Goal: Task Accomplishment & Management: Complete application form

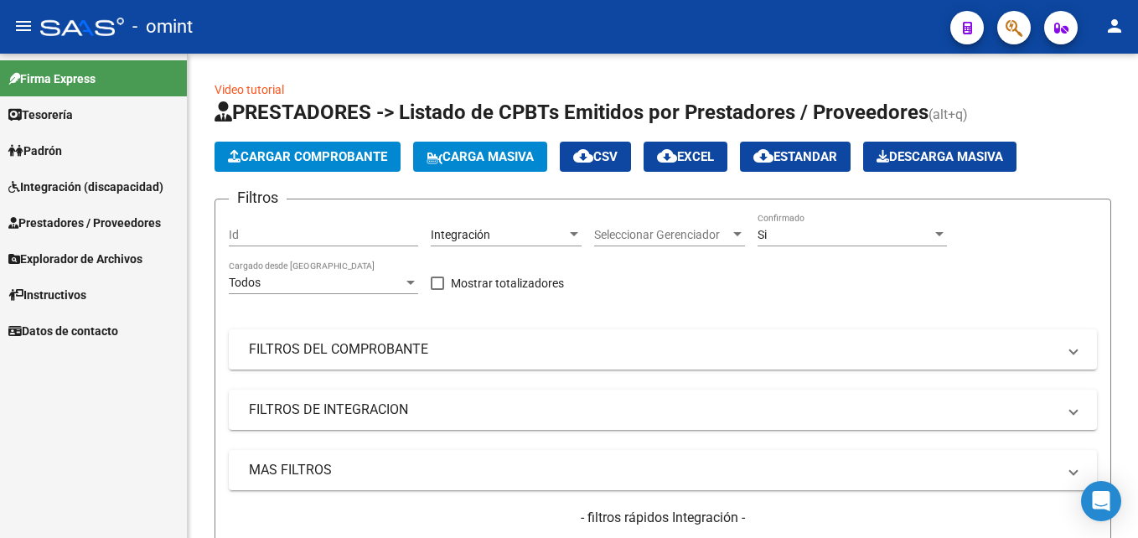
scroll to position [22, 0]
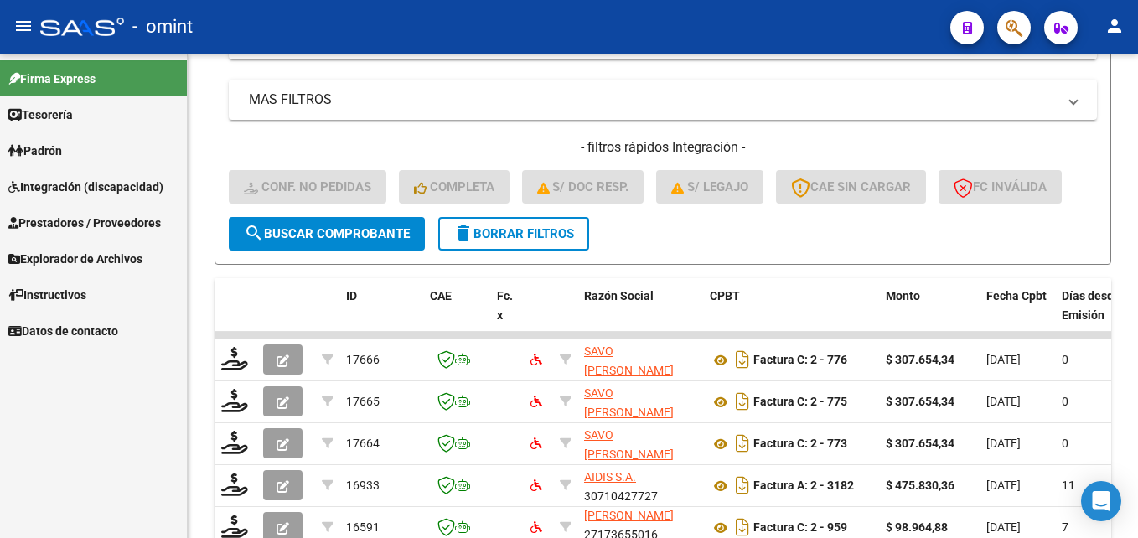
click at [75, 288] on span "Instructivos" at bounding box center [47, 295] width 78 height 18
click at [80, 261] on span "Explorador de Archivos" at bounding box center [75, 259] width 134 height 18
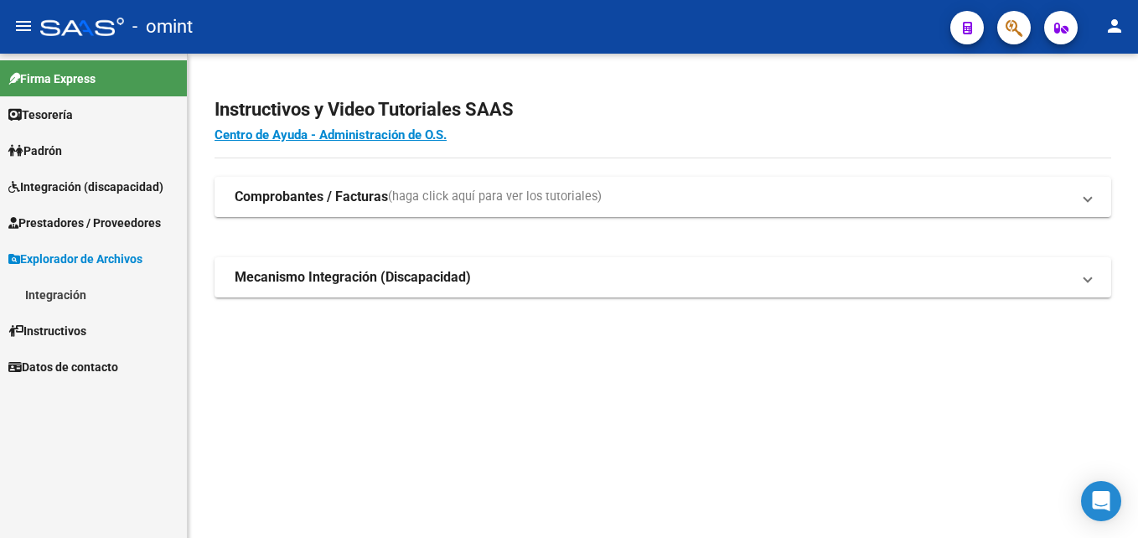
click at [60, 151] on span "Padrón" at bounding box center [35, 151] width 54 height 18
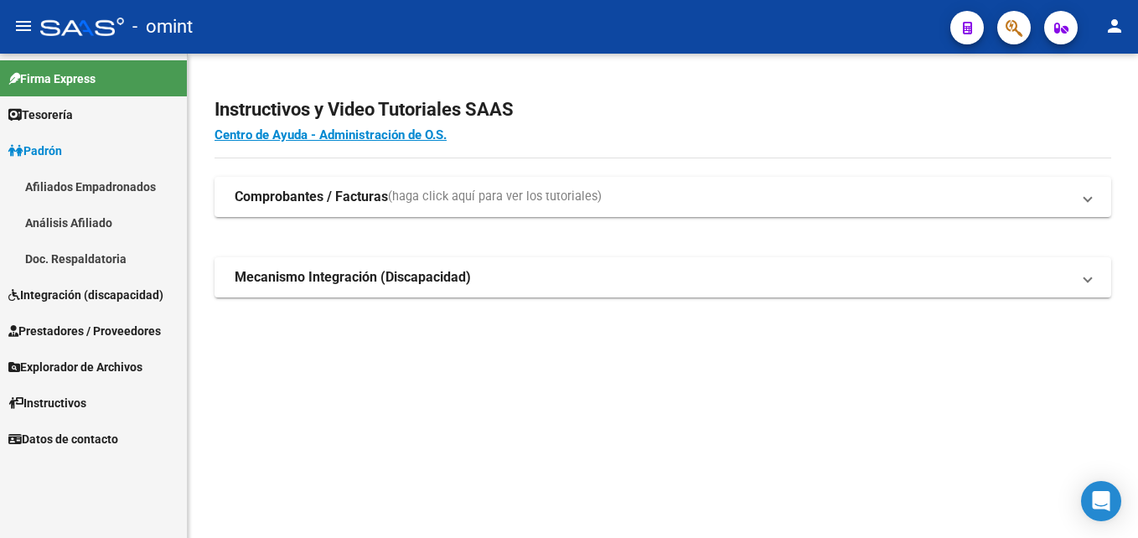
click at [70, 289] on span "Integración (discapacidad)" at bounding box center [85, 295] width 155 height 18
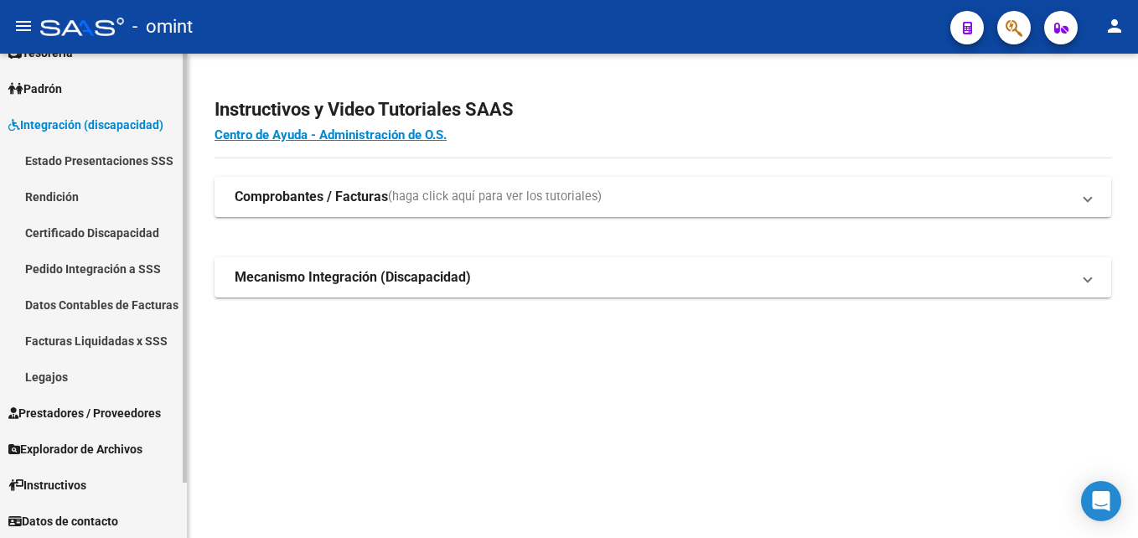
scroll to position [63, 0]
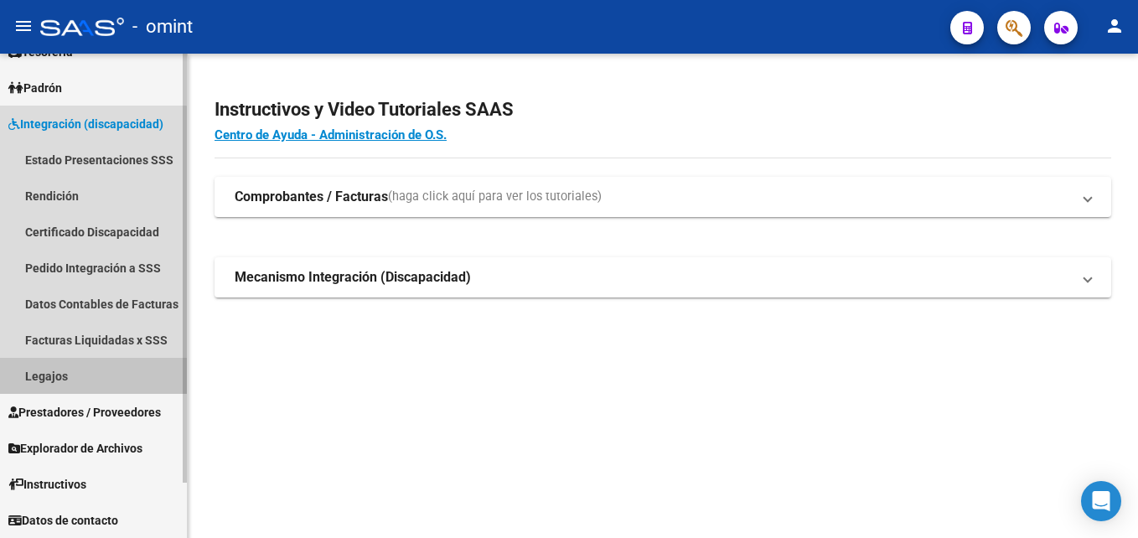
click at [70, 364] on link "Legajos" at bounding box center [93, 376] width 187 height 36
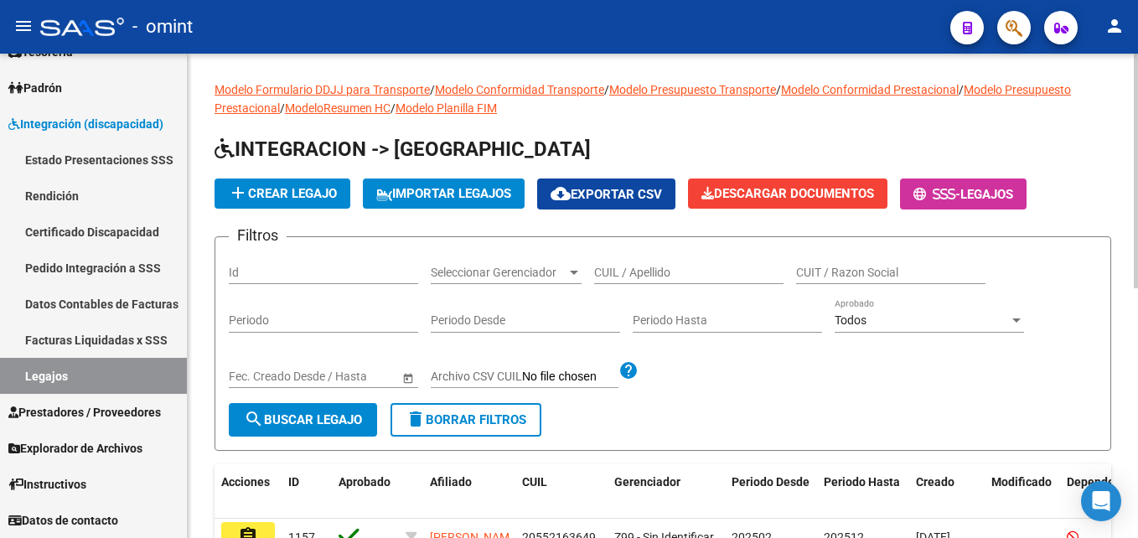
click at [963, 129] on div "Modelo Formulario DDJJ para Transporte / Modelo Conformidad Transporte / Modelo…" at bounding box center [663, 518] width 897 height 876
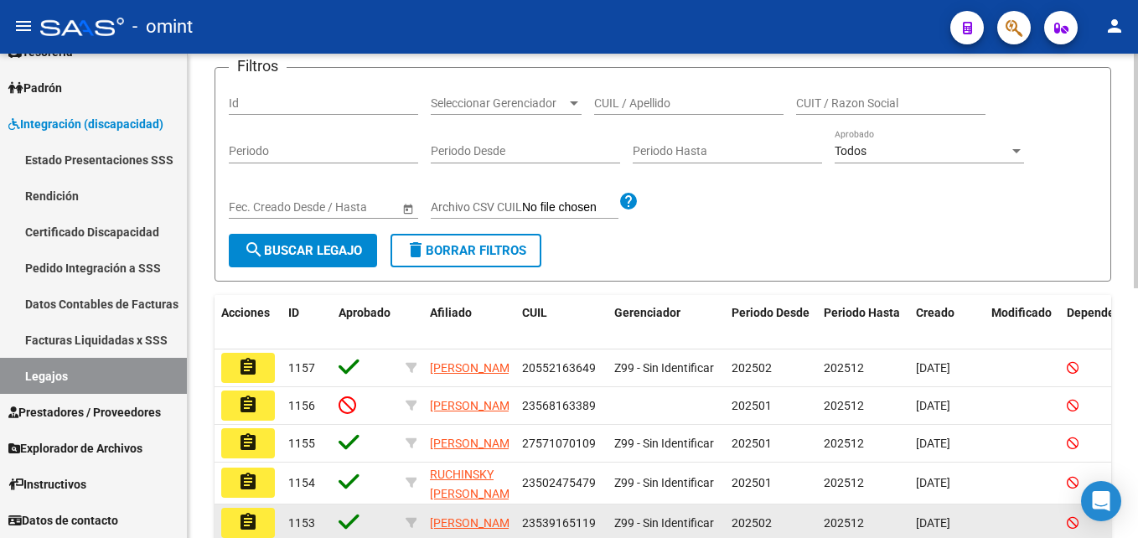
scroll to position [168, 0]
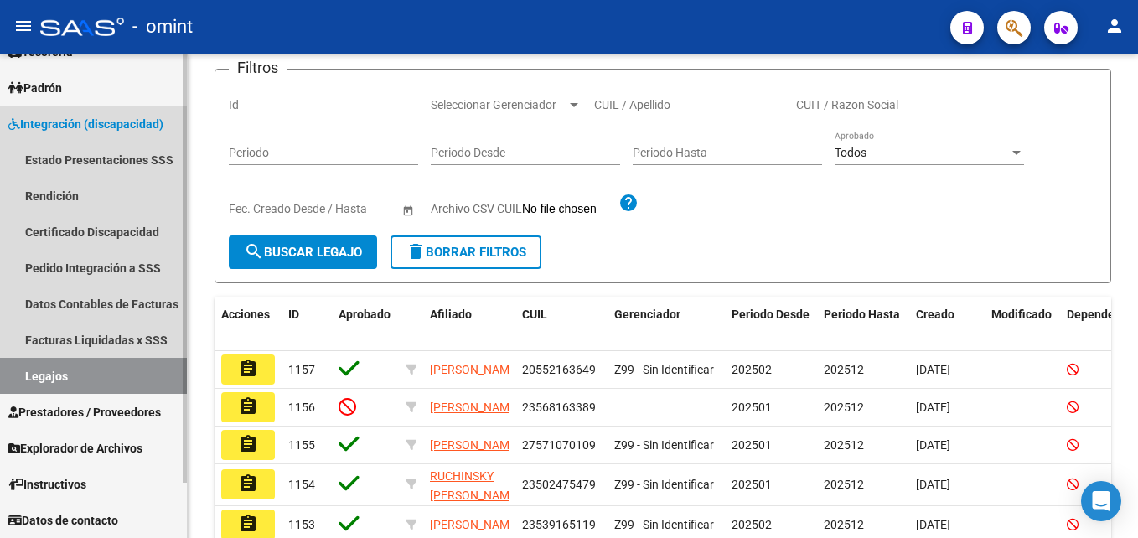
click at [113, 368] on link "Legajos" at bounding box center [93, 376] width 187 height 36
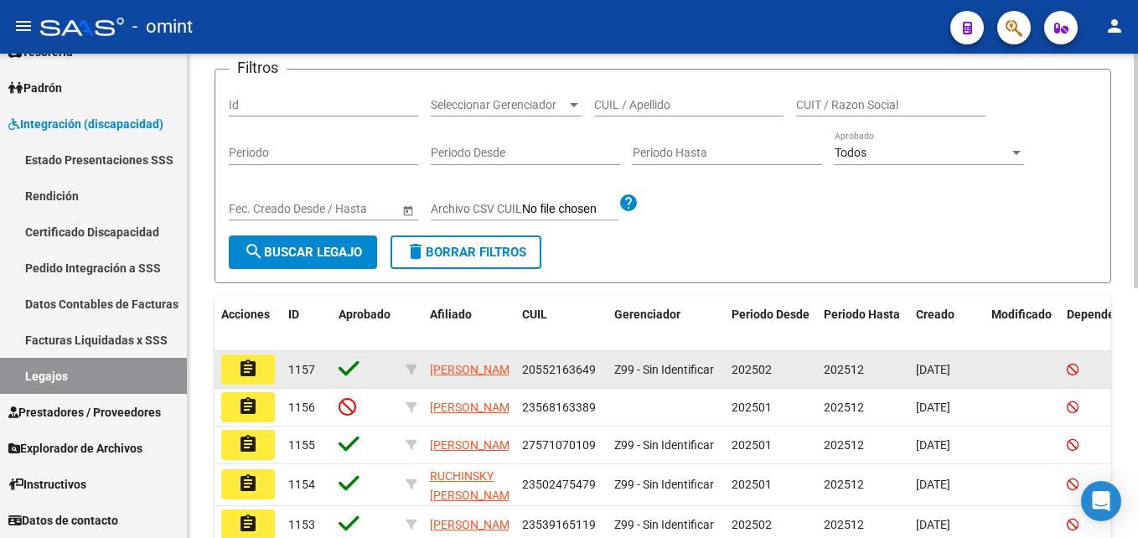
scroll to position [0, 0]
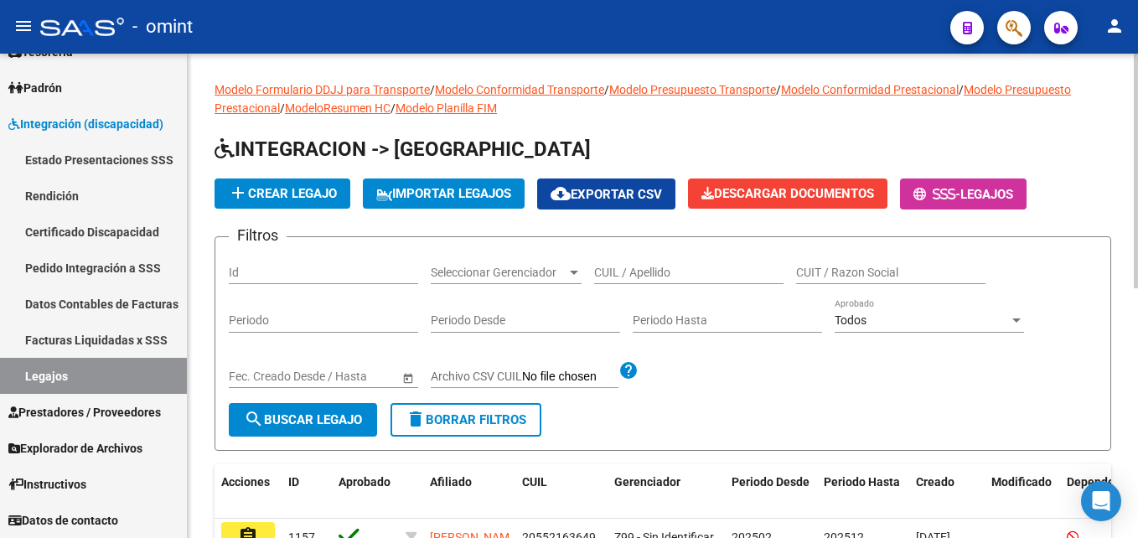
click at [633, 280] on div "CUIL / Apellido" at bounding box center [688, 268] width 189 height 34
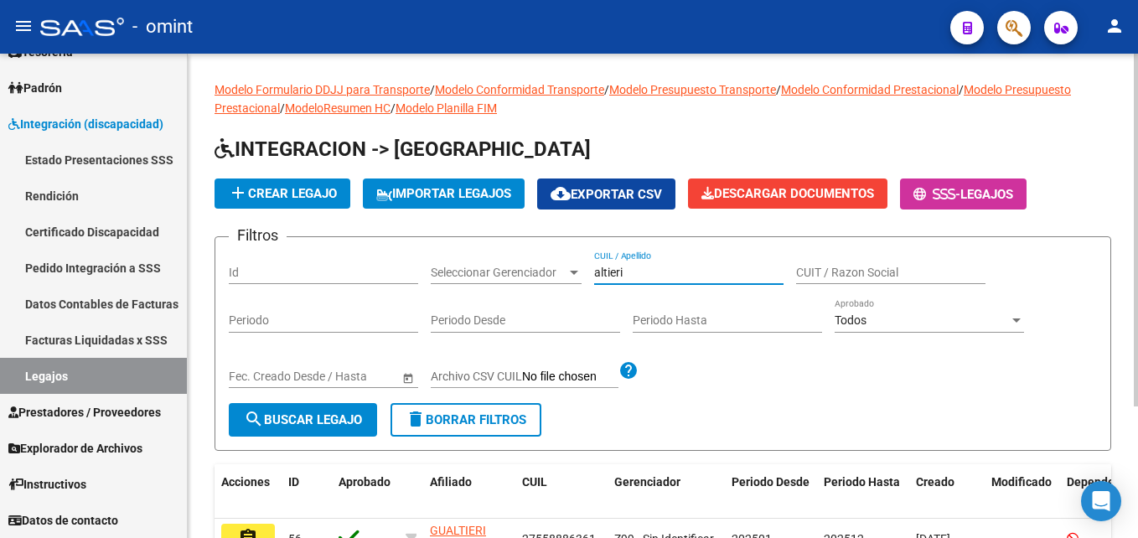
scroll to position [180, 0]
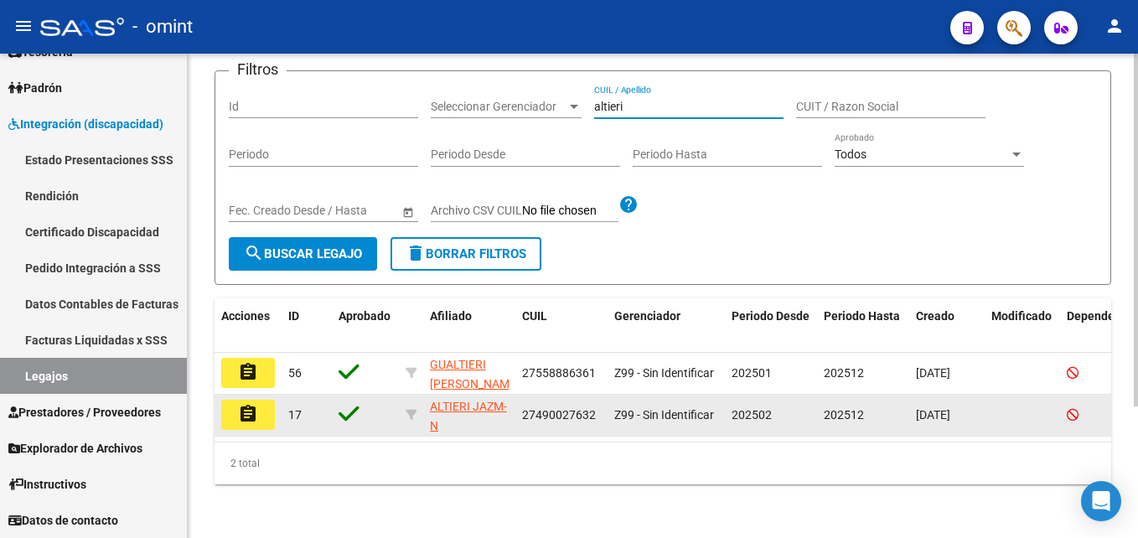
type input "altieri"
click at [246, 404] on mat-icon "assignment" at bounding box center [248, 414] width 20 height 20
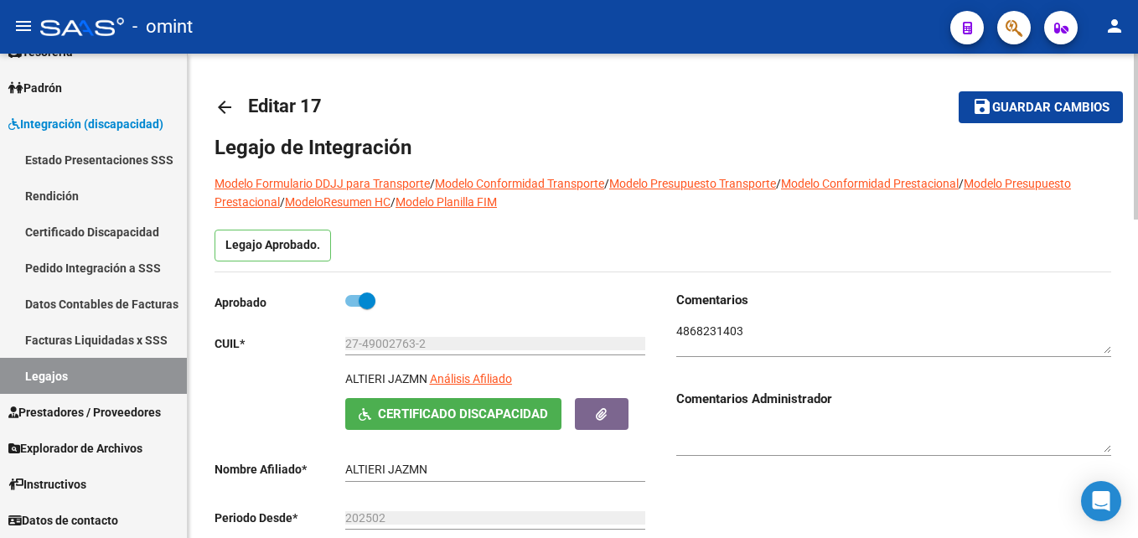
click at [705, 325] on textarea at bounding box center [894, 339] width 435 height 32
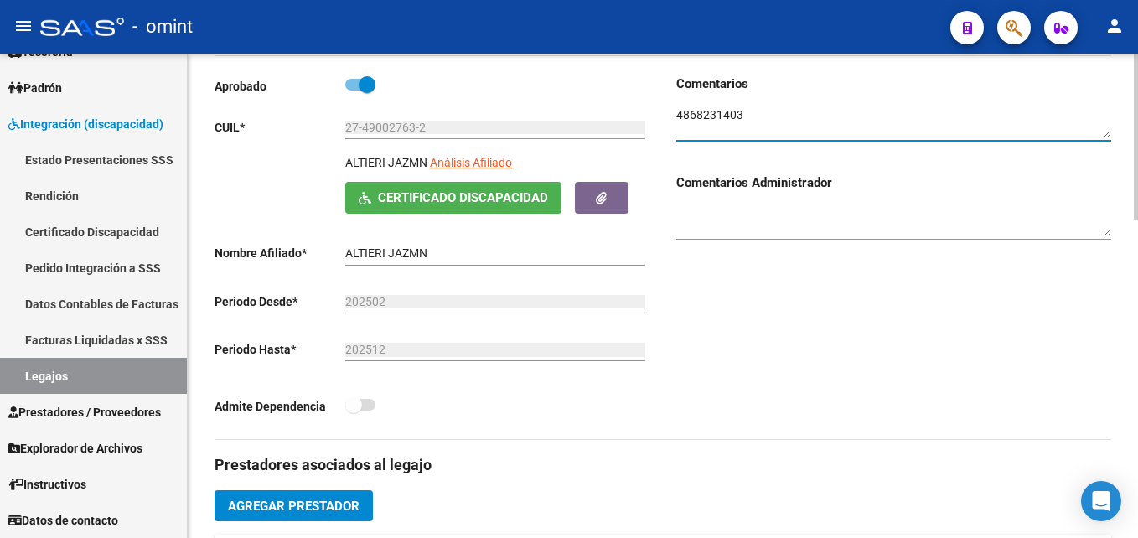
scroll to position [335, 0]
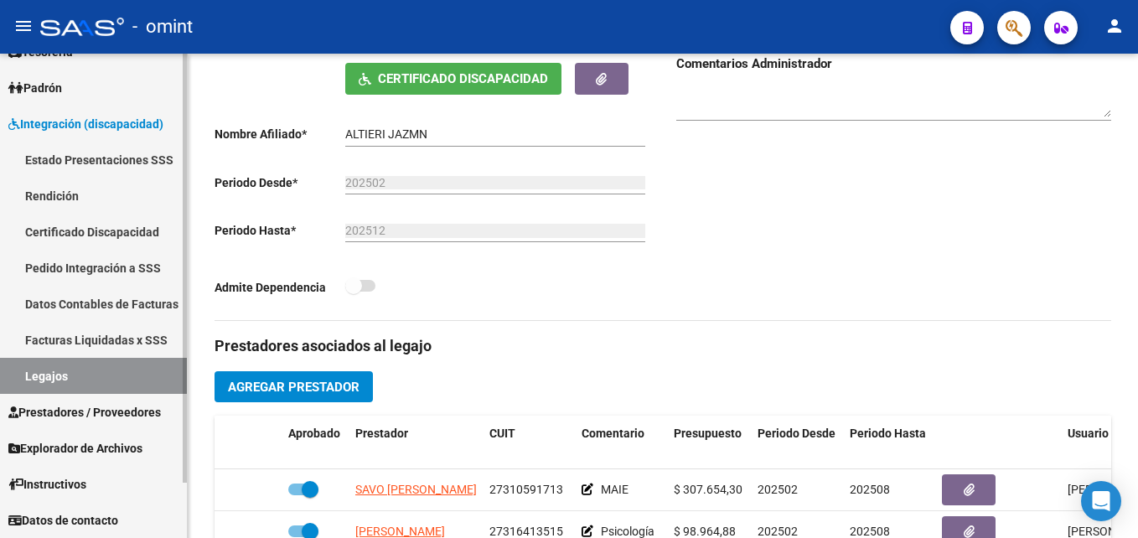
drag, startPoint x: 111, startPoint y: 362, endPoint x: 143, endPoint y: 362, distance: 31.9
click at [111, 362] on link "Legajos" at bounding box center [93, 376] width 187 height 36
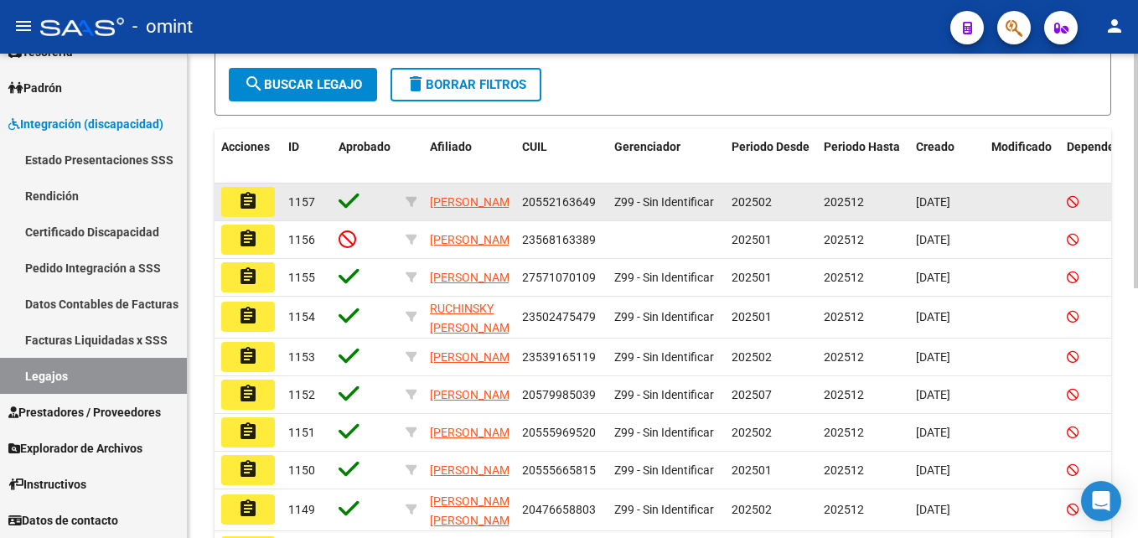
click at [640, 190] on datatable-body-cell "Z99 - Sin Identificar" at bounding box center [666, 202] width 117 height 37
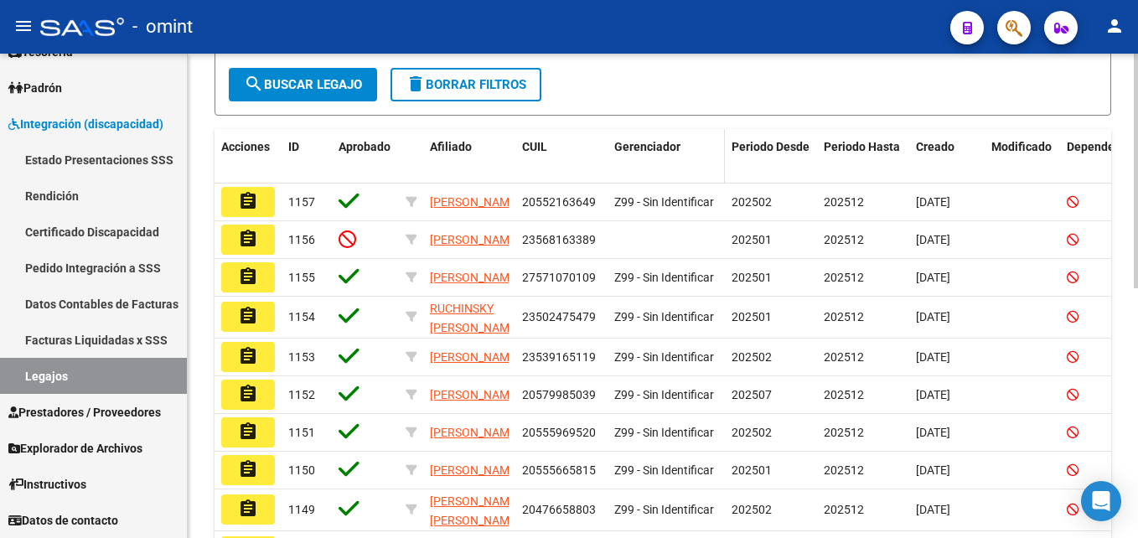
scroll to position [84, 0]
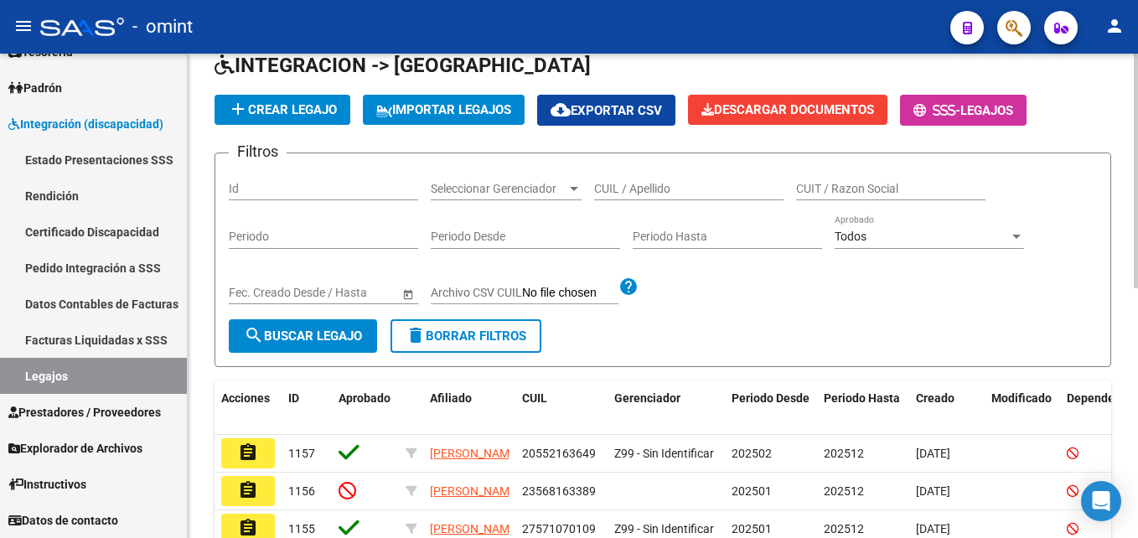
click at [648, 186] on input "CUIL / Apellido" at bounding box center [688, 189] width 189 height 14
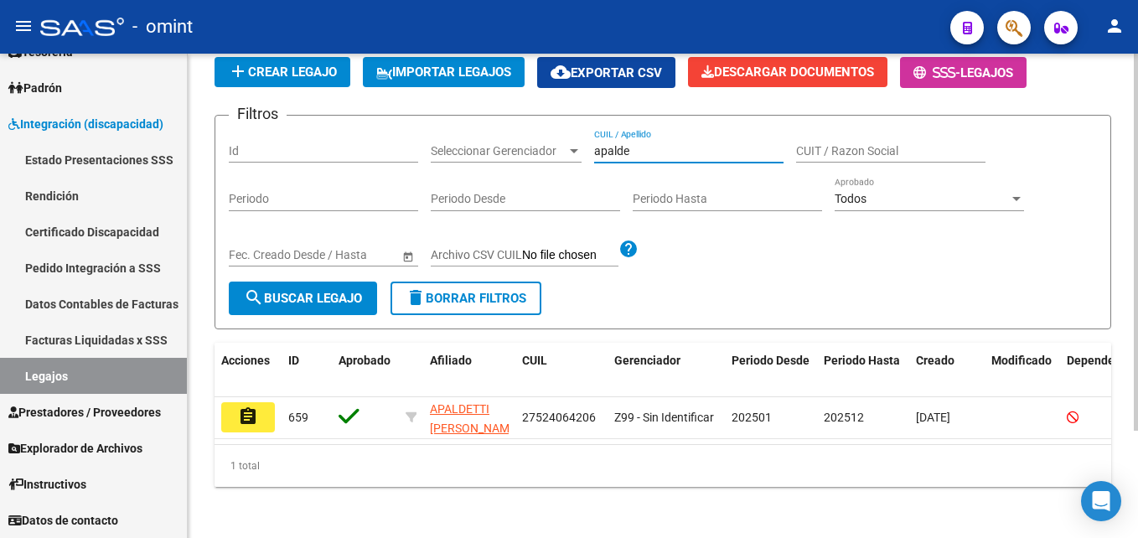
scroll to position [138, 0]
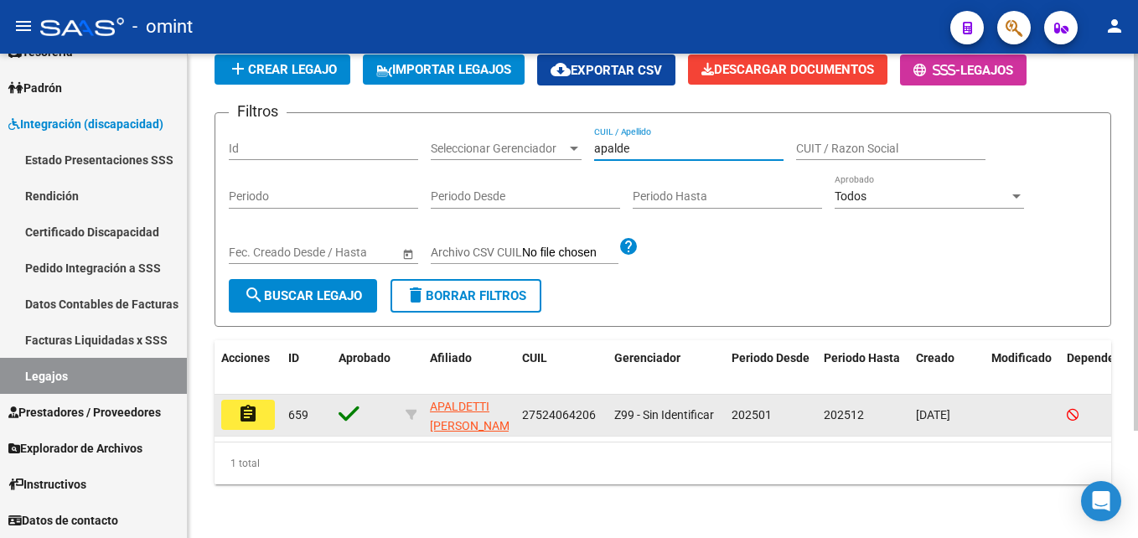
type input "apalde"
click at [257, 412] on button "assignment" at bounding box center [248, 415] width 54 height 30
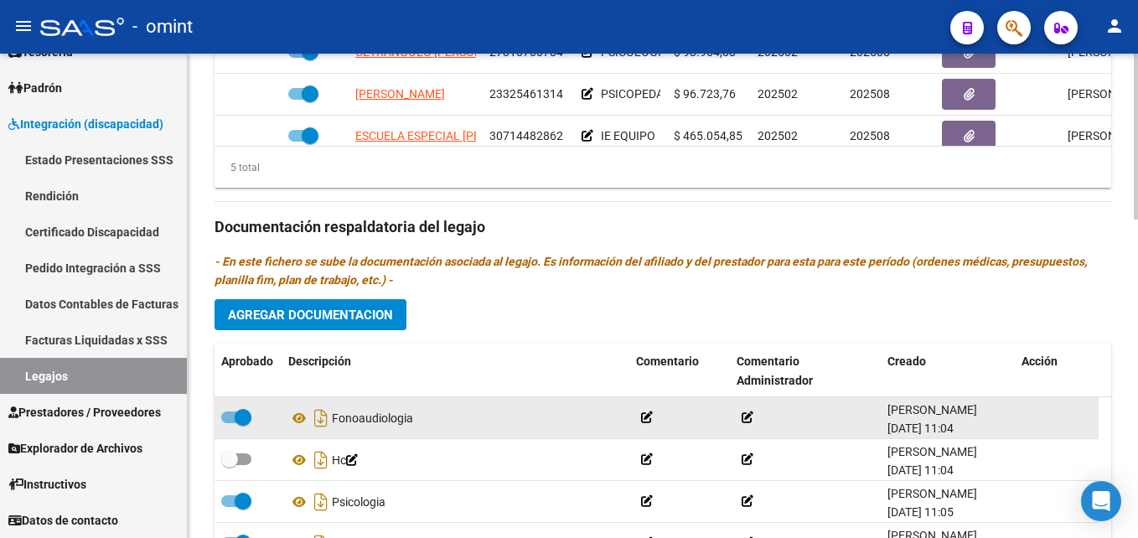
scroll to position [922, 0]
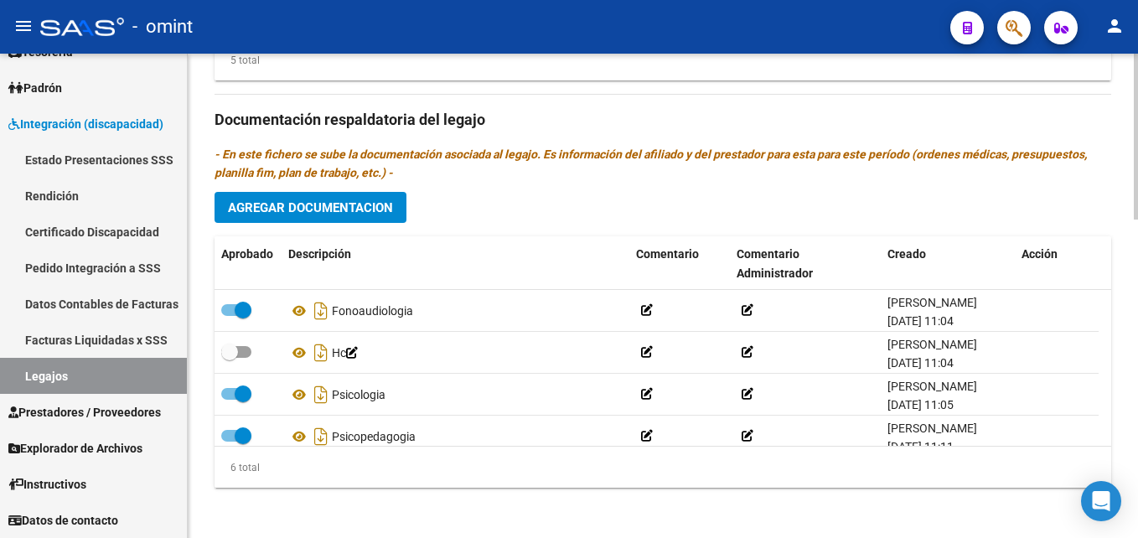
click at [314, 207] on span "Agregar Documentacion" at bounding box center [310, 207] width 165 height 15
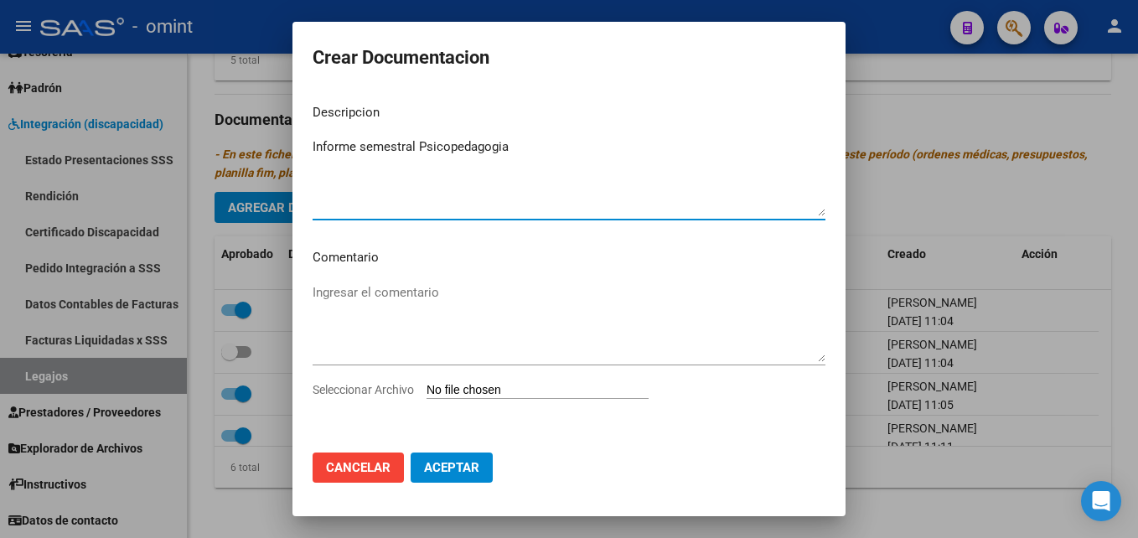
type textarea "Informe semestral Psicopedagogia"
click at [498, 386] on input "Seleccionar Archivo" at bounding box center [538, 391] width 222 height 16
type input "C:\fakepath\Informe semestral Psicopedagogia.pdf"
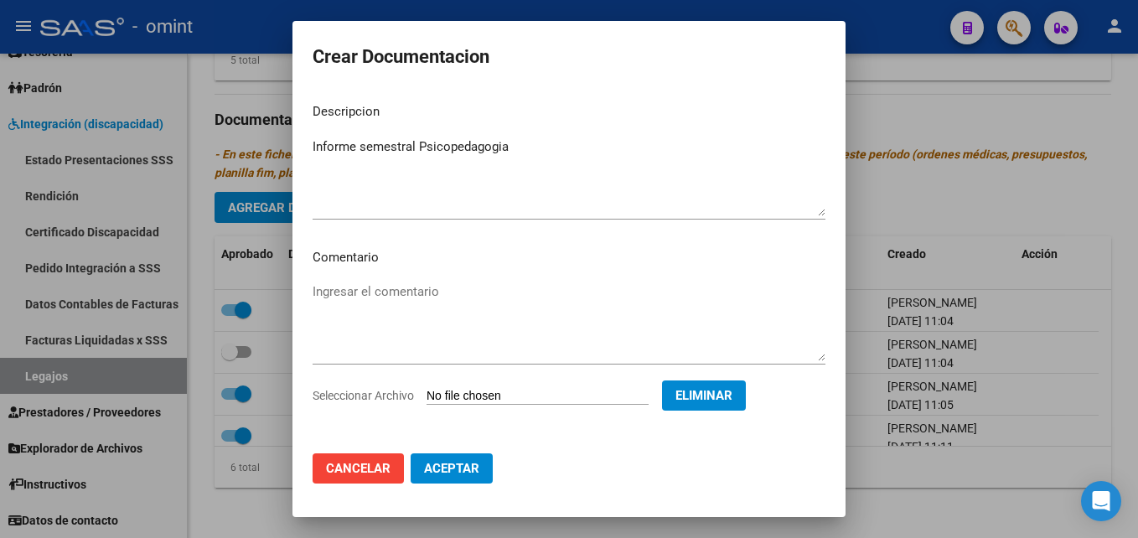
click at [467, 459] on button "Aceptar" at bounding box center [452, 469] width 82 height 30
checkbox input "false"
checkbox input "true"
checkbox input "false"
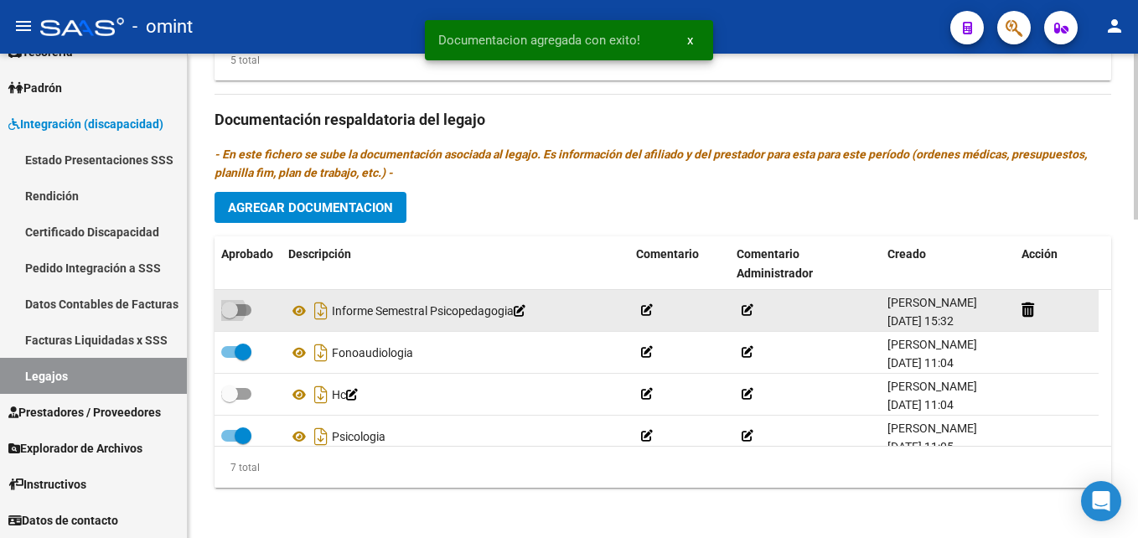
click at [234, 313] on span at bounding box center [229, 310] width 17 height 17
click at [230, 316] on input "checkbox" at bounding box center [229, 316] width 1 height 1
checkbox input "true"
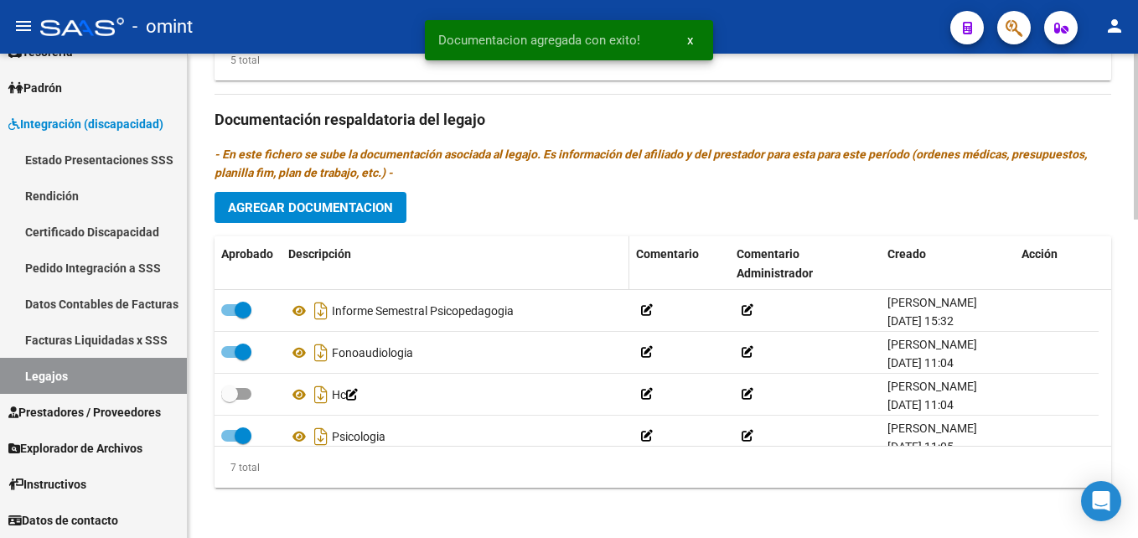
scroll to position [587, 0]
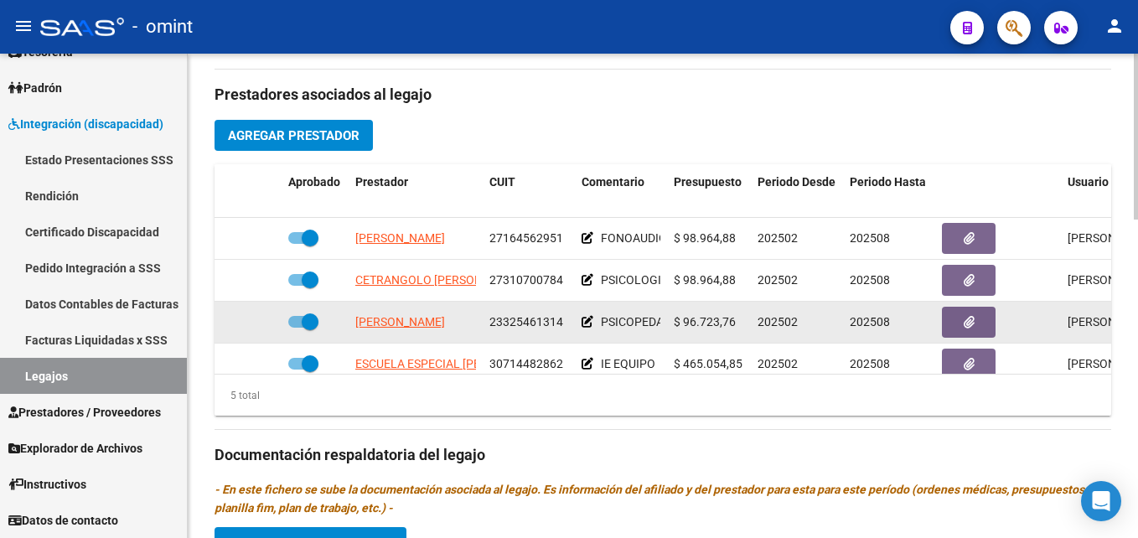
click at [312, 321] on span at bounding box center [310, 322] width 17 height 17
click at [297, 328] on input "checkbox" at bounding box center [296, 328] width 1 height 1
checkbox input "false"
click at [257, 322] on icon at bounding box center [257, 322] width 12 height 12
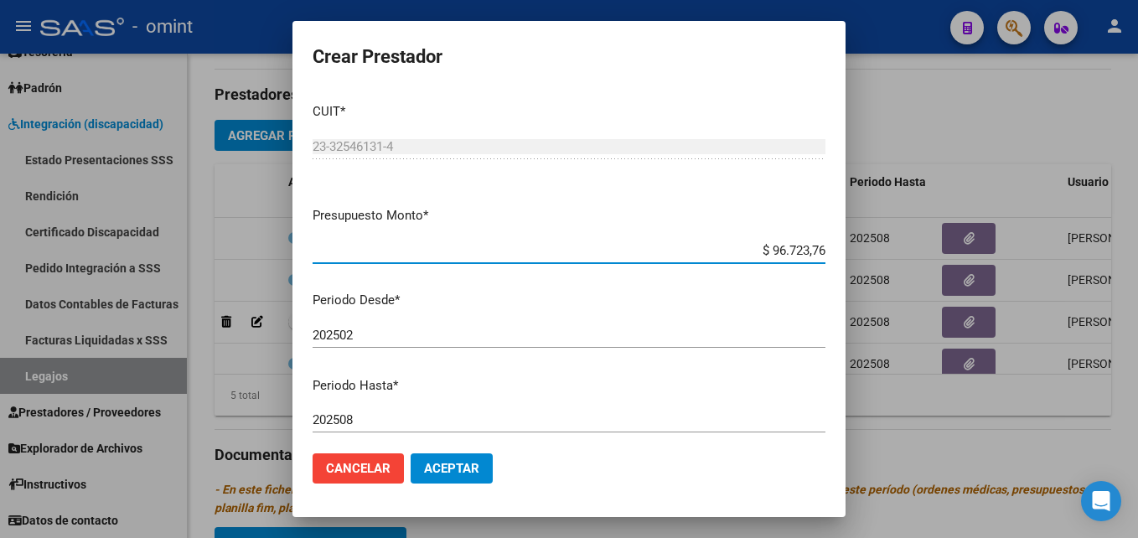
click at [438, 413] on input "202508" at bounding box center [569, 419] width 513 height 15
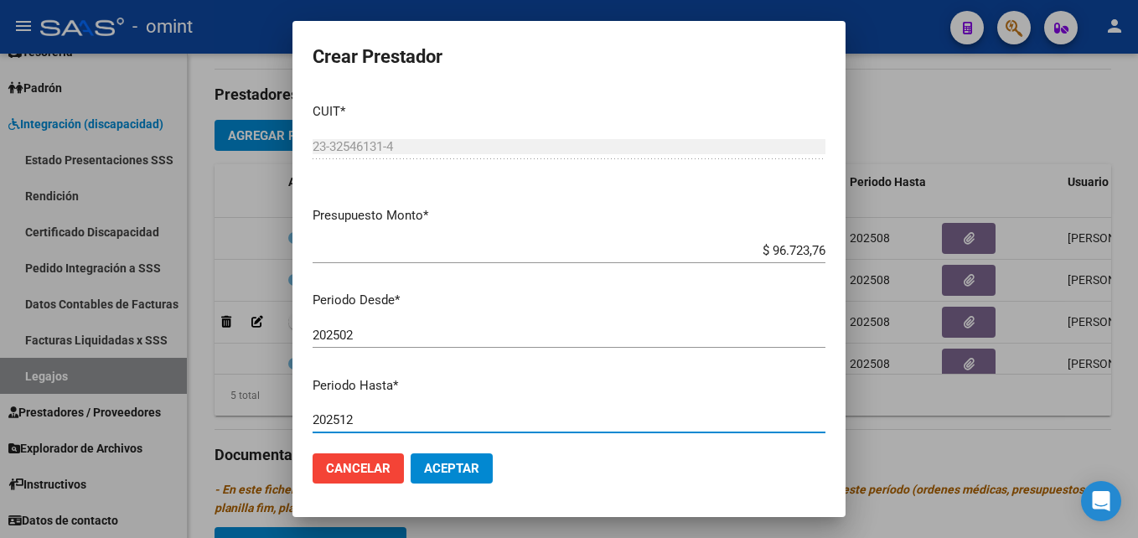
type input "202512"
click at [469, 468] on span "Aceptar" at bounding box center [451, 468] width 55 height 15
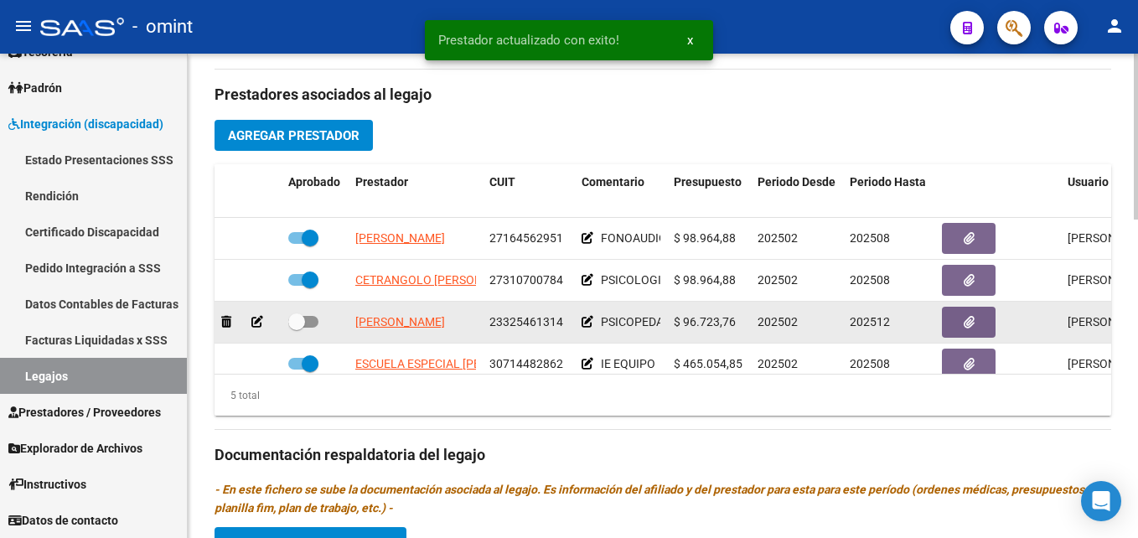
click at [295, 323] on span at bounding box center [296, 322] width 17 height 17
click at [296, 328] on input "checkbox" at bounding box center [296, 328] width 1 height 1
checkbox input "true"
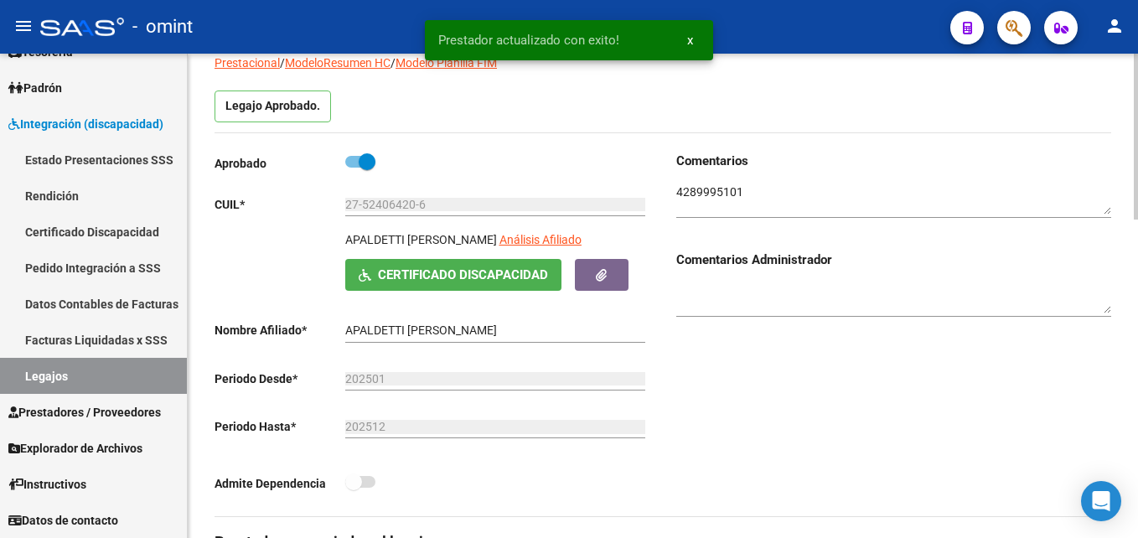
scroll to position [0, 0]
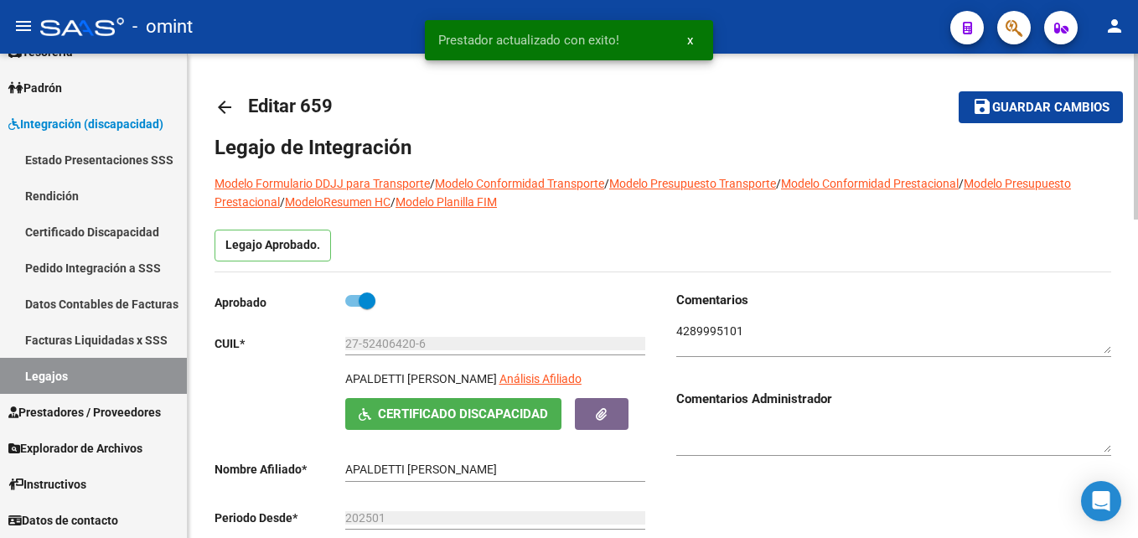
drag, startPoint x: 988, startPoint y: 110, endPoint x: 979, endPoint y: 111, distance: 8.5
click at [988, 110] on mat-icon "save" at bounding box center [982, 106] width 20 height 20
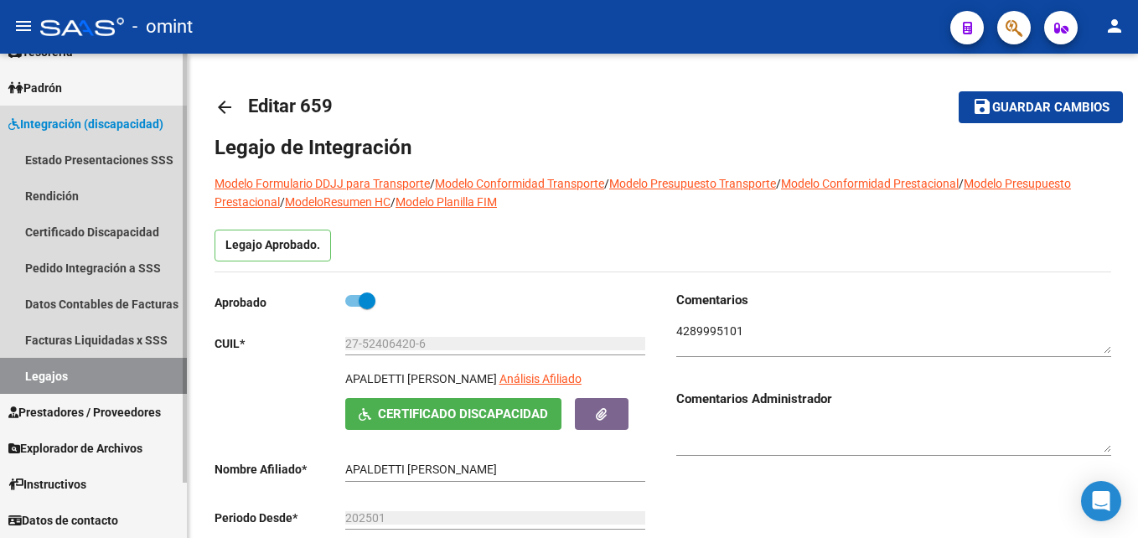
click at [74, 377] on link "Legajos" at bounding box center [93, 376] width 187 height 36
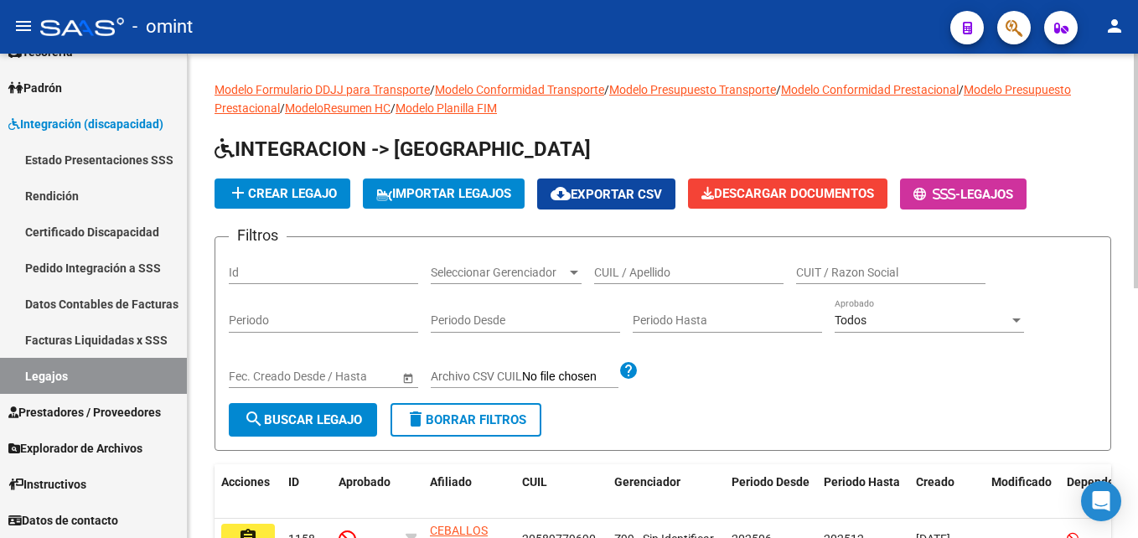
click at [661, 272] on input "CUIL / Apellido" at bounding box center [688, 273] width 189 height 14
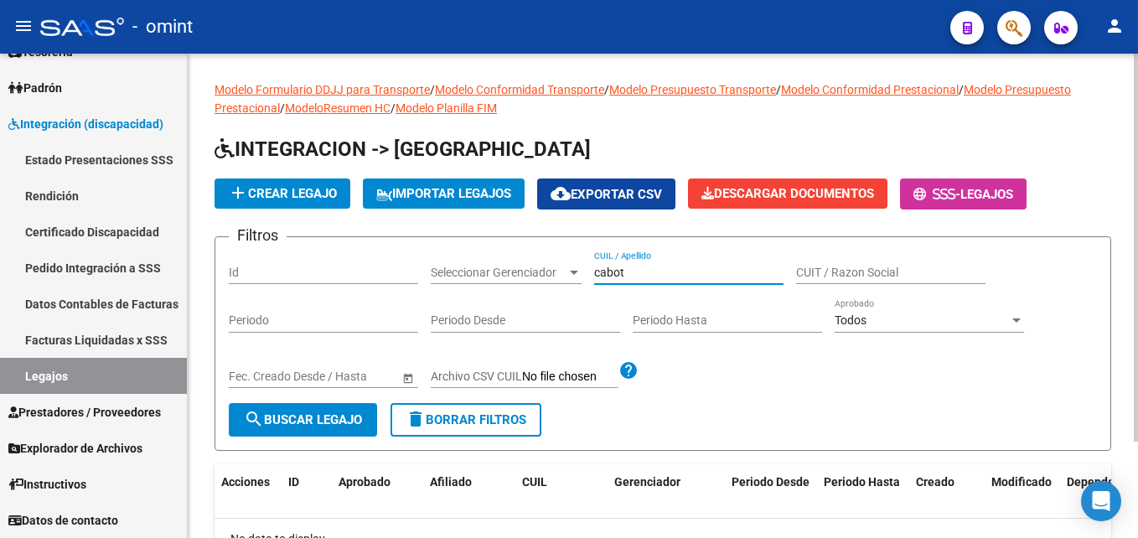
scroll to position [120, 0]
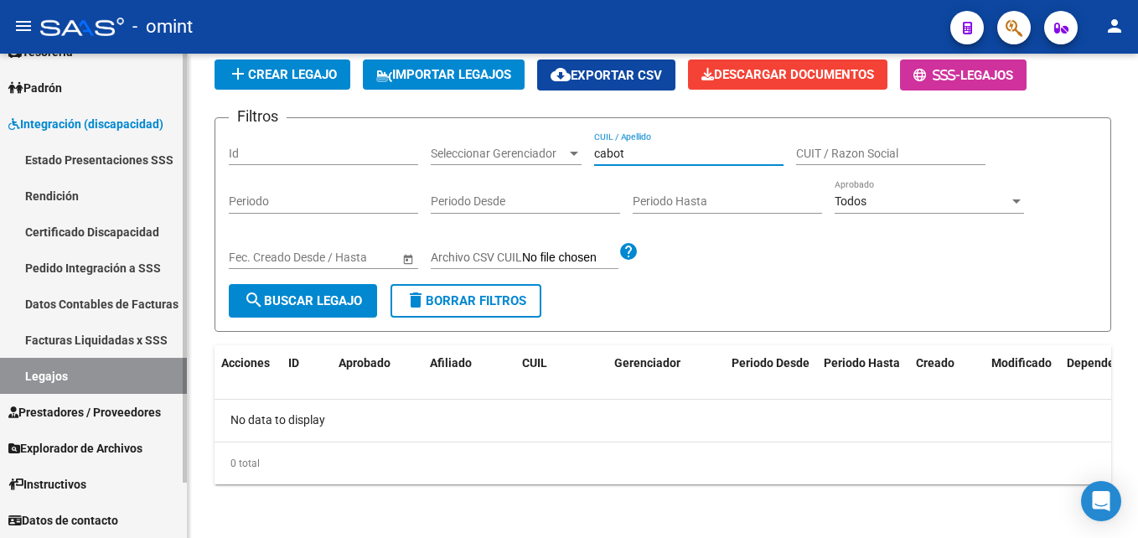
click at [98, 391] on link "Legajos" at bounding box center [93, 376] width 187 height 36
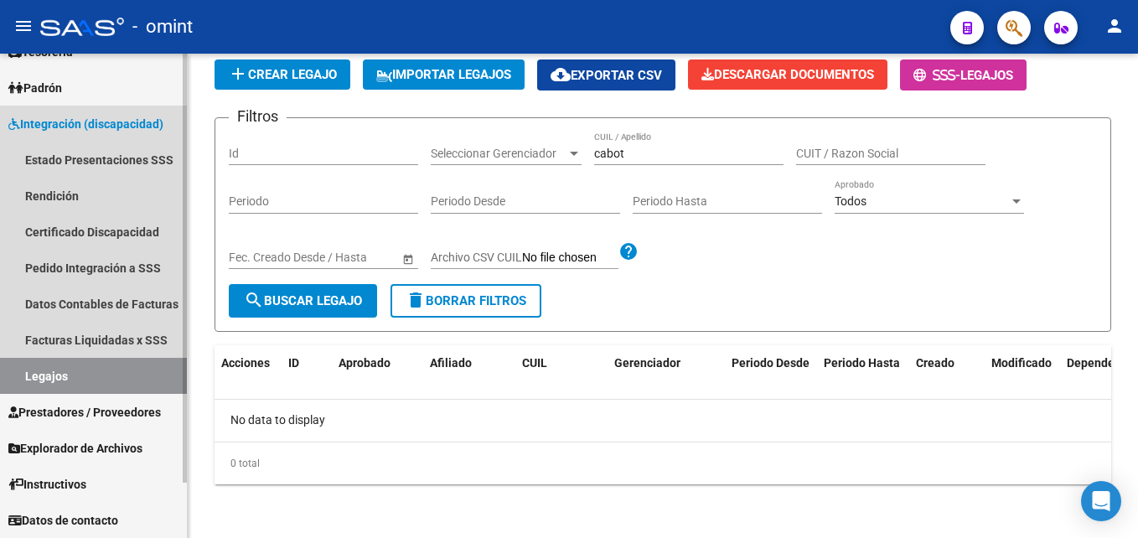
click at [104, 376] on link "Legajos" at bounding box center [93, 376] width 187 height 36
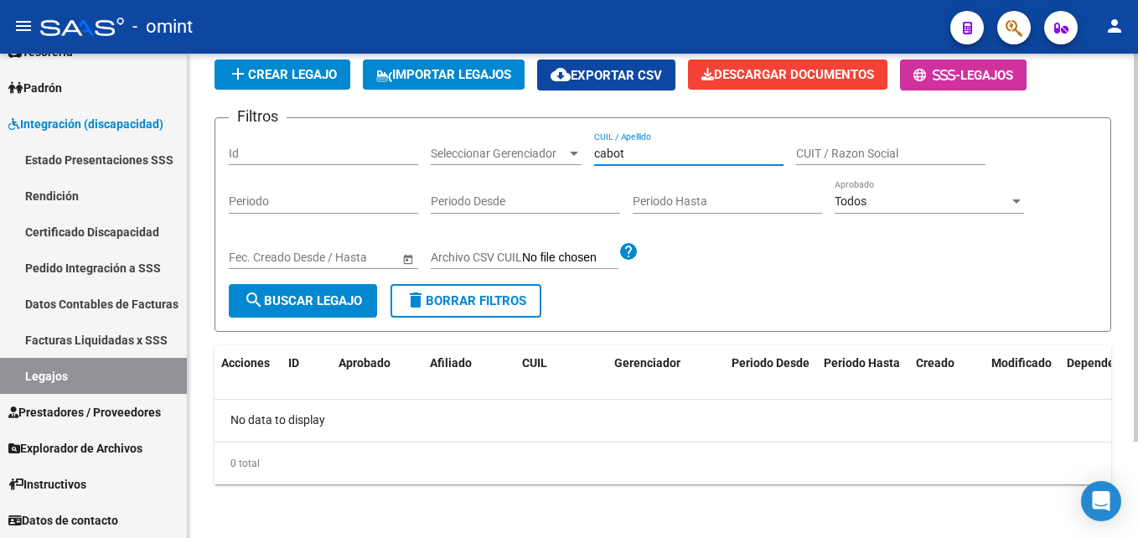
click at [646, 156] on input "cabot" at bounding box center [688, 154] width 189 height 14
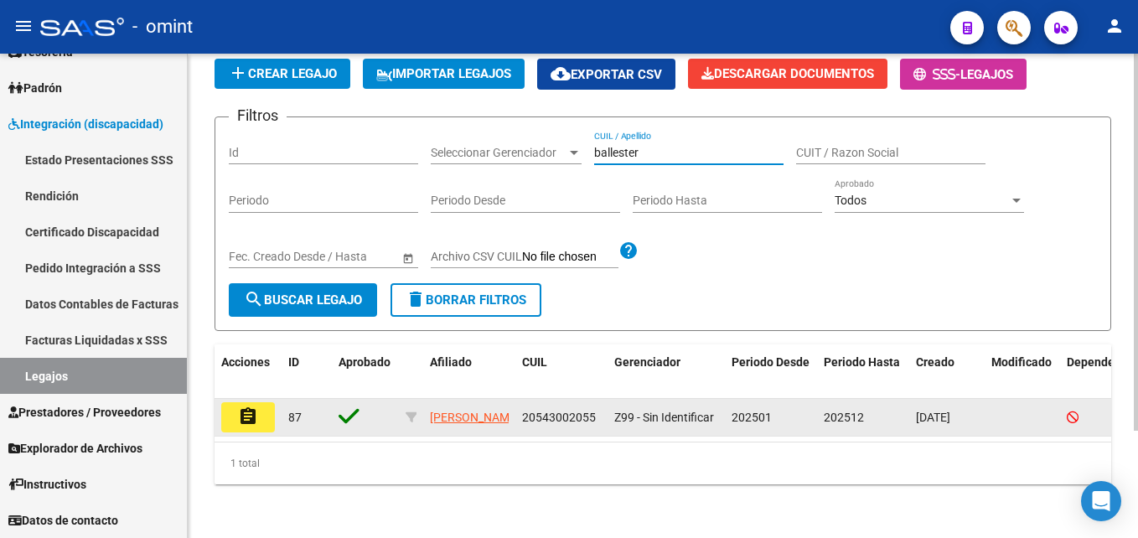
type input "ballester"
click at [251, 423] on mat-icon "assignment" at bounding box center [248, 417] width 20 height 20
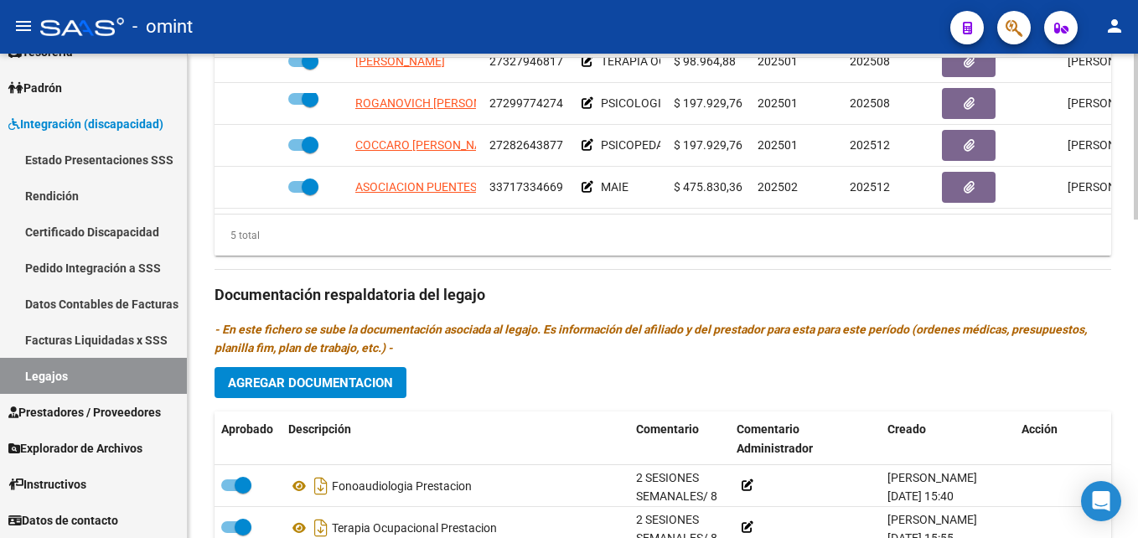
scroll to position [922, 0]
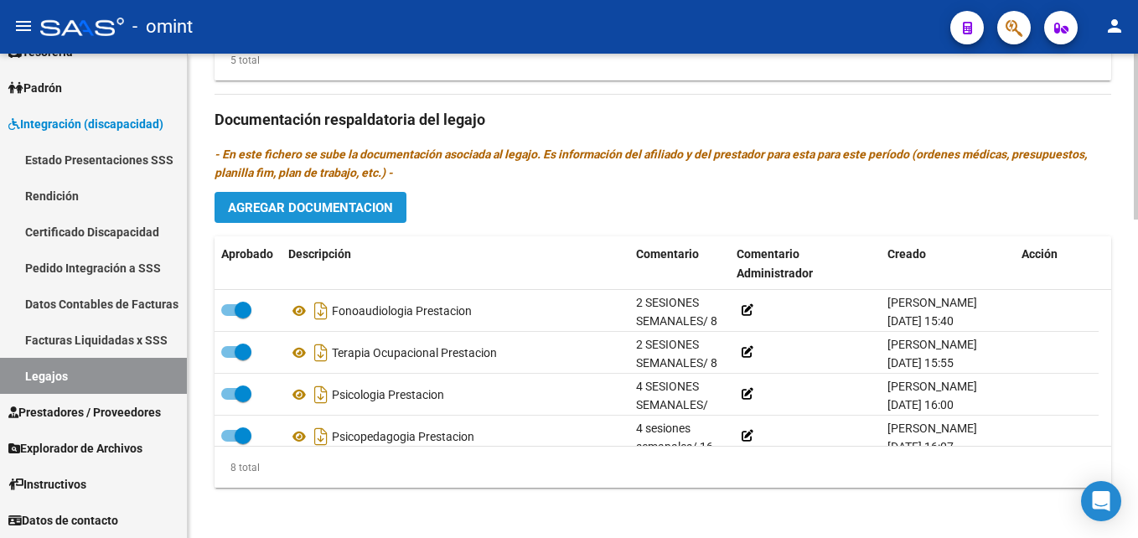
click at [331, 212] on span "Agregar Documentacion" at bounding box center [310, 207] width 165 height 15
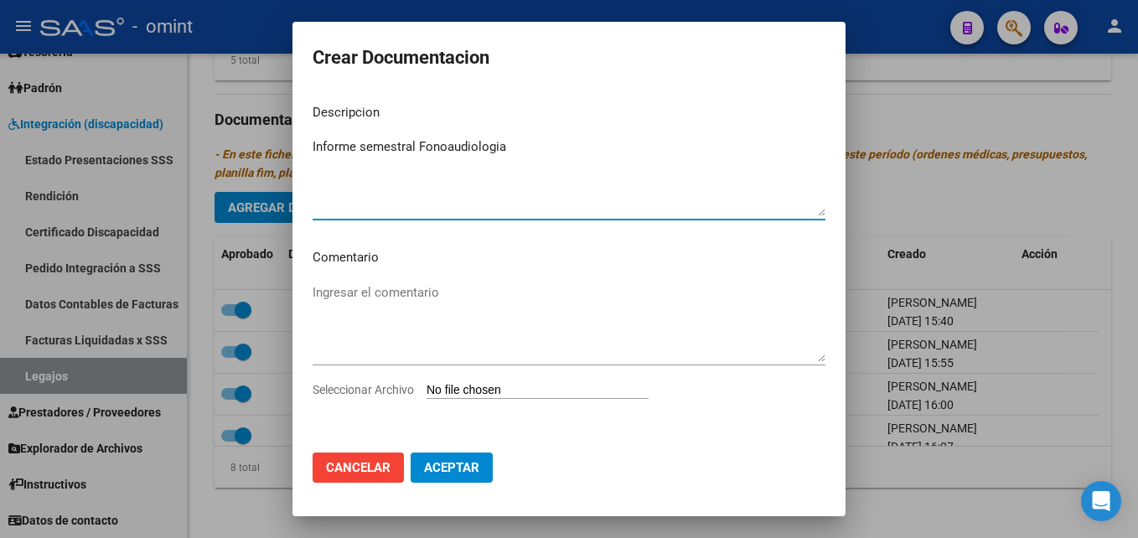
type textarea "Informe semestral Fonoaudiologia"
click at [524, 397] on input "Seleccionar Archivo" at bounding box center [538, 391] width 222 height 16
type input "C:\fakepath\Informe semestral Fonoaudiologia.pdf"
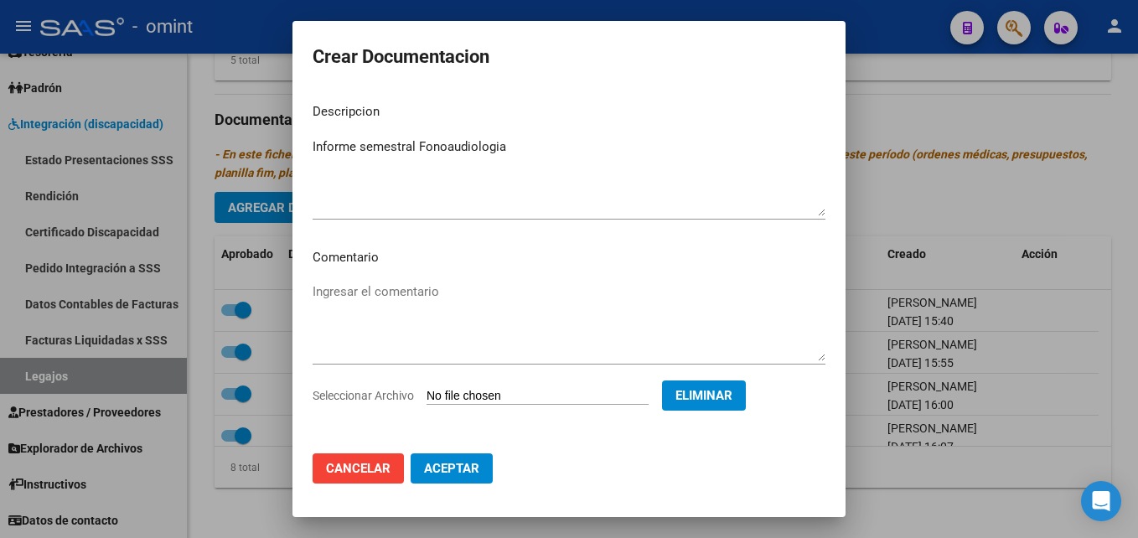
click at [476, 468] on span "Aceptar" at bounding box center [451, 468] width 55 height 15
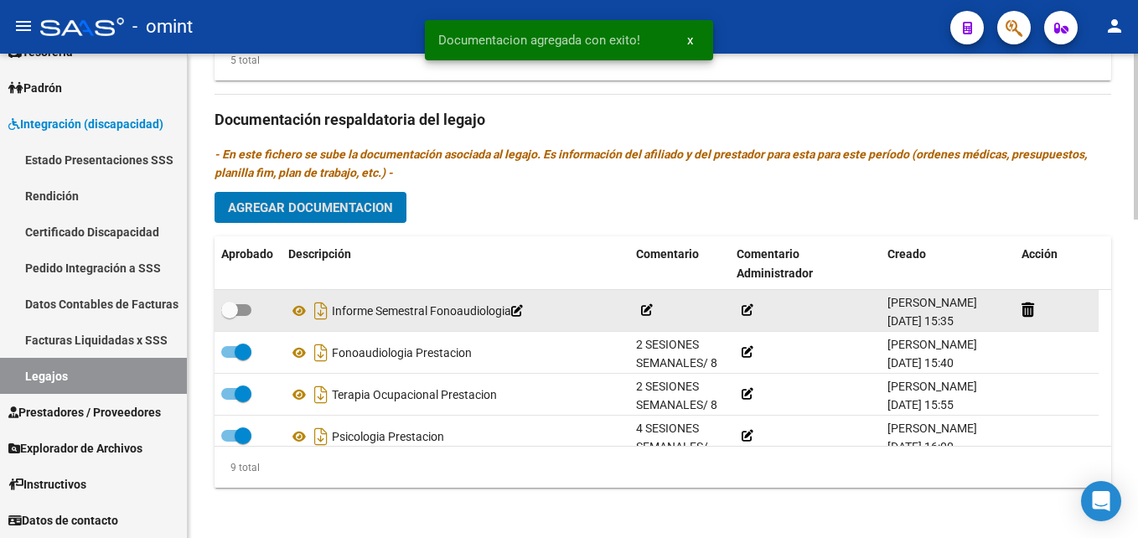
click at [235, 316] on span at bounding box center [229, 310] width 17 height 17
click at [230, 316] on input "checkbox" at bounding box center [229, 316] width 1 height 1
checkbox input "true"
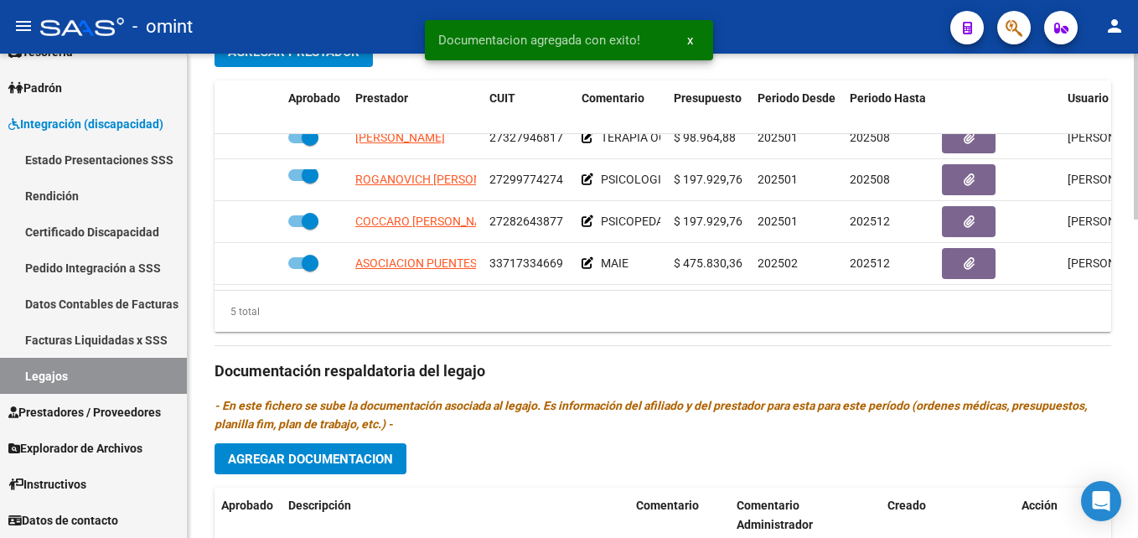
scroll to position [0, 0]
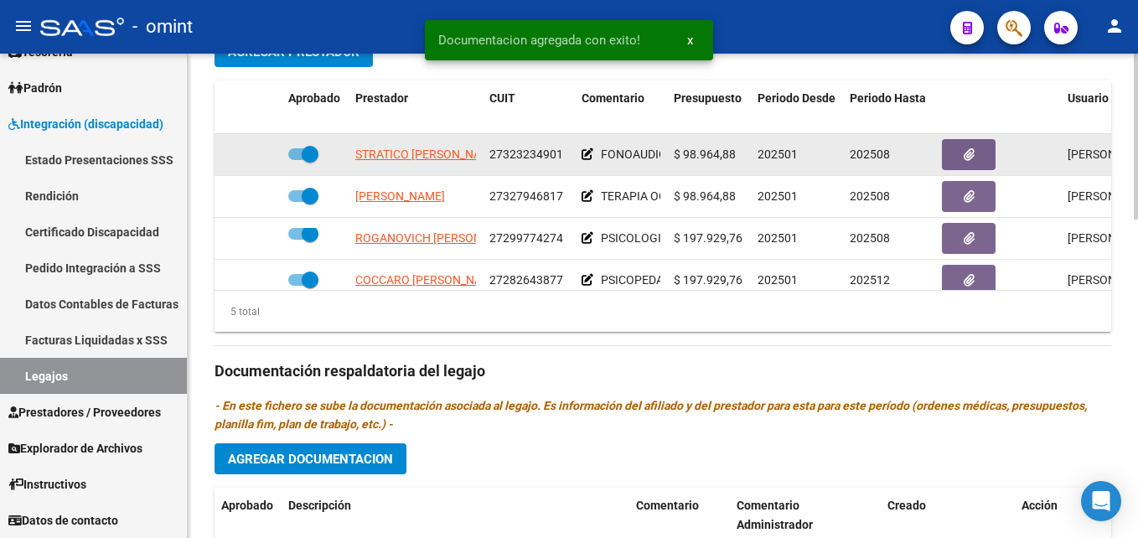
click at [303, 153] on span at bounding box center [310, 154] width 17 height 17
click at [297, 160] on input "checkbox" at bounding box center [296, 160] width 1 height 1
checkbox input "false"
click at [251, 153] on div at bounding box center [248, 154] width 54 height 19
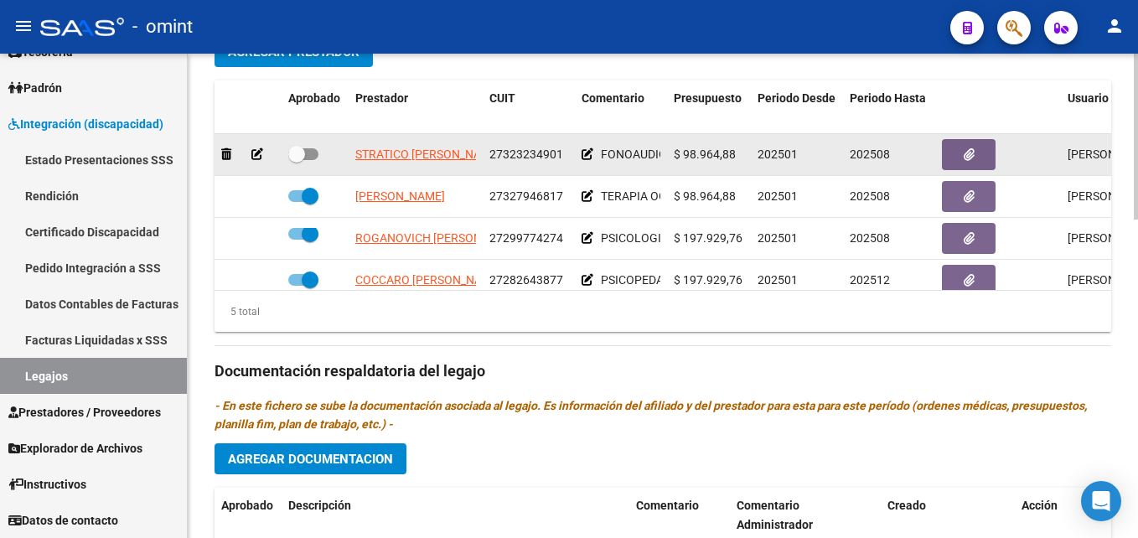
click at [257, 153] on icon at bounding box center [257, 154] width 12 height 12
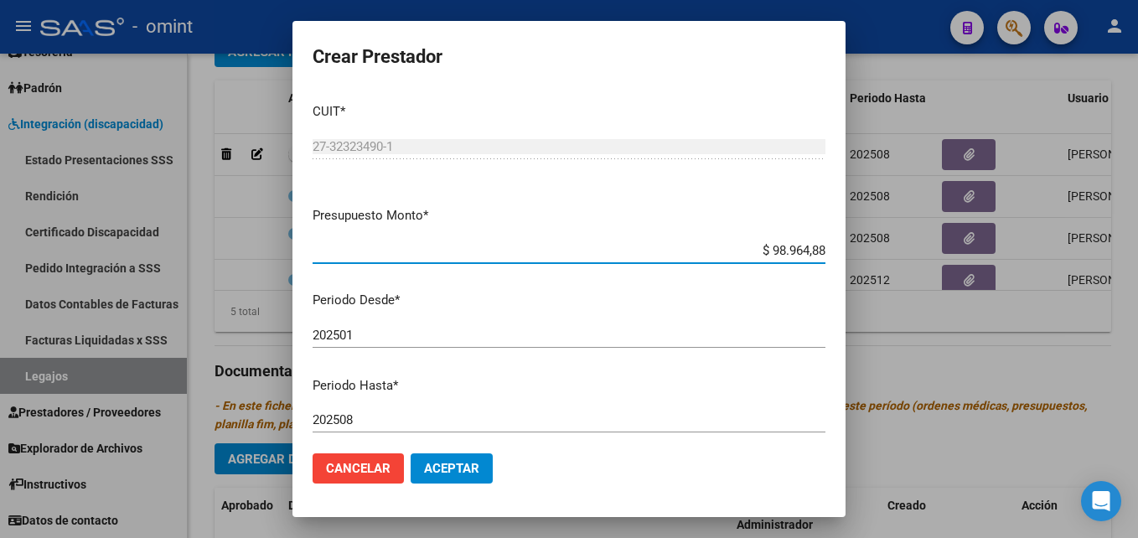
click at [386, 421] on input "202508" at bounding box center [569, 419] width 513 height 15
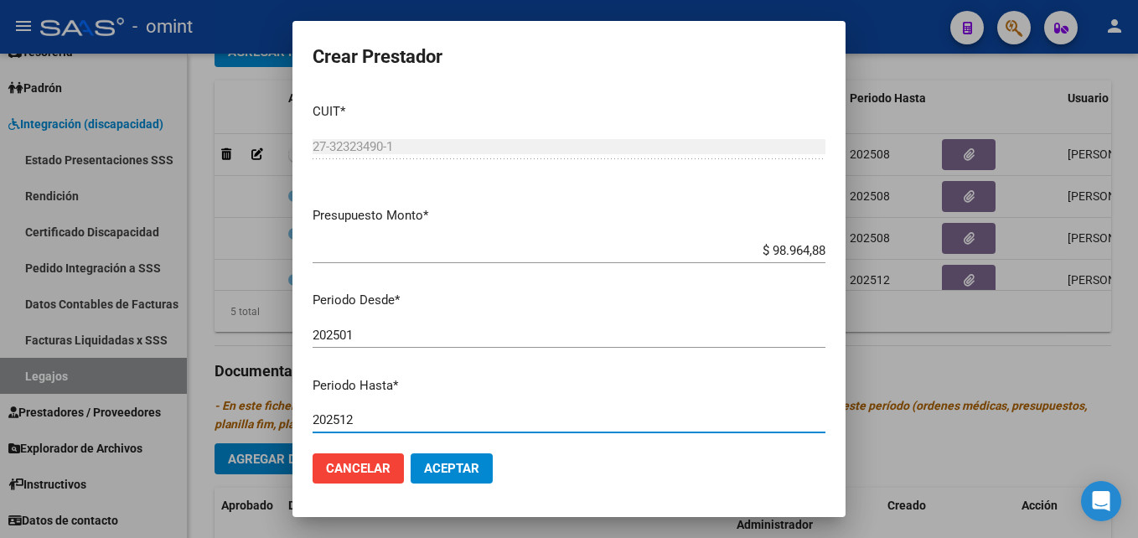
type input "202512"
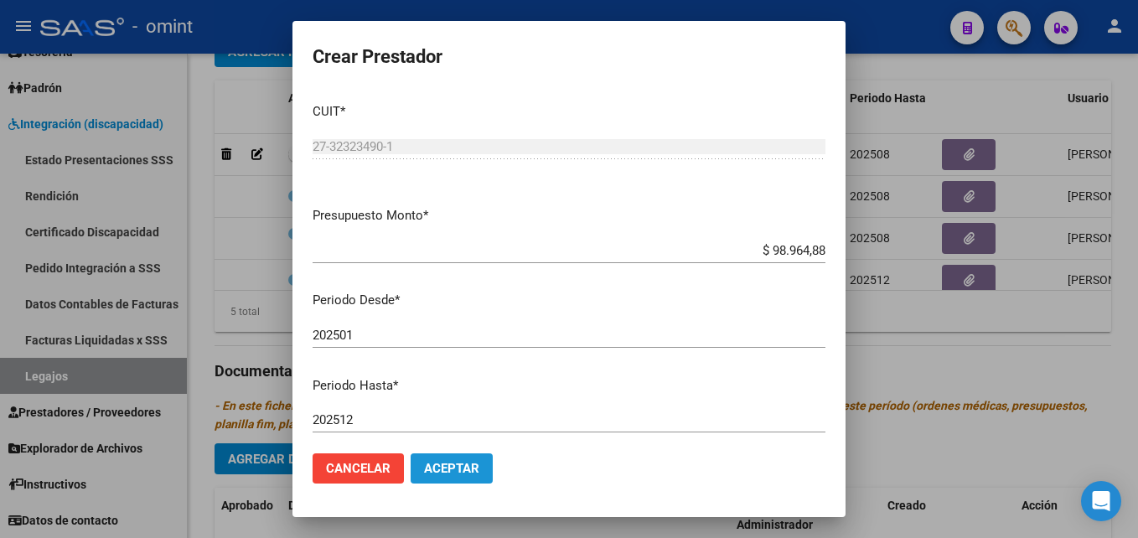
click at [456, 473] on span "Aceptar" at bounding box center [451, 468] width 55 height 15
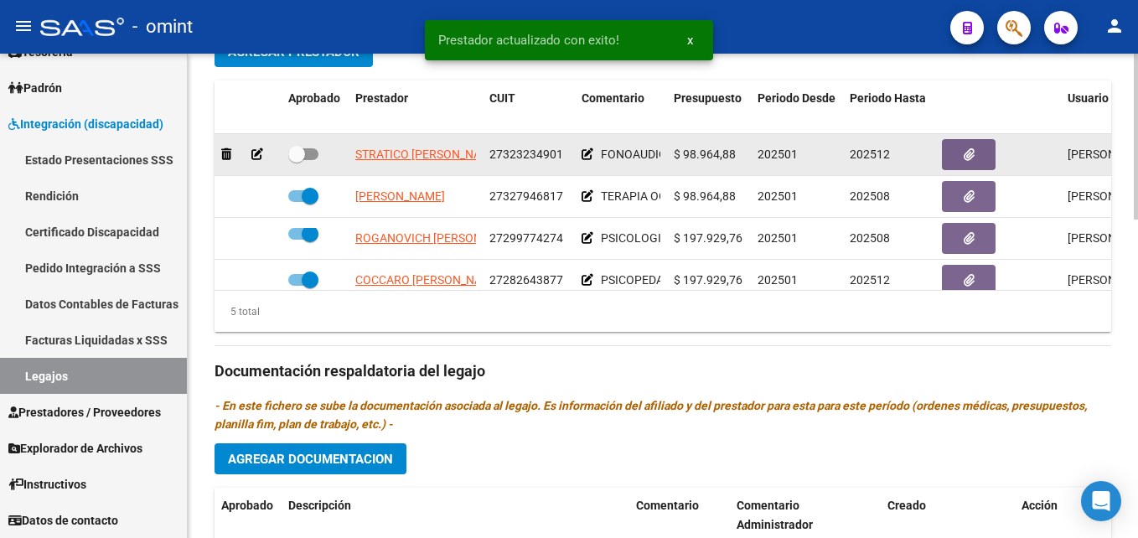
click at [307, 153] on span at bounding box center [303, 154] width 30 height 12
click at [297, 160] on input "checkbox" at bounding box center [296, 160] width 1 height 1
checkbox input "true"
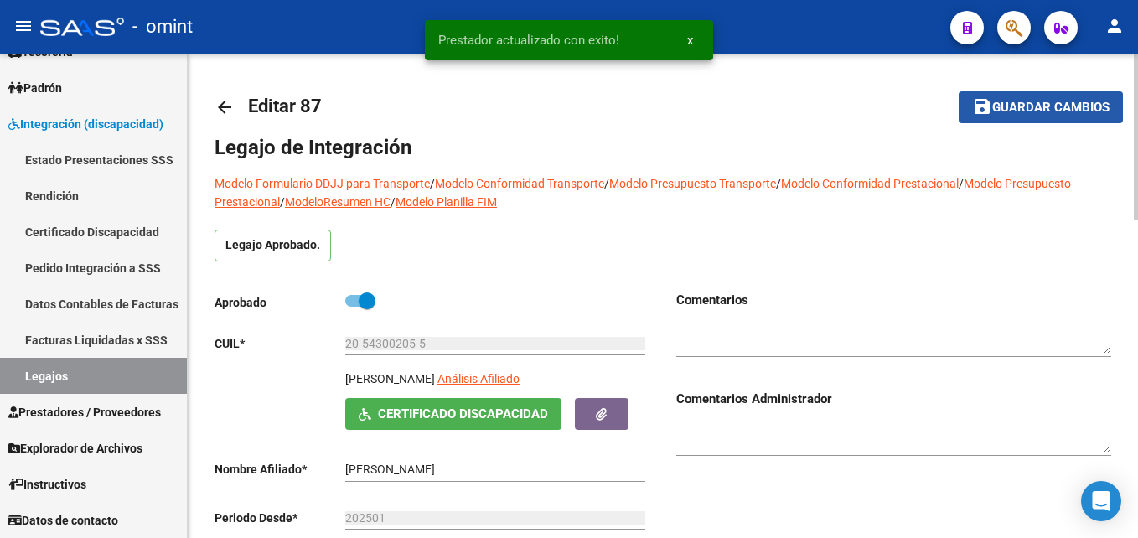
click at [992, 116] on mat-icon "save" at bounding box center [982, 106] width 20 height 20
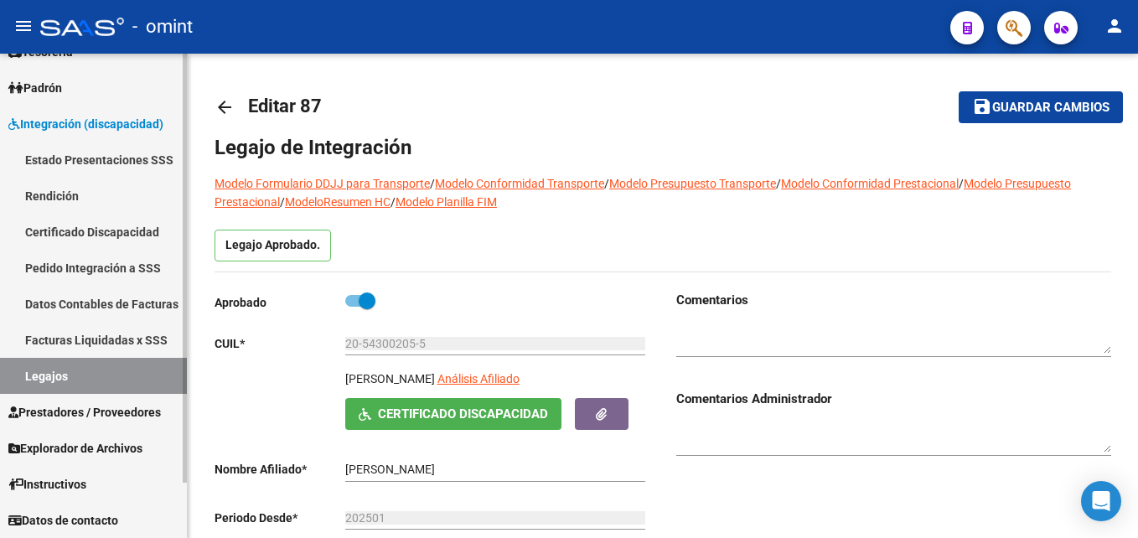
click at [78, 381] on link "Legajos" at bounding box center [93, 376] width 187 height 36
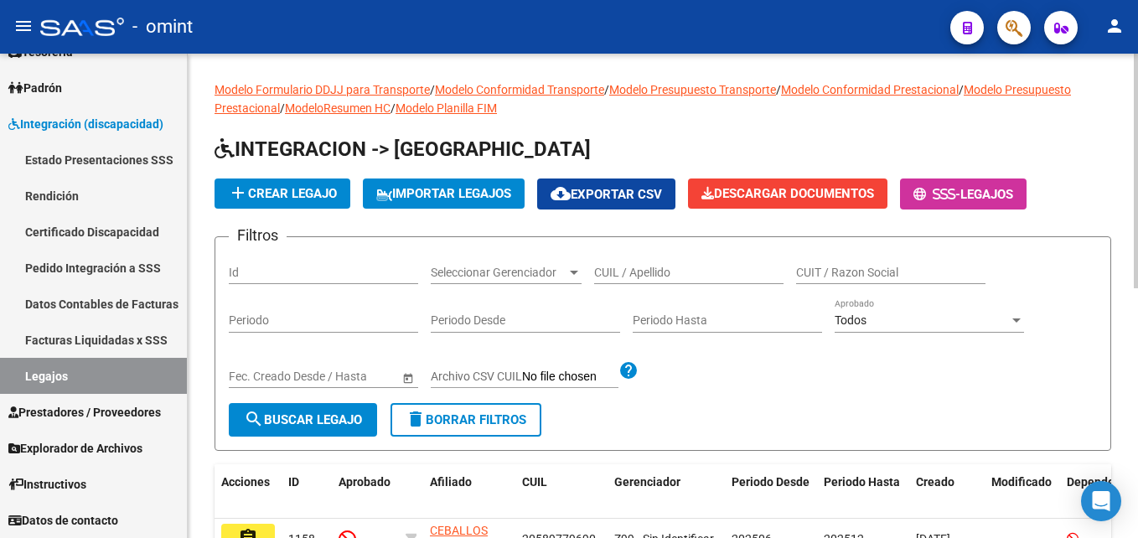
click at [641, 277] on input "CUIL / Apellido" at bounding box center [688, 273] width 189 height 14
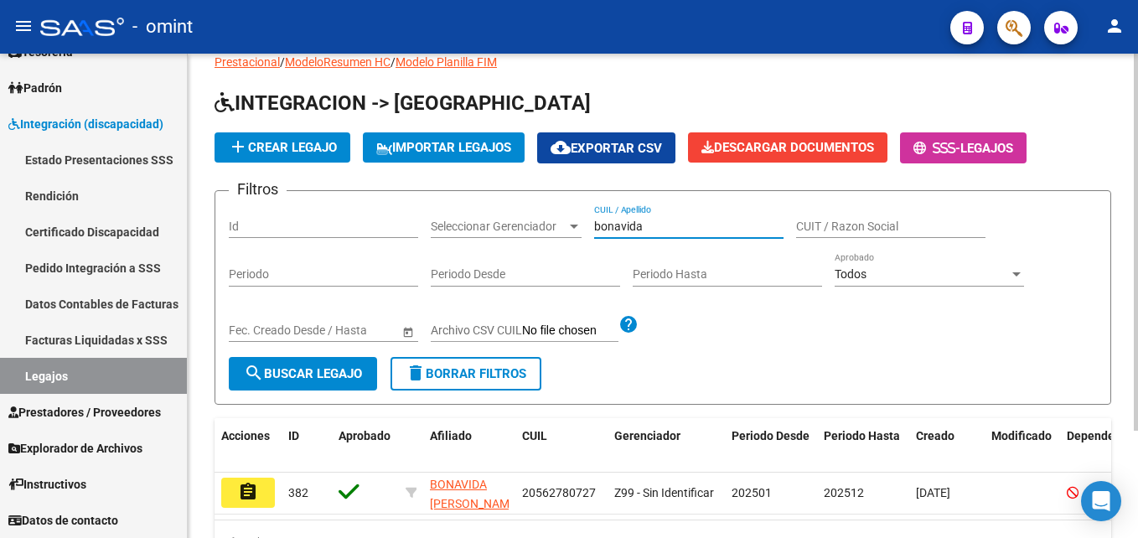
scroll to position [84, 0]
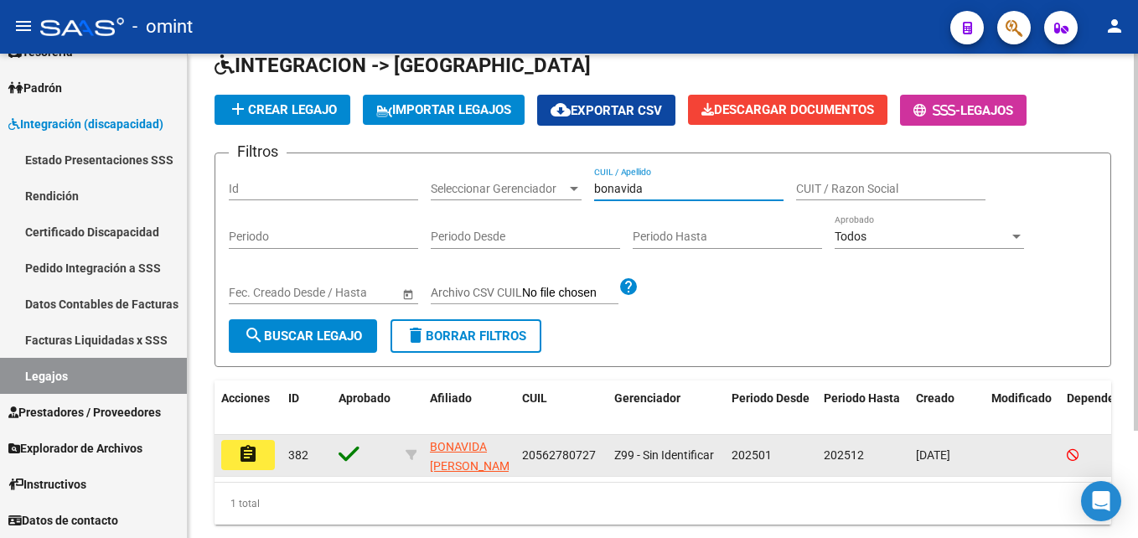
type input "bonavida"
click at [253, 464] on mat-icon "assignment" at bounding box center [248, 454] width 20 height 20
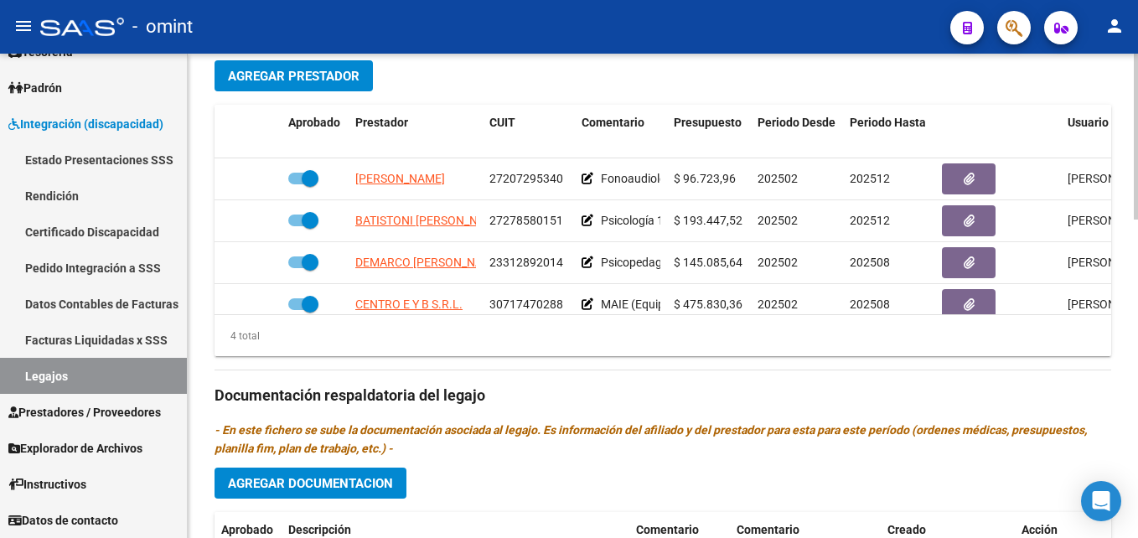
scroll to position [754, 0]
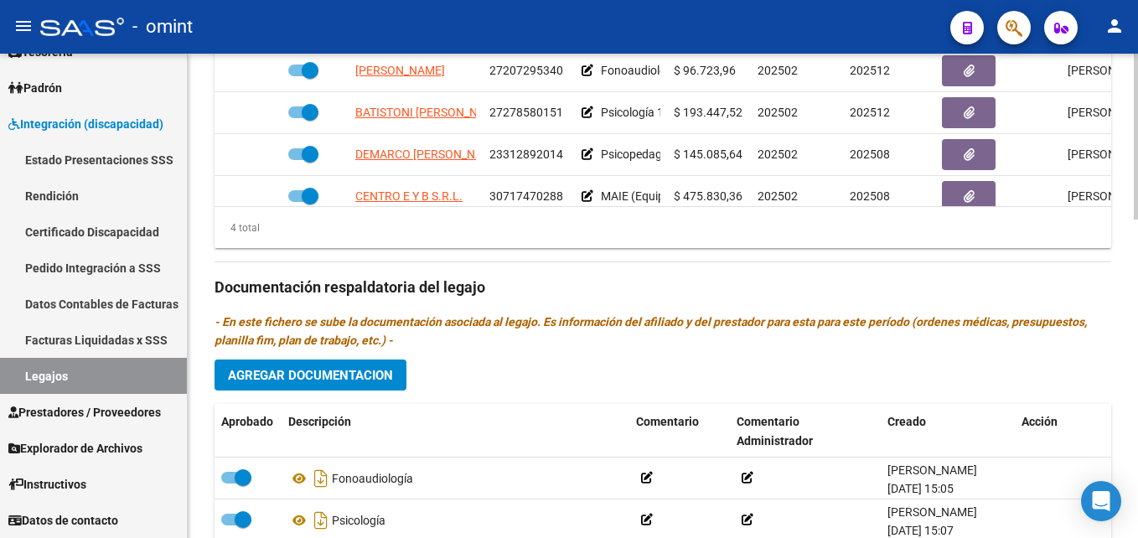
click at [325, 375] on span "Agregar Documentacion" at bounding box center [310, 375] width 165 height 15
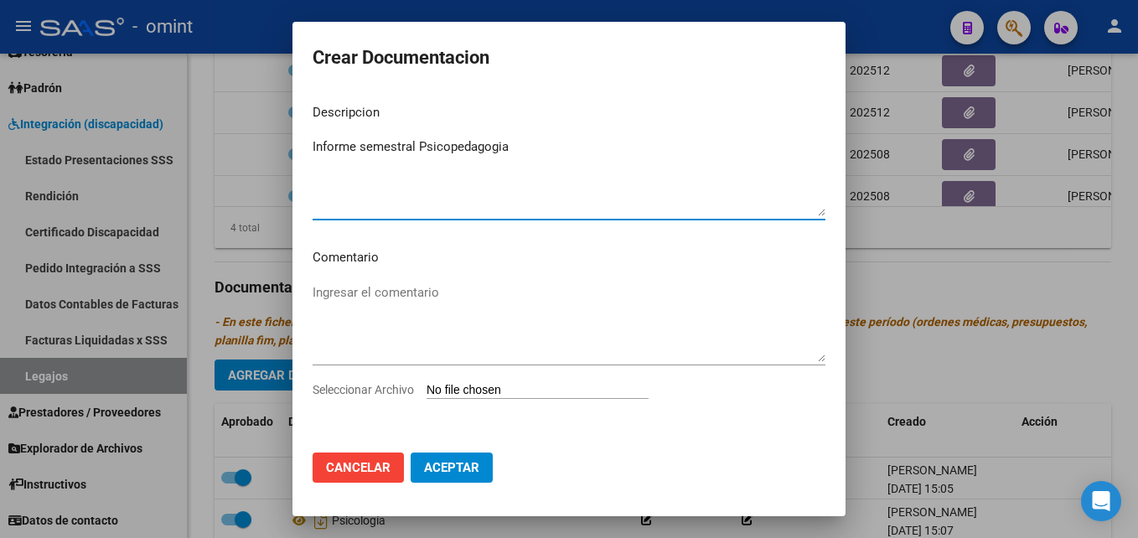
type textarea "Informe semestral Psicopedagogia"
click at [481, 388] on input "Seleccionar Archivo" at bounding box center [538, 391] width 222 height 16
type input "C:\fakepath\Informe semestral Psicopedagogia.pdf"
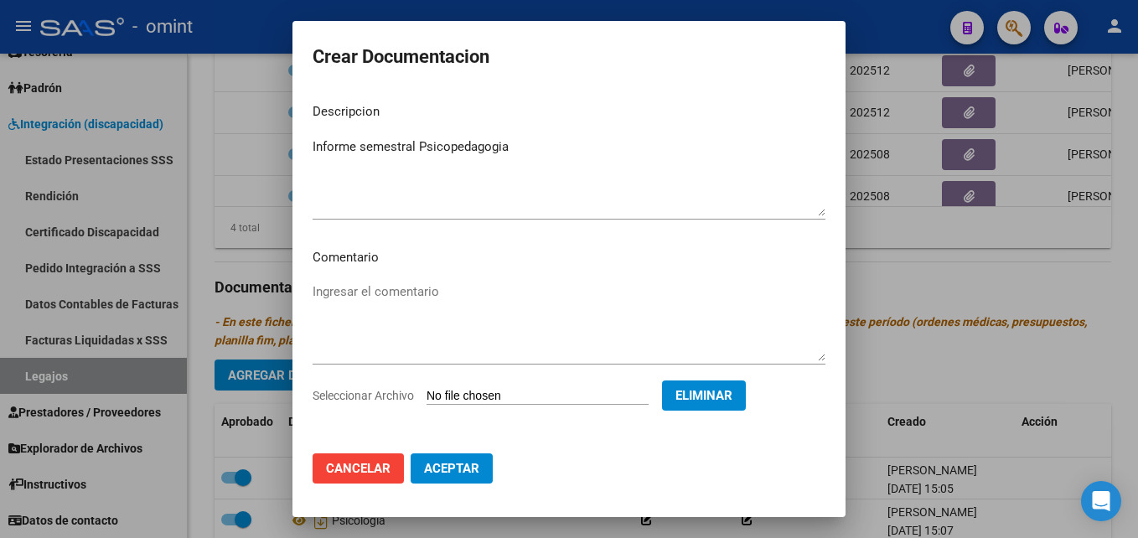
click at [471, 461] on span "Aceptar" at bounding box center [451, 468] width 55 height 15
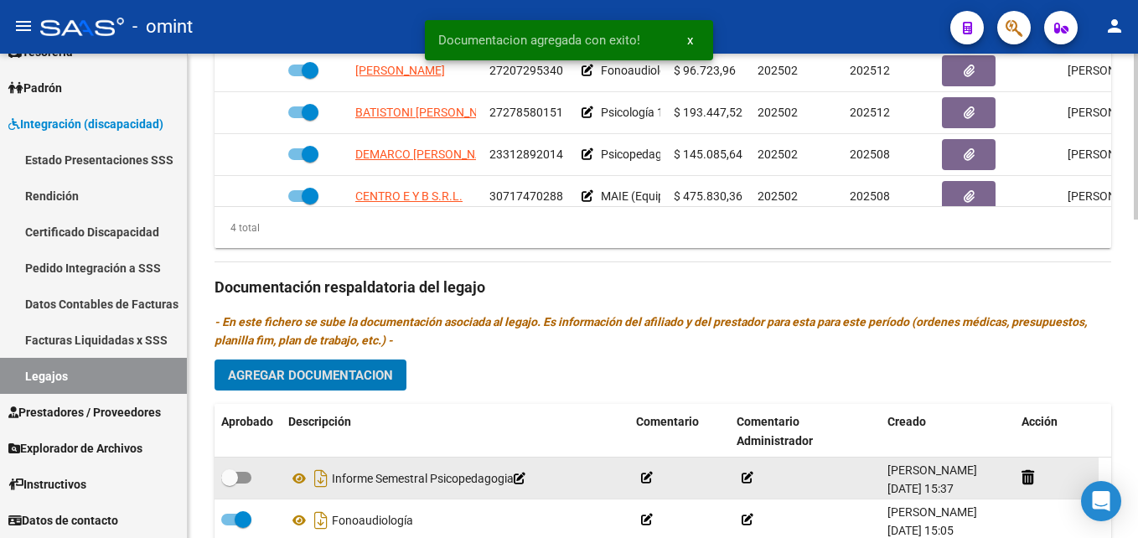
click at [239, 474] on span at bounding box center [236, 478] width 30 height 12
click at [230, 484] on input "checkbox" at bounding box center [229, 484] width 1 height 1
checkbox input "true"
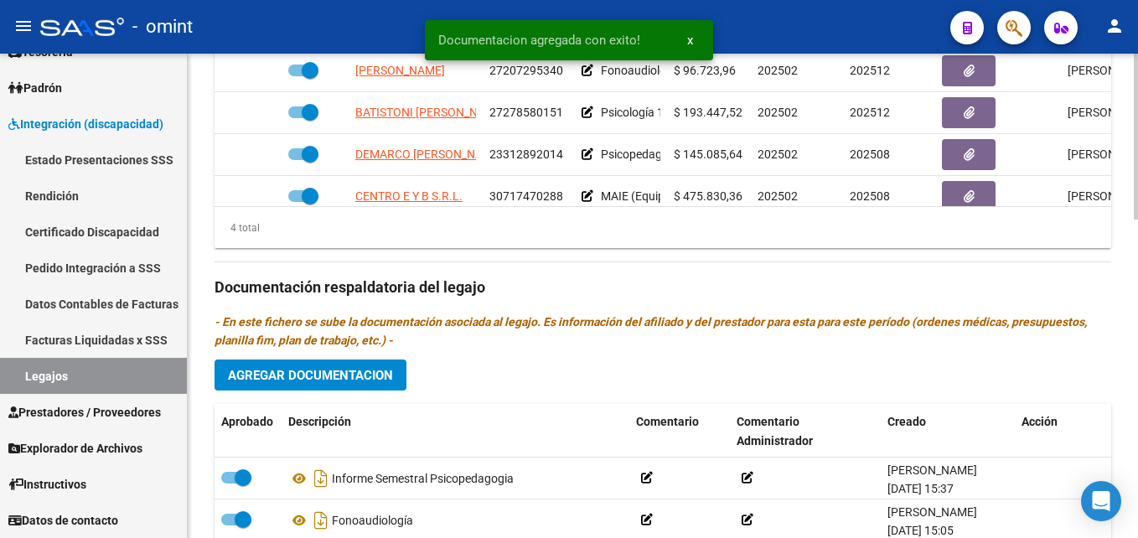
scroll to position [587, 0]
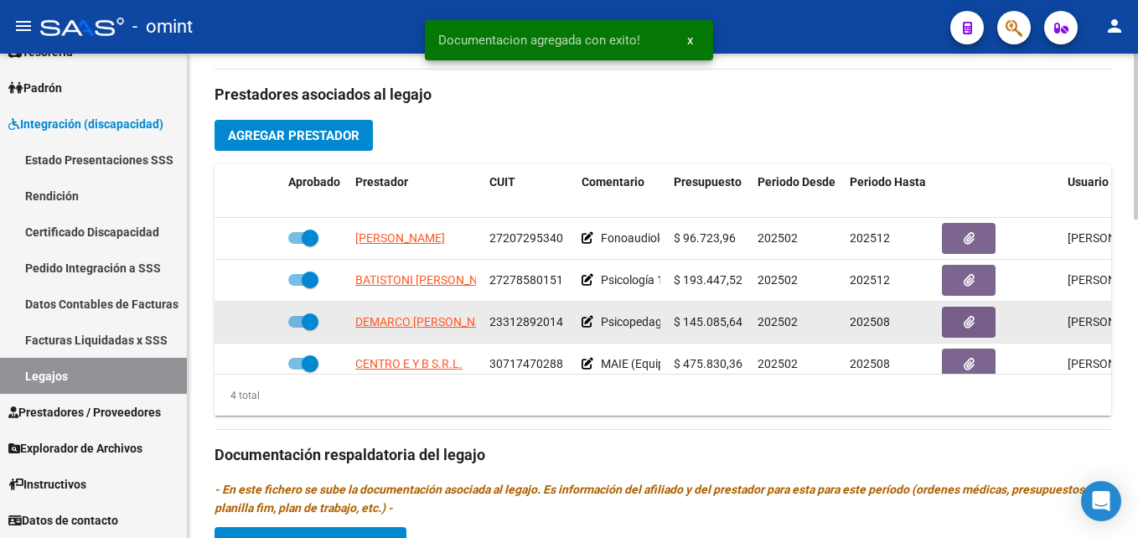
click at [308, 324] on span at bounding box center [310, 322] width 17 height 17
click at [297, 328] on input "checkbox" at bounding box center [296, 328] width 1 height 1
checkbox input "false"
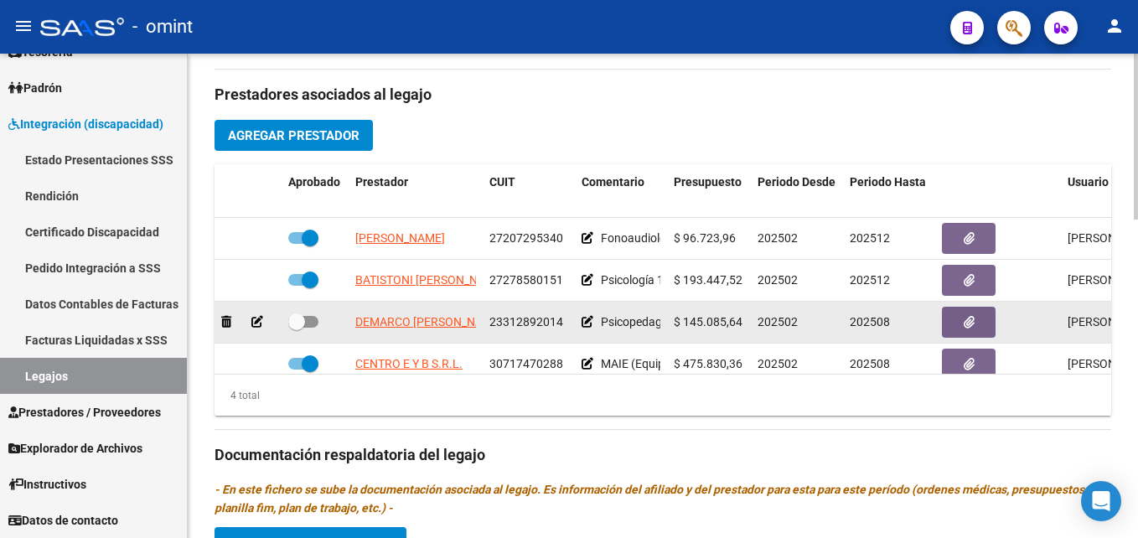
click at [262, 324] on icon at bounding box center [257, 322] width 12 height 12
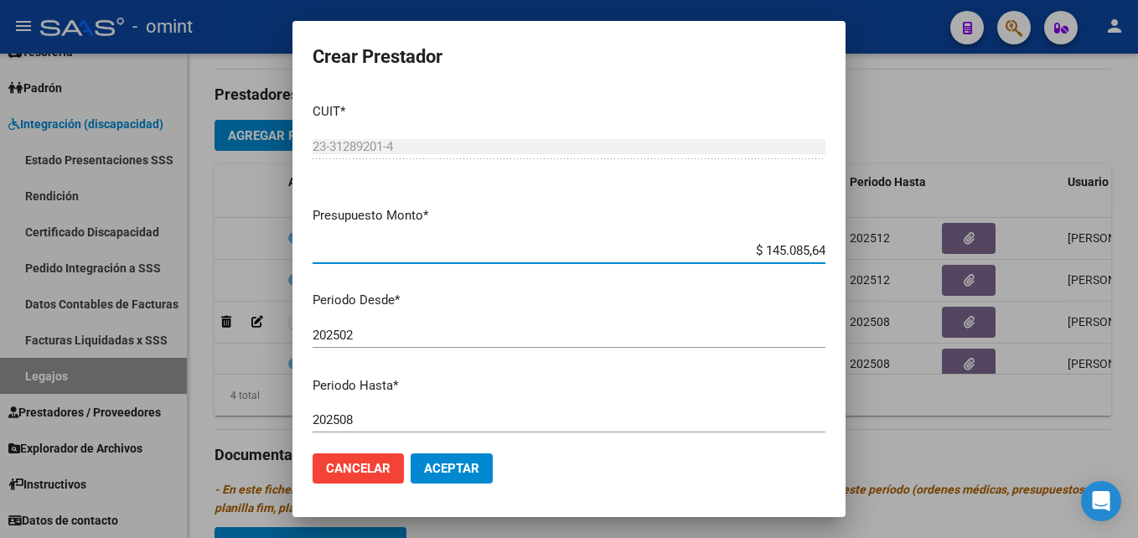
click at [399, 412] on input "202508" at bounding box center [569, 419] width 513 height 15
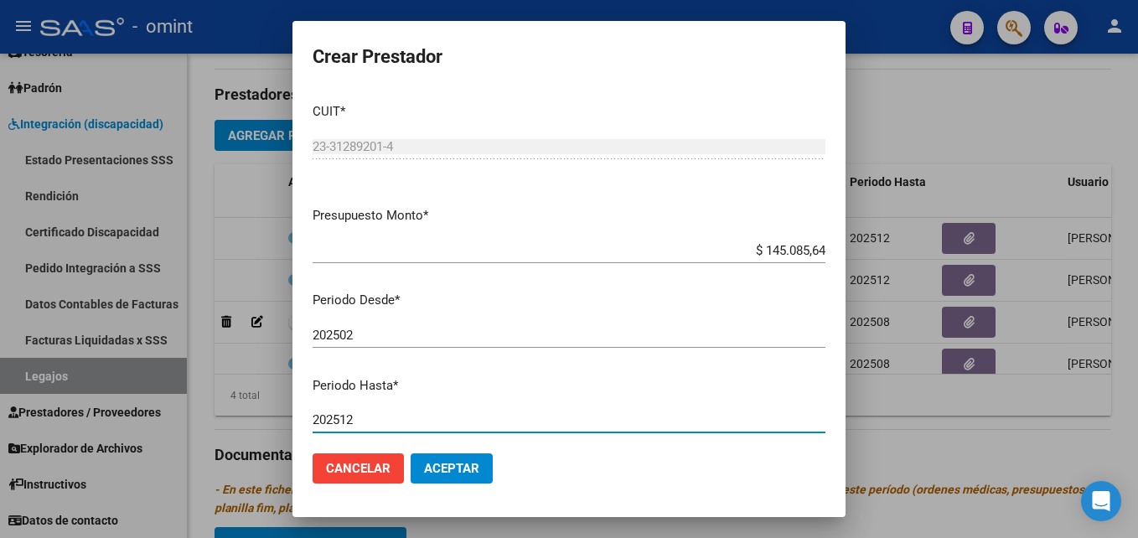
type input "202512"
click at [459, 483] on button "Aceptar" at bounding box center [452, 469] width 82 height 30
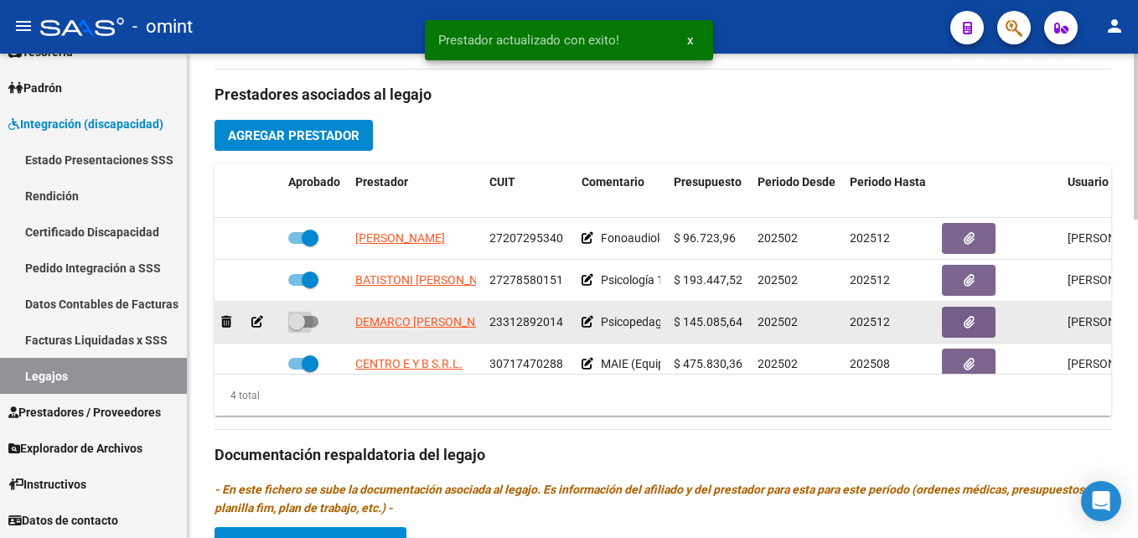
click at [306, 325] on span at bounding box center [303, 322] width 30 height 12
click at [297, 328] on input "checkbox" at bounding box center [296, 328] width 1 height 1
checkbox input "true"
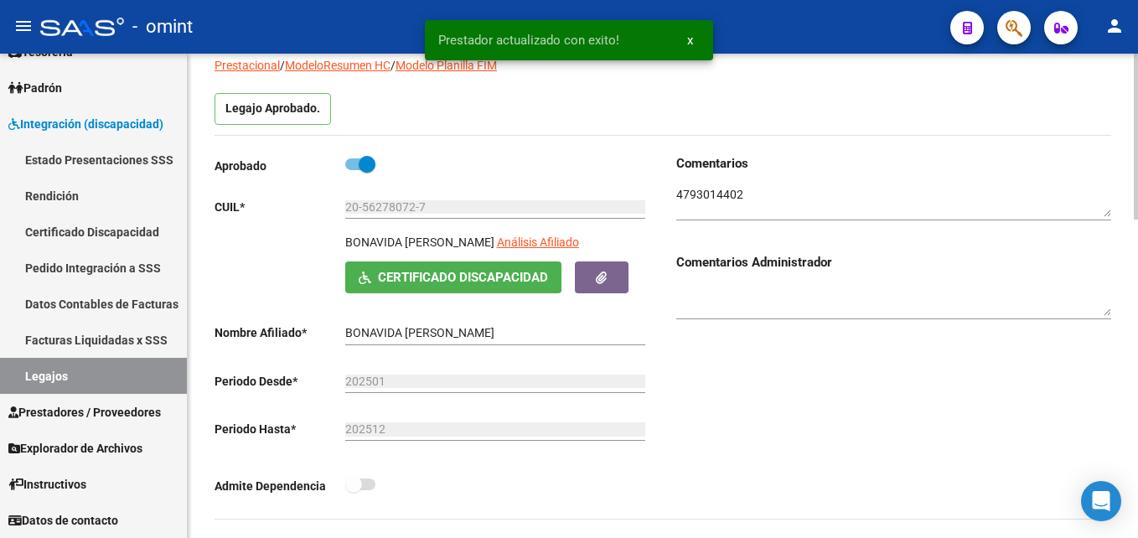
scroll to position [0, 0]
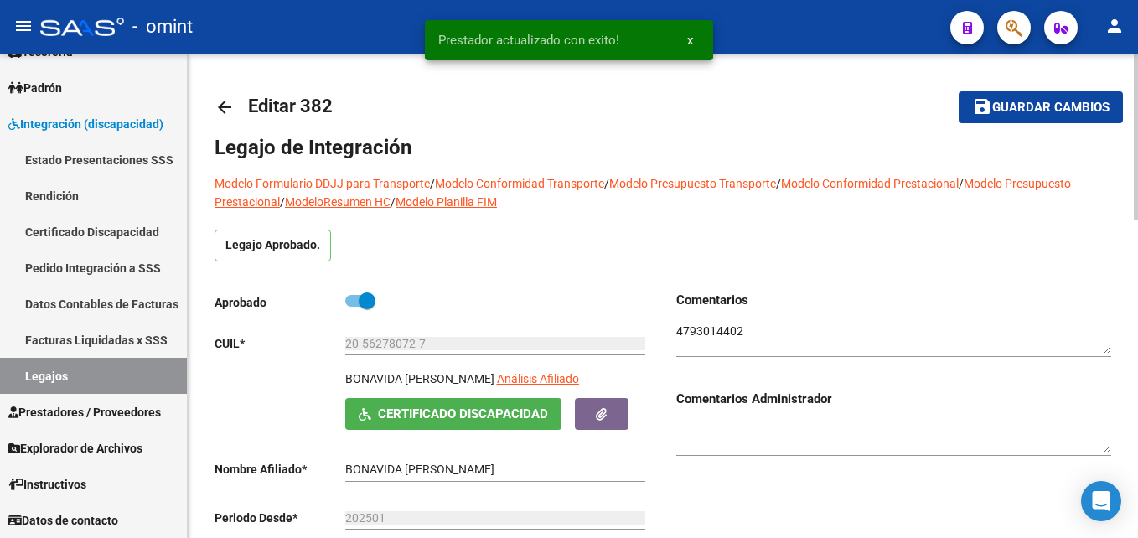
click at [984, 111] on mat-icon "save" at bounding box center [982, 106] width 20 height 20
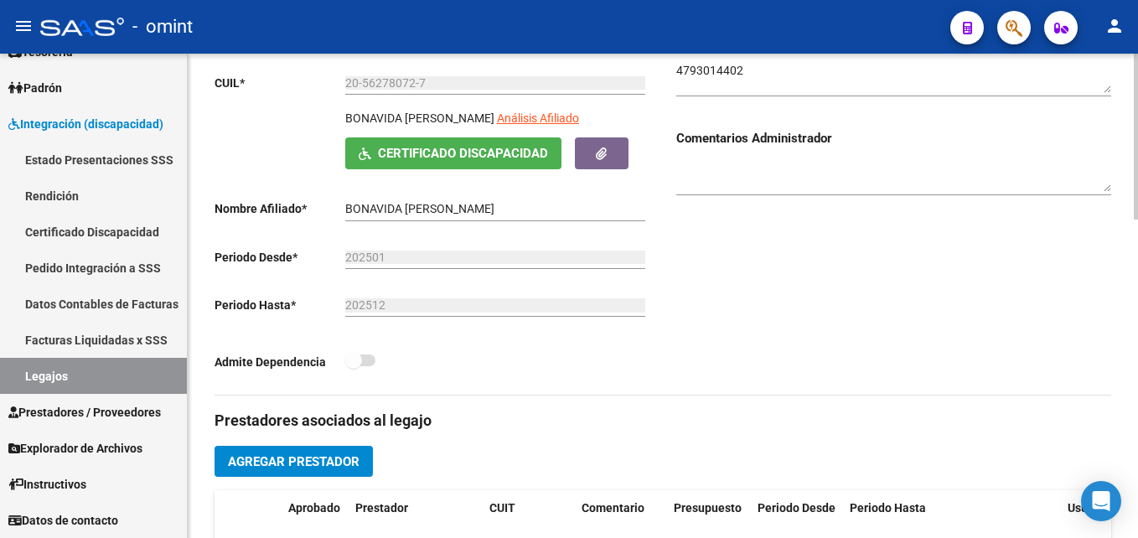
scroll to position [335, 0]
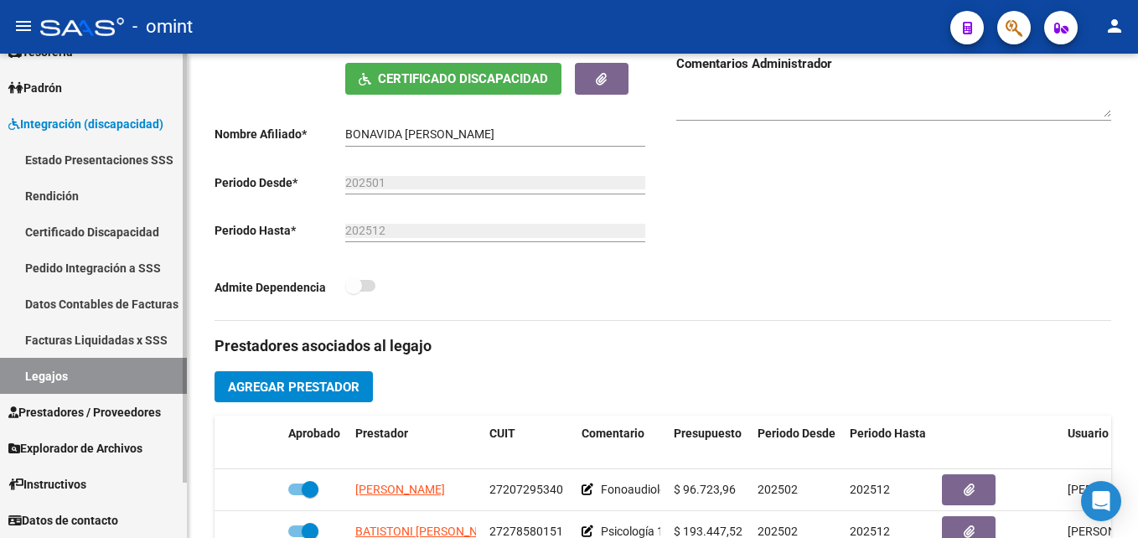
drag, startPoint x: 73, startPoint y: 371, endPoint x: 138, endPoint y: 368, distance: 65.5
click at [73, 371] on link "Legajos" at bounding box center [93, 376] width 187 height 36
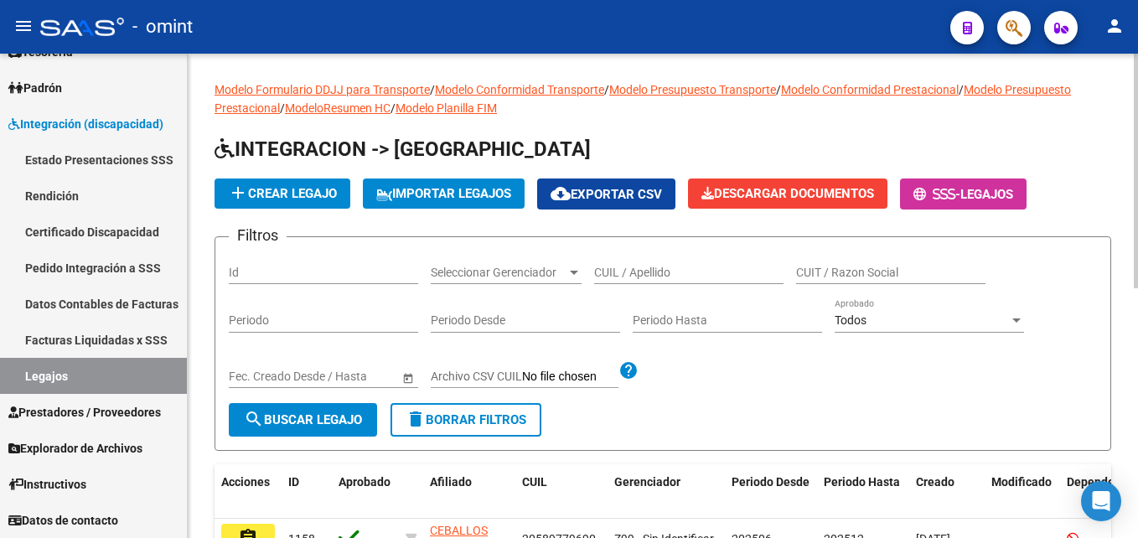
click at [699, 253] on div "CUIL / Apellido" at bounding box center [688, 268] width 189 height 34
click at [697, 267] on input "CUIL / Apellido" at bounding box center [688, 273] width 189 height 14
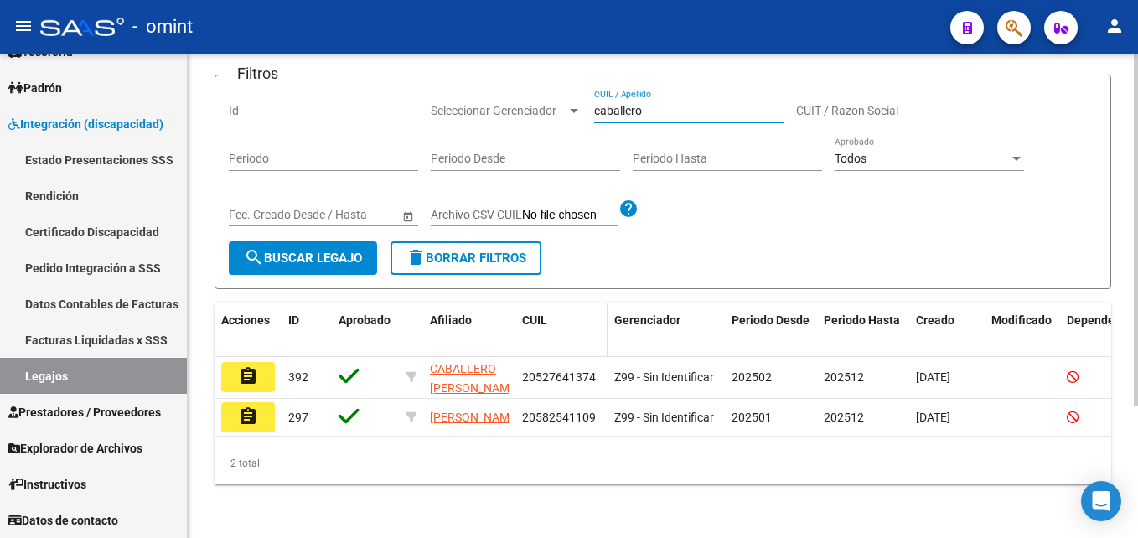
scroll to position [180, 0]
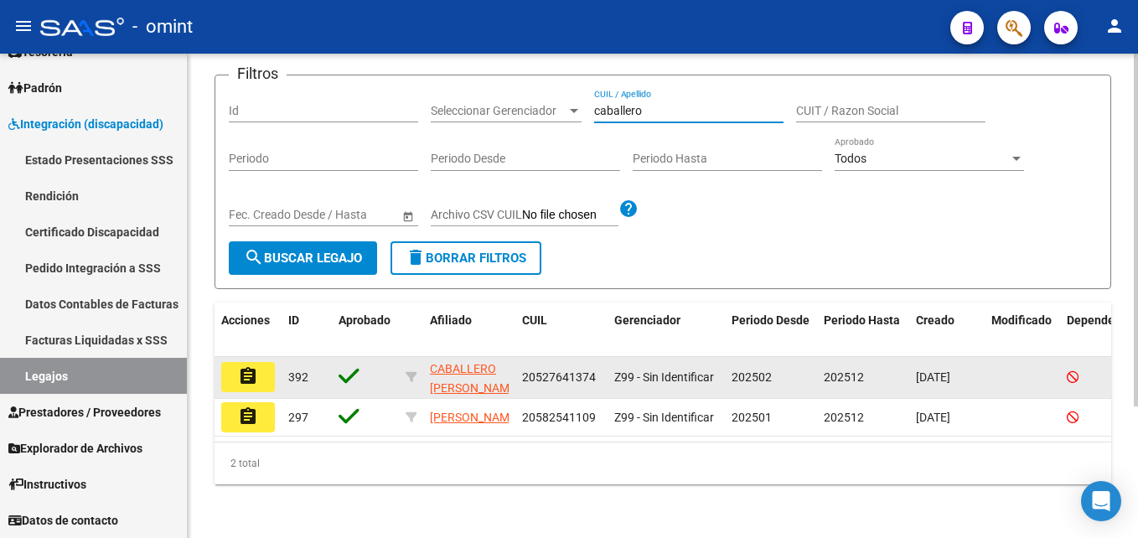
type input "caballero"
click at [251, 366] on mat-icon "assignment" at bounding box center [248, 376] width 20 height 20
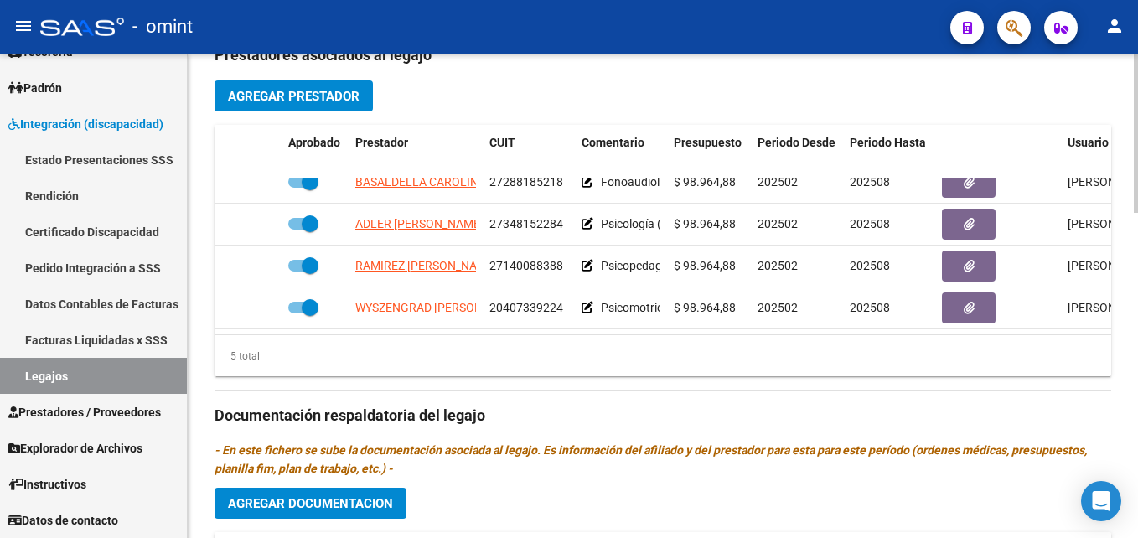
scroll to position [990, 0]
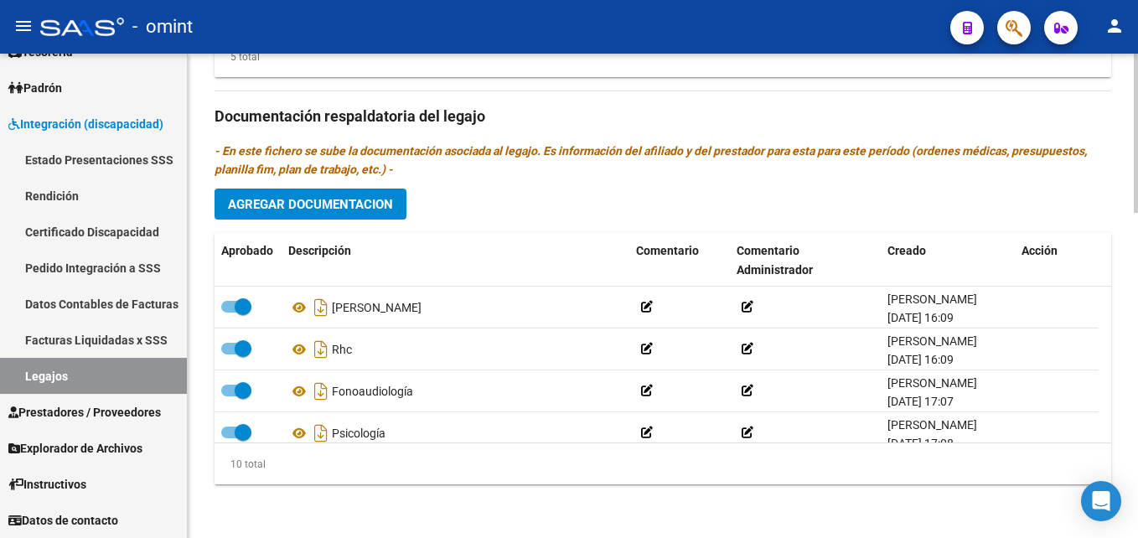
click at [315, 215] on button "Agregar Documentacion" at bounding box center [311, 204] width 192 height 31
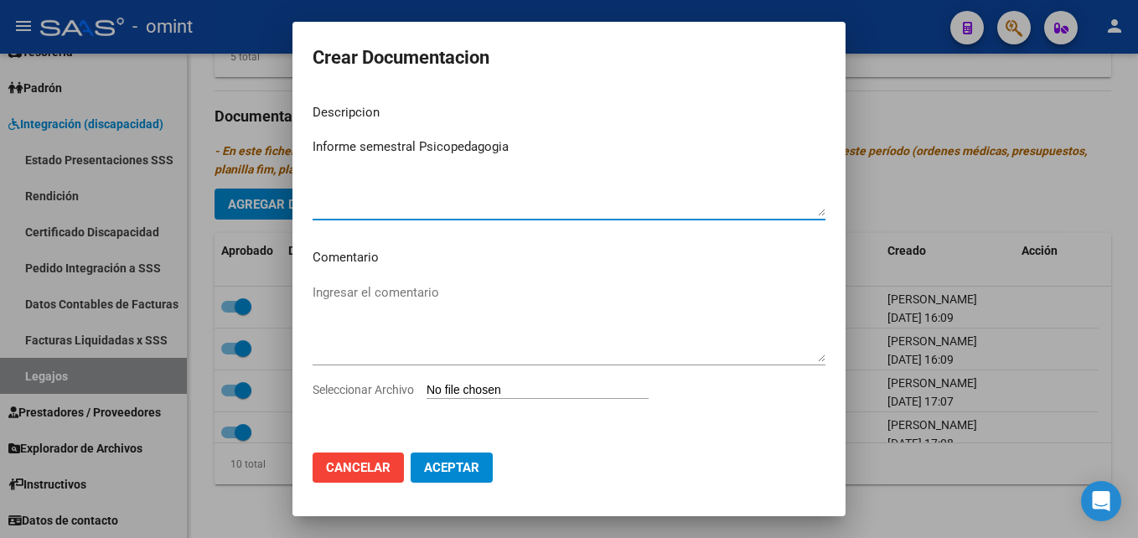
type textarea "Informe semestral Psicopedagogia"
click at [522, 385] on input "Seleccionar Archivo" at bounding box center [538, 391] width 222 height 16
type input "C:\fakepath\Informe semestral Psicopedagogia.pdf"
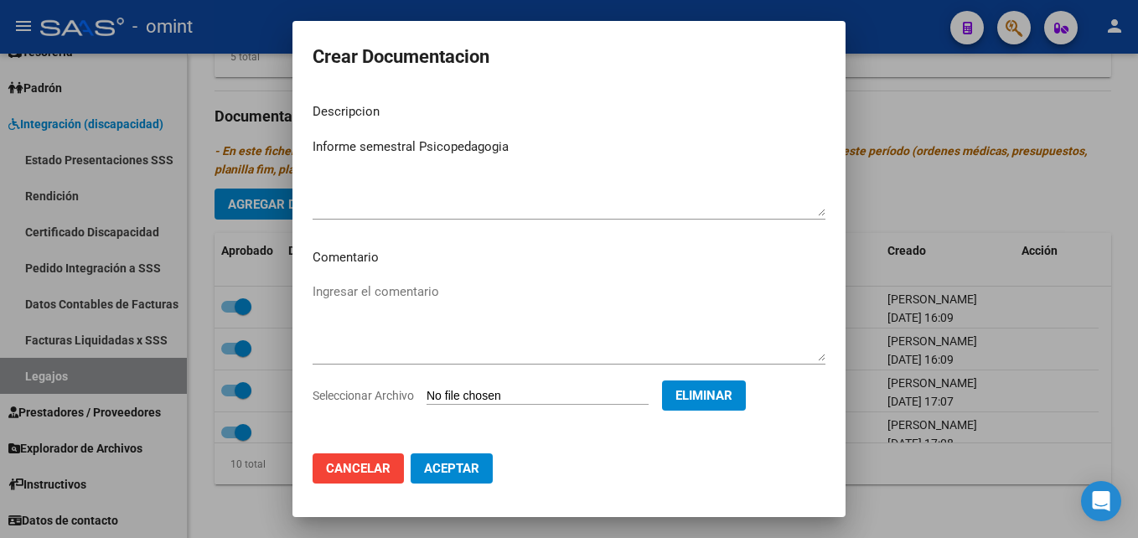
click at [460, 455] on button "Aceptar" at bounding box center [452, 469] width 82 height 30
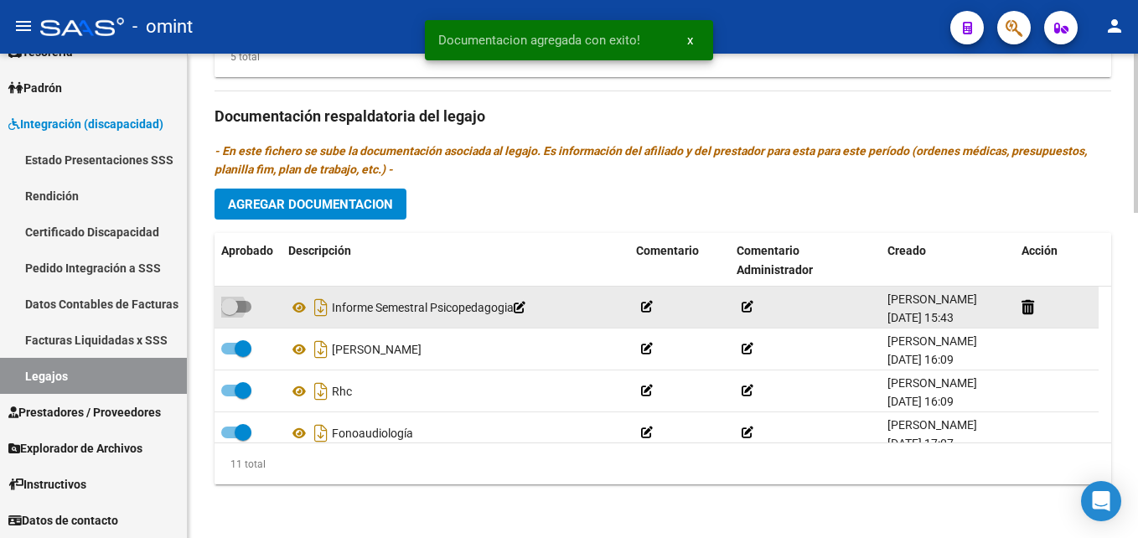
click at [239, 307] on span at bounding box center [236, 307] width 30 height 12
click at [230, 313] on input "checkbox" at bounding box center [229, 313] width 1 height 1
checkbox input "true"
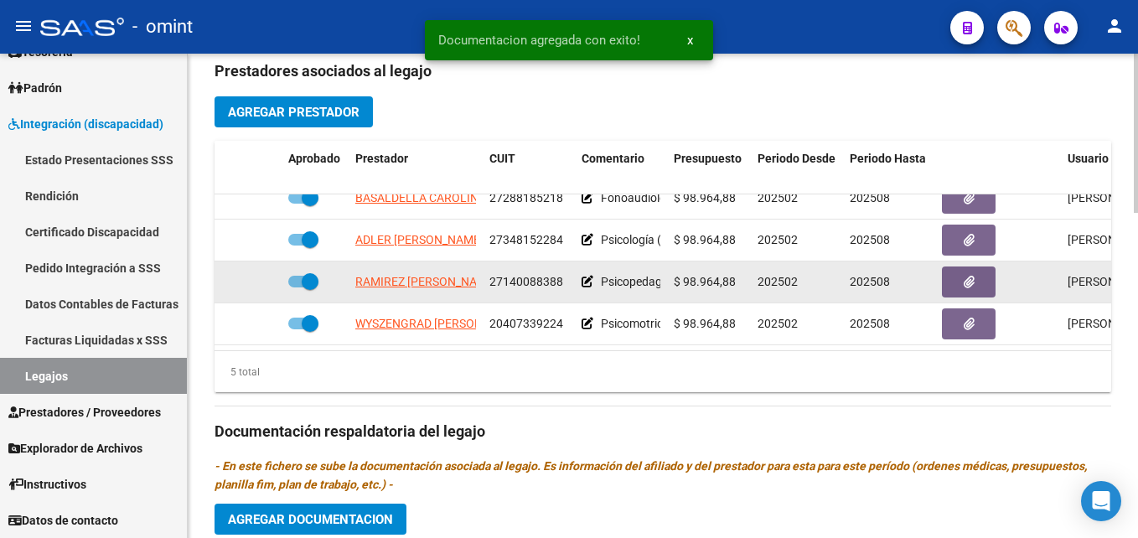
click at [305, 288] on span at bounding box center [310, 281] width 17 height 17
click at [297, 288] on input "checkbox" at bounding box center [296, 288] width 1 height 1
checkbox input "false"
click at [258, 288] on icon at bounding box center [257, 282] width 12 height 12
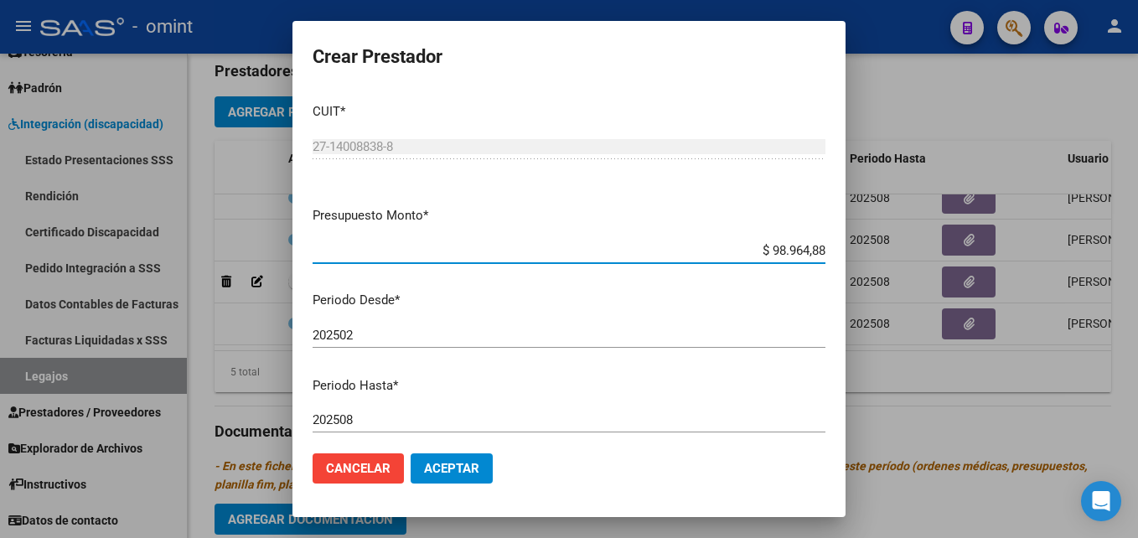
click at [402, 411] on div "202508 Ingresar el periodo" at bounding box center [569, 419] width 513 height 25
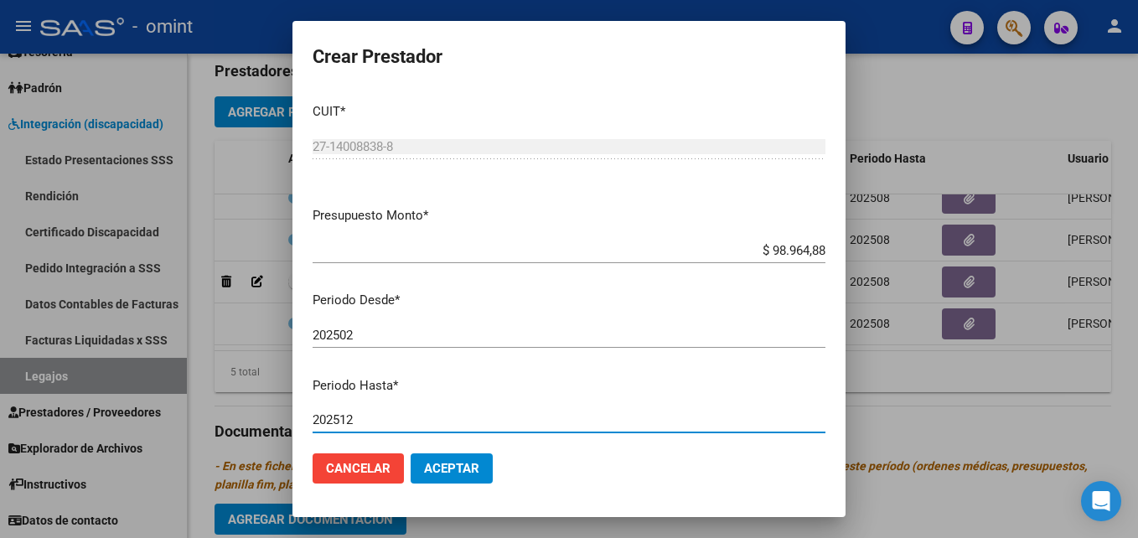
type input "202512"
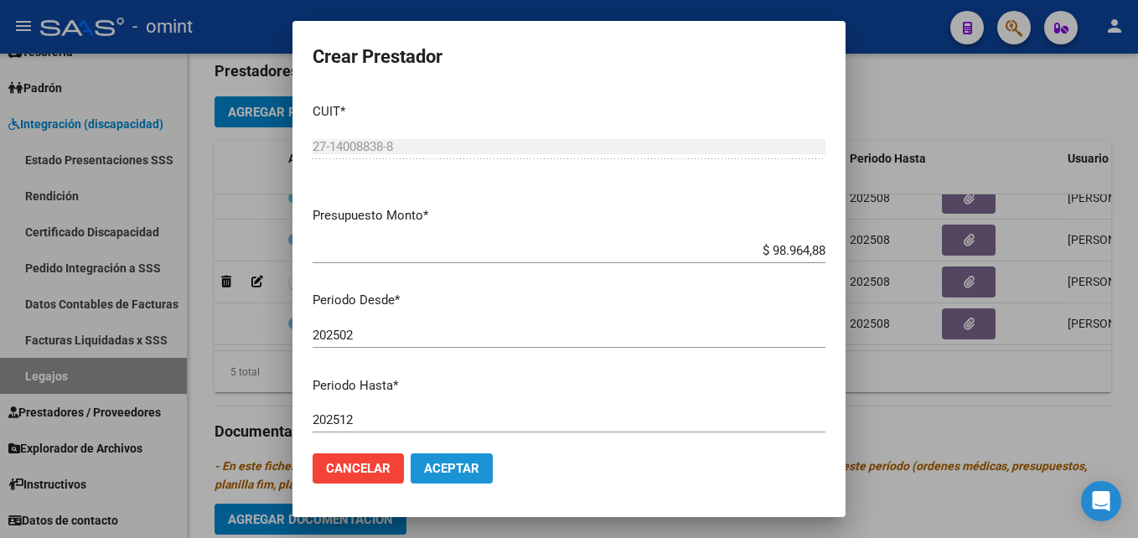
click at [459, 467] on span "Aceptar" at bounding box center [451, 468] width 55 height 15
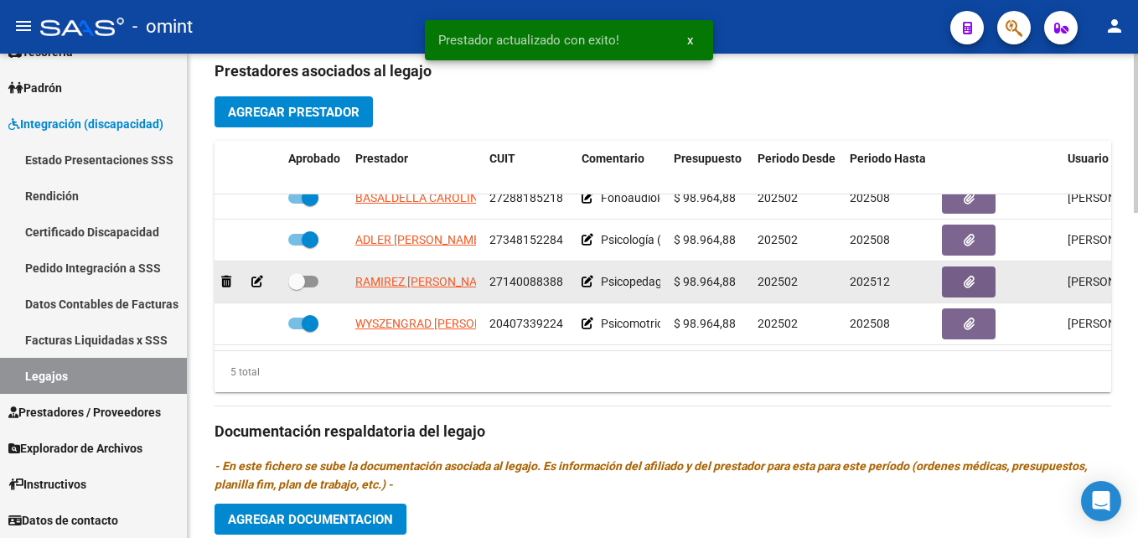
click at [305, 287] on span at bounding box center [303, 282] width 30 height 12
click at [297, 288] on input "checkbox" at bounding box center [296, 288] width 1 height 1
checkbox input "true"
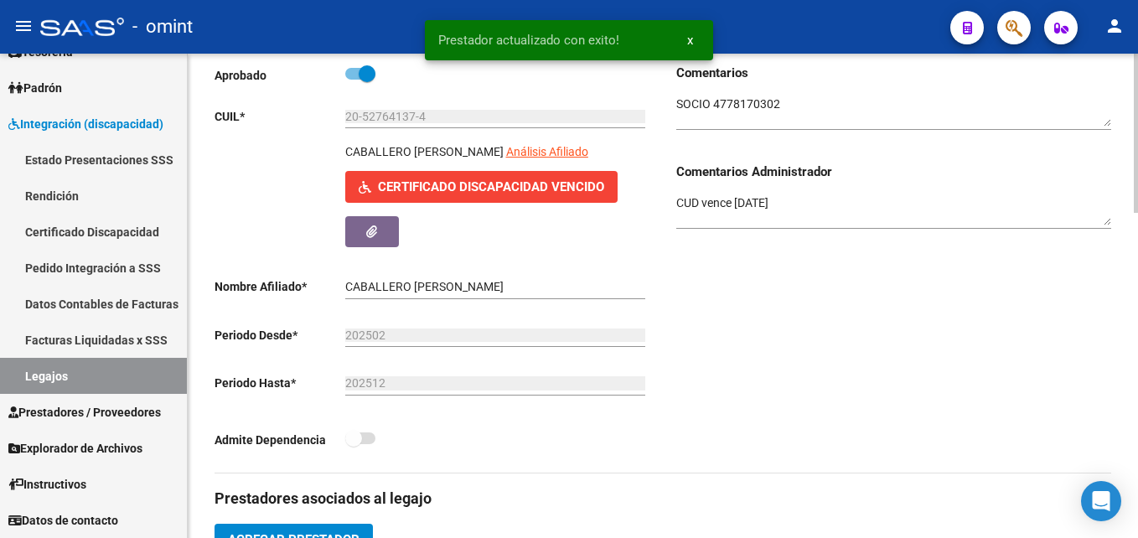
scroll to position [0, 0]
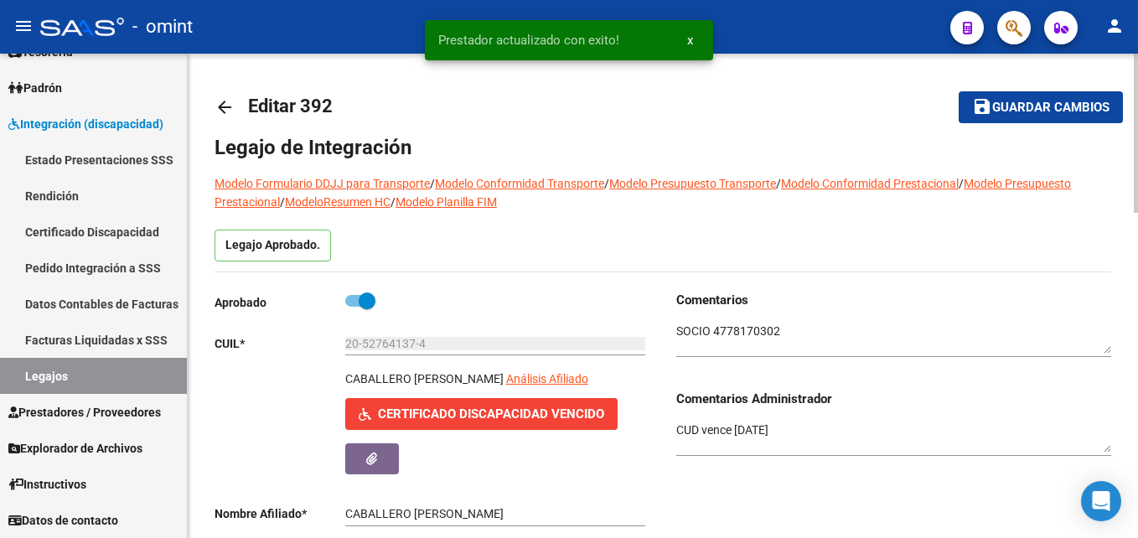
click at [968, 111] on button "save Guardar cambios" at bounding box center [1041, 106] width 164 height 31
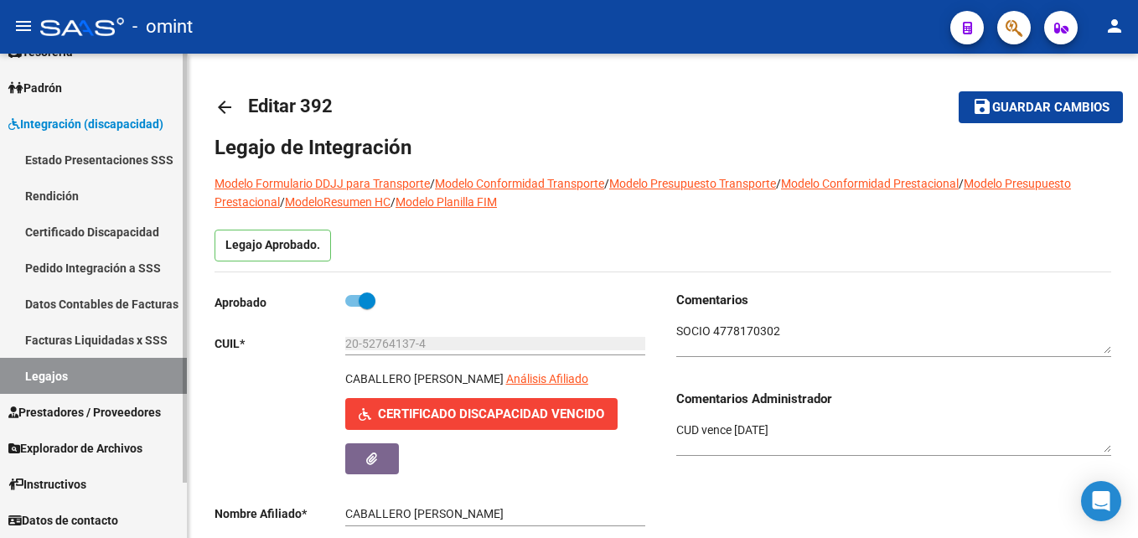
drag, startPoint x: 121, startPoint y: 376, endPoint x: 173, endPoint y: 376, distance: 52.0
click at [121, 376] on link "Legajos" at bounding box center [93, 376] width 187 height 36
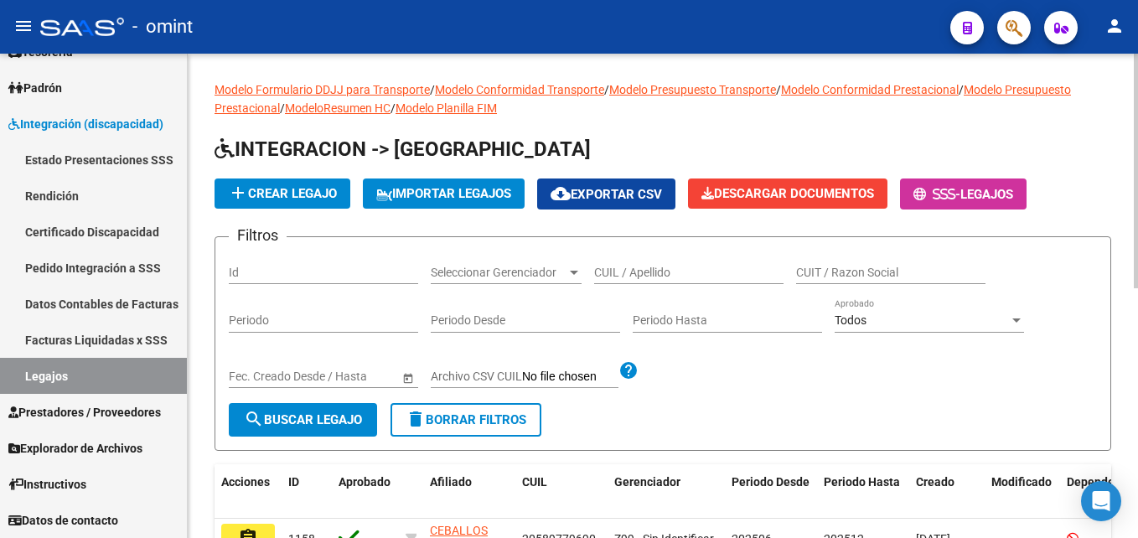
click at [653, 269] on input "CUIL / Apellido" at bounding box center [688, 273] width 189 height 14
paste input "ANDINO"
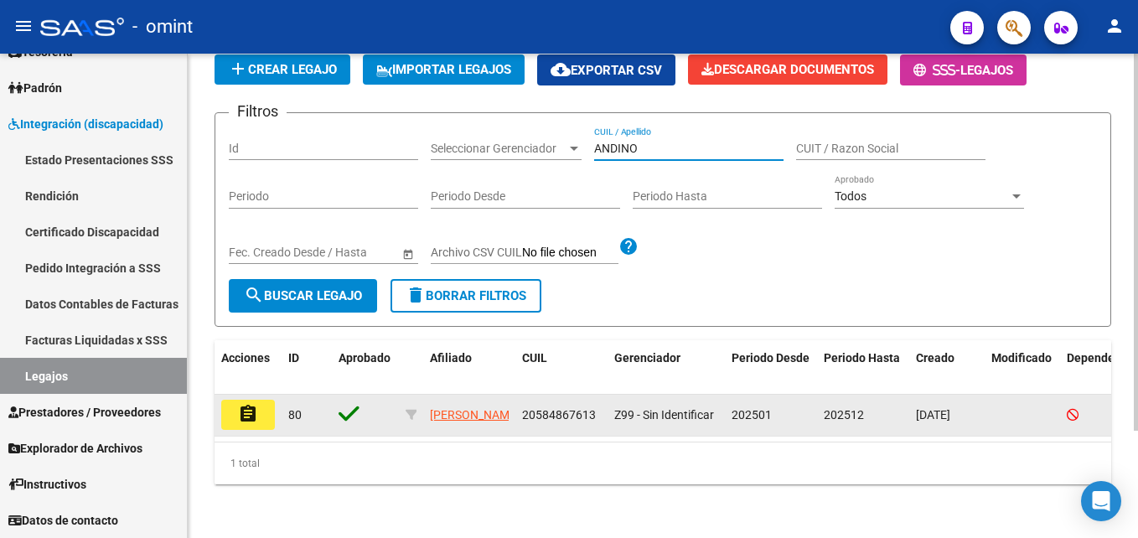
type input "ANDINO"
click at [233, 407] on button "assignment" at bounding box center [248, 415] width 54 height 30
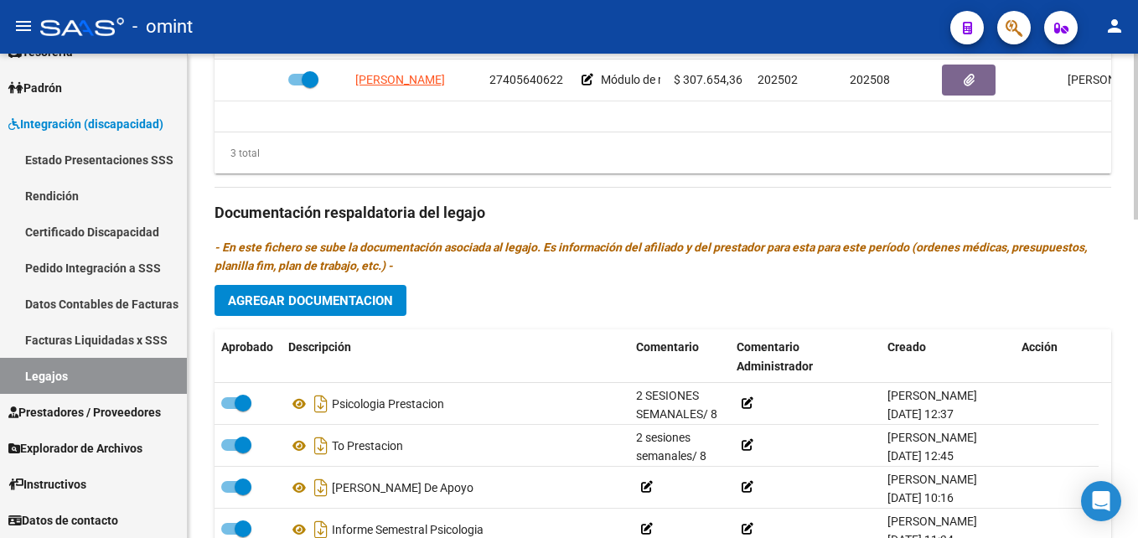
scroll to position [922, 0]
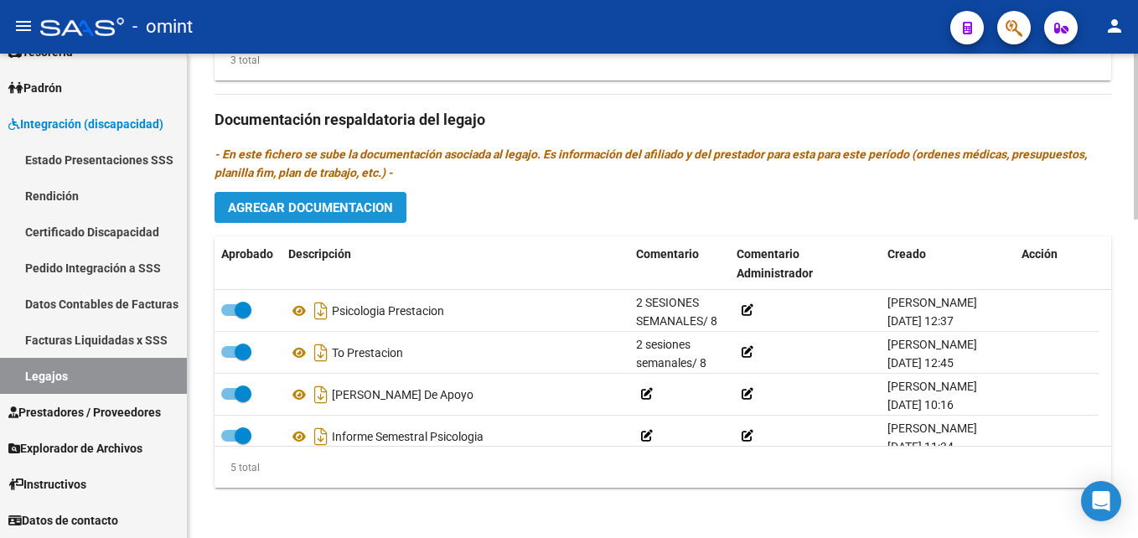
click at [324, 220] on button "Agregar Documentacion" at bounding box center [311, 207] width 192 height 31
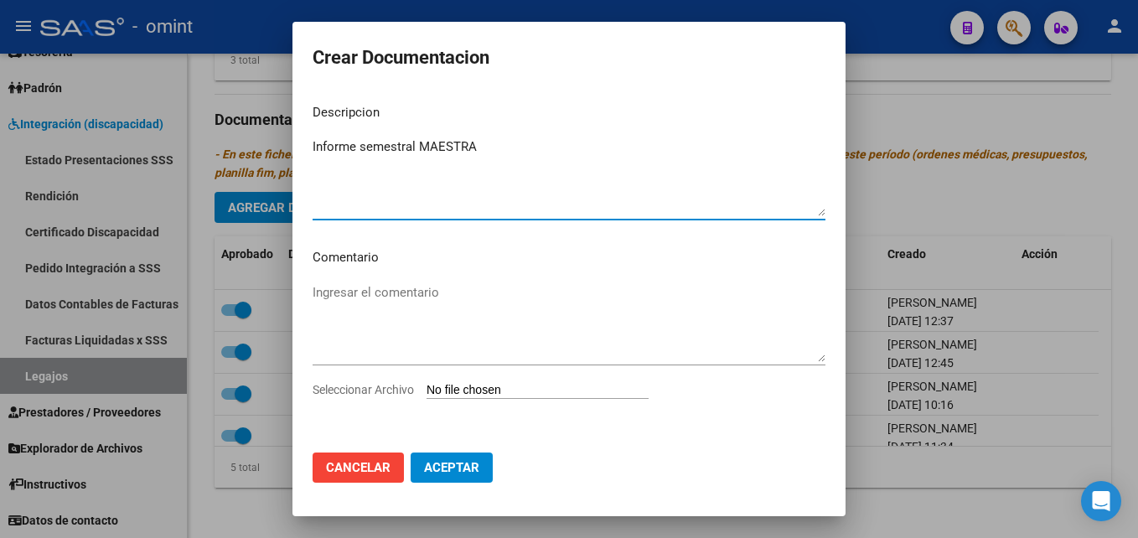
type textarea "Informe semestral MAESTRA"
click at [567, 384] on input "Seleccionar Archivo" at bounding box center [538, 391] width 222 height 16
type input "C:\fakepath\Informe semestral MAESTRA.pdf"
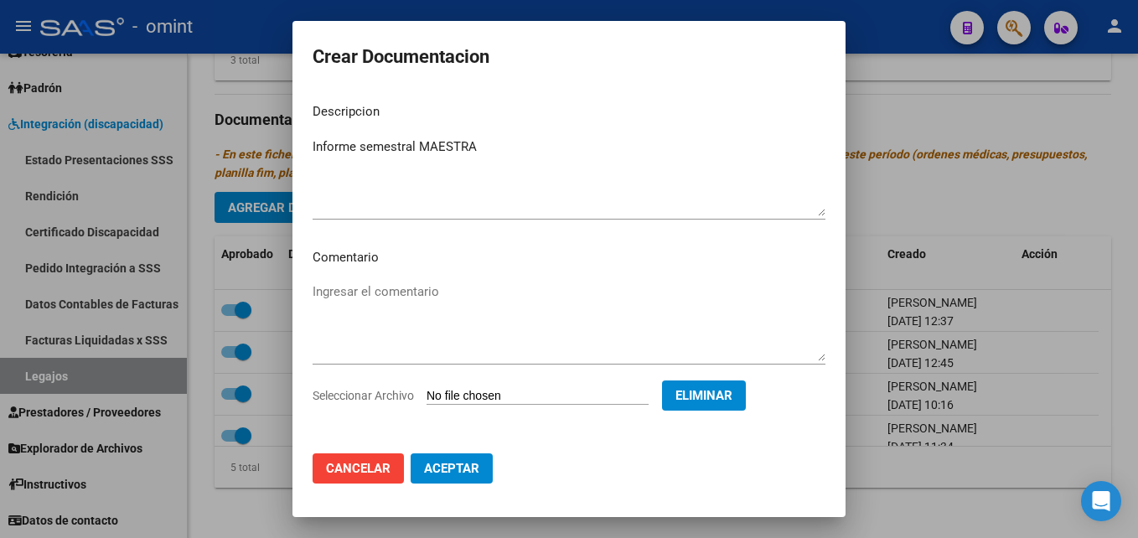
click at [467, 459] on button "Aceptar" at bounding box center [452, 469] width 82 height 30
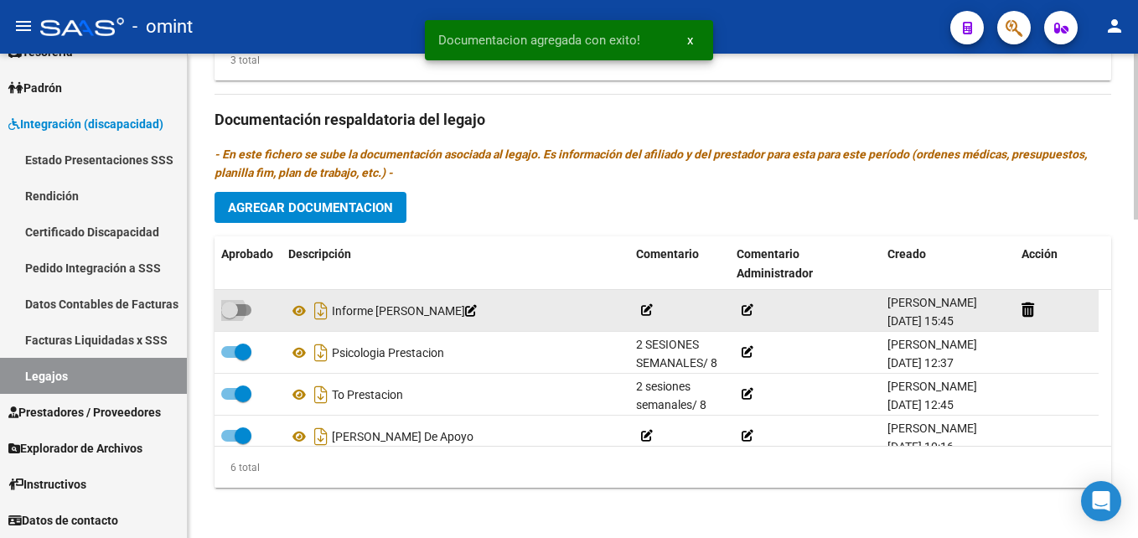
click at [247, 317] on label at bounding box center [236, 310] width 30 height 20
click at [230, 317] on input "checkbox" at bounding box center [229, 316] width 1 height 1
checkbox input "true"
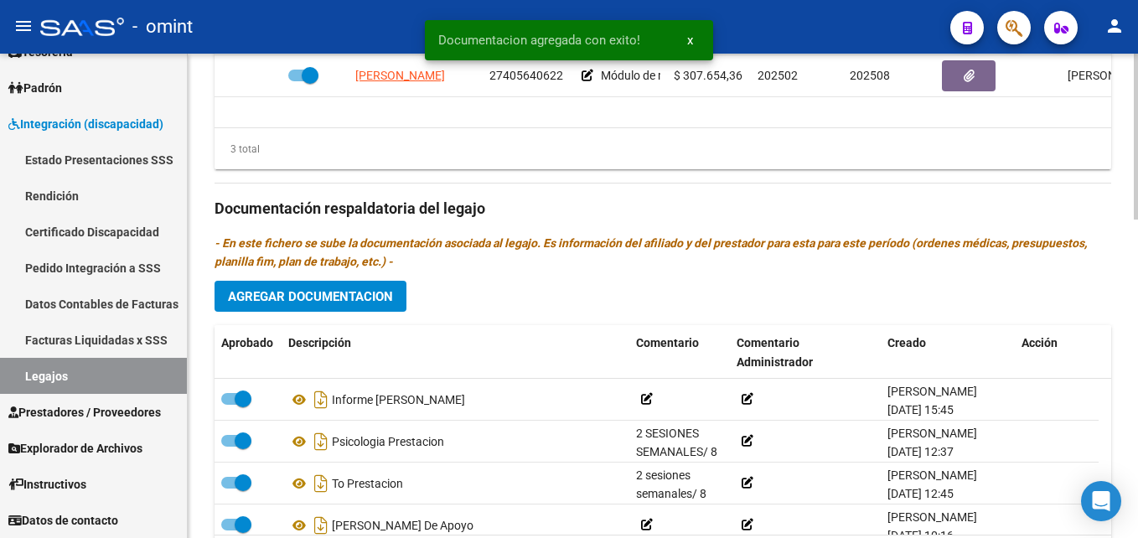
scroll to position [671, 0]
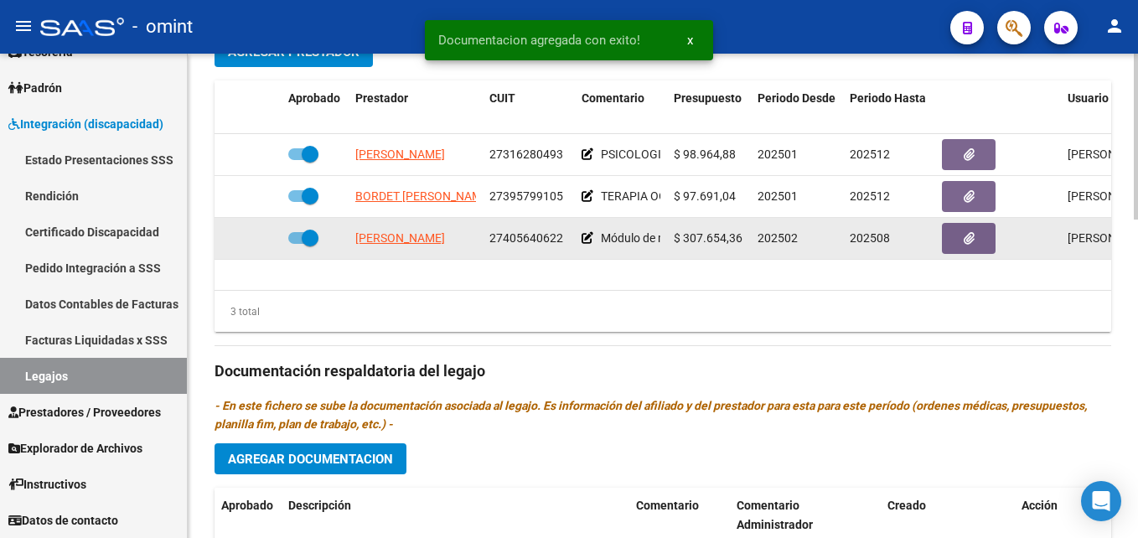
click at [309, 240] on span at bounding box center [310, 238] width 17 height 17
click at [297, 244] on input "checkbox" at bounding box center [296, 244] width 1 height 1
checkbox input "false"
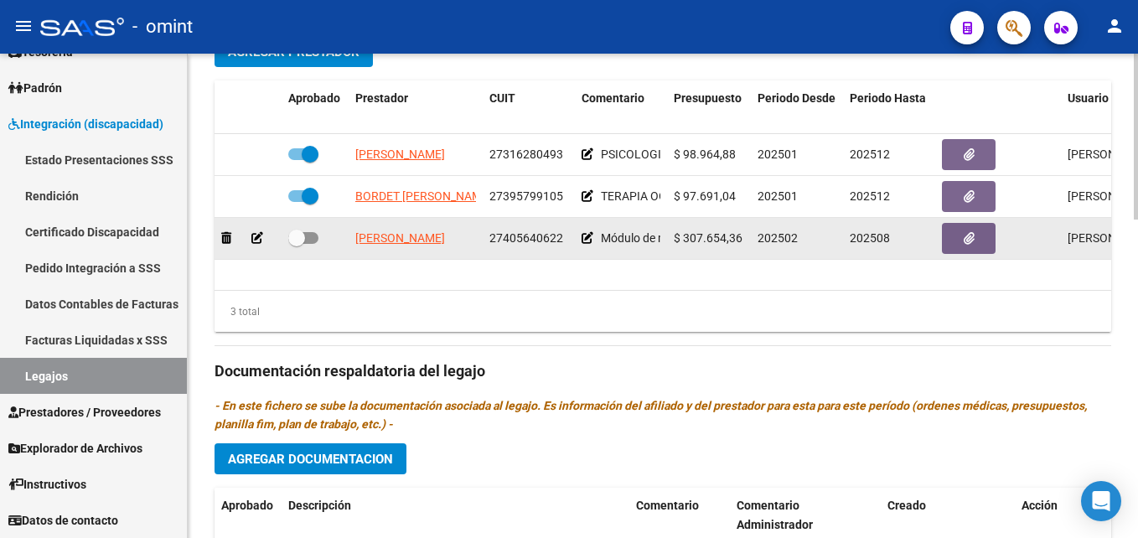
click at [255, 240] on icon at bounding box center [257, 238] width 12 height 12
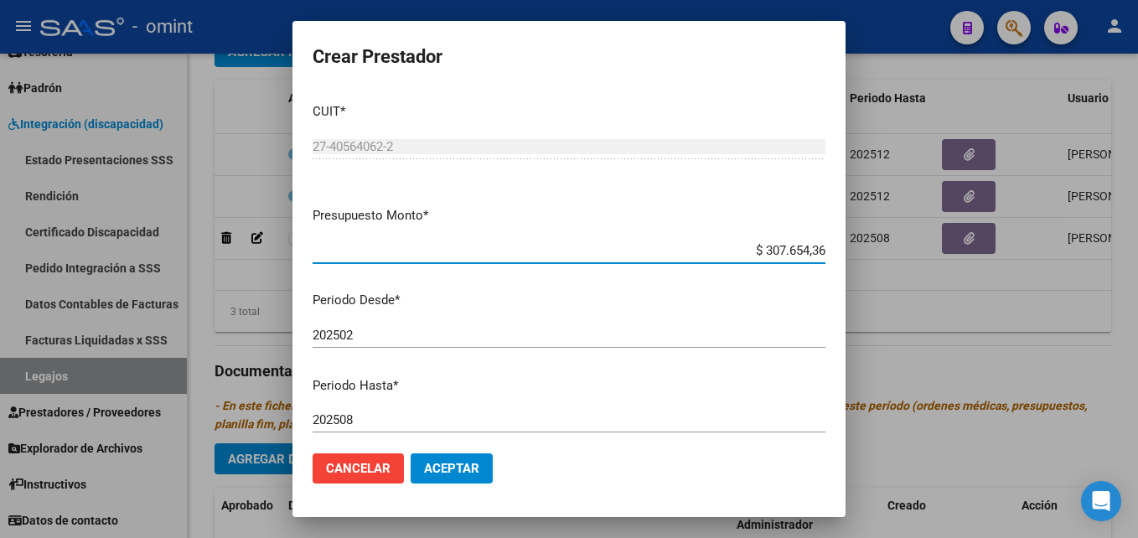
click at [386, 424] on input "202508" at bounding box center [569, 419] width 513 height 15
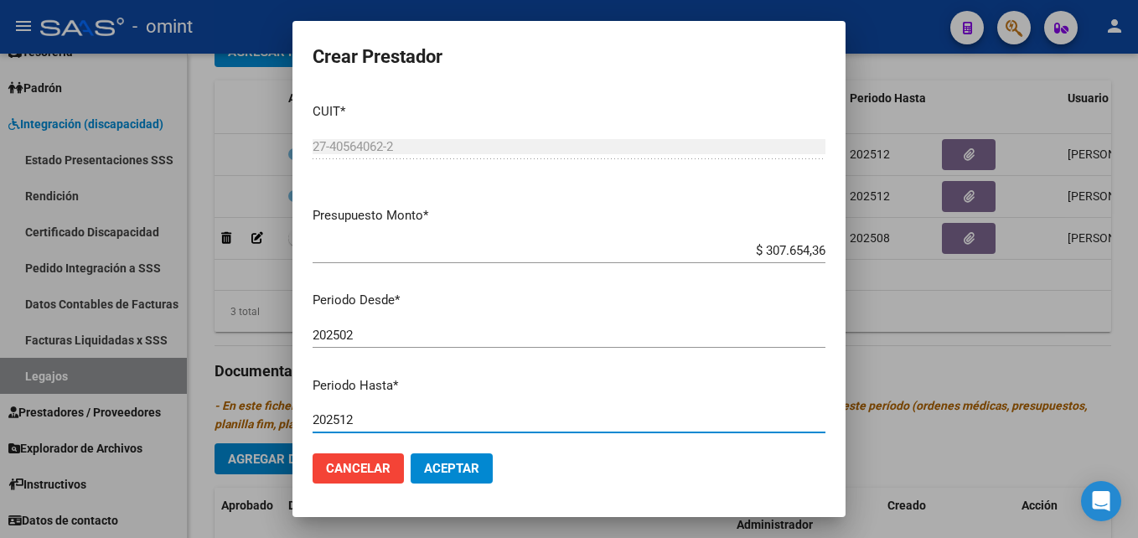
type input "202512"
click at [458, 472] on span "Aceptar" at bounding box center [451, 468] width 55 height 15
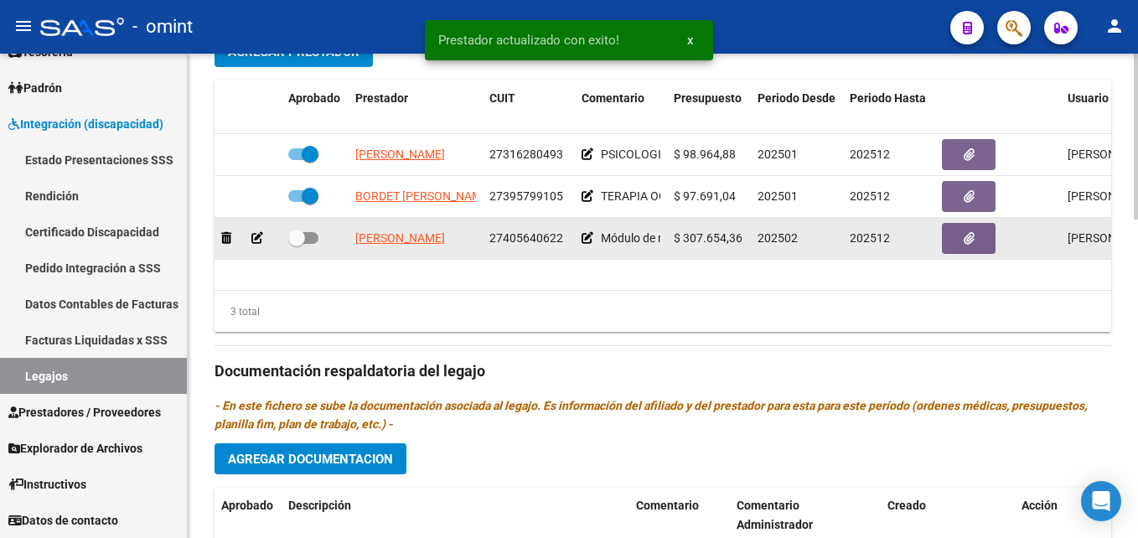
click at [292, 238] on span at bounding box center [296, 238] width 17 height 17
click at [296, 244] on input "checkbox" at bounding box center [296, 244] width 1 height 1
checkbox input "true"
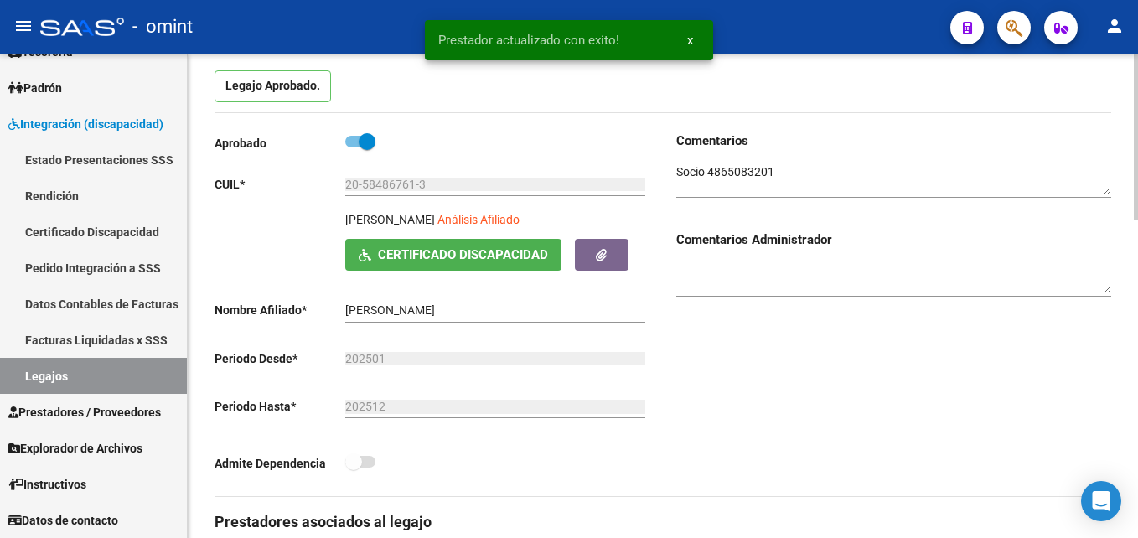
scroll to position [0, 0]
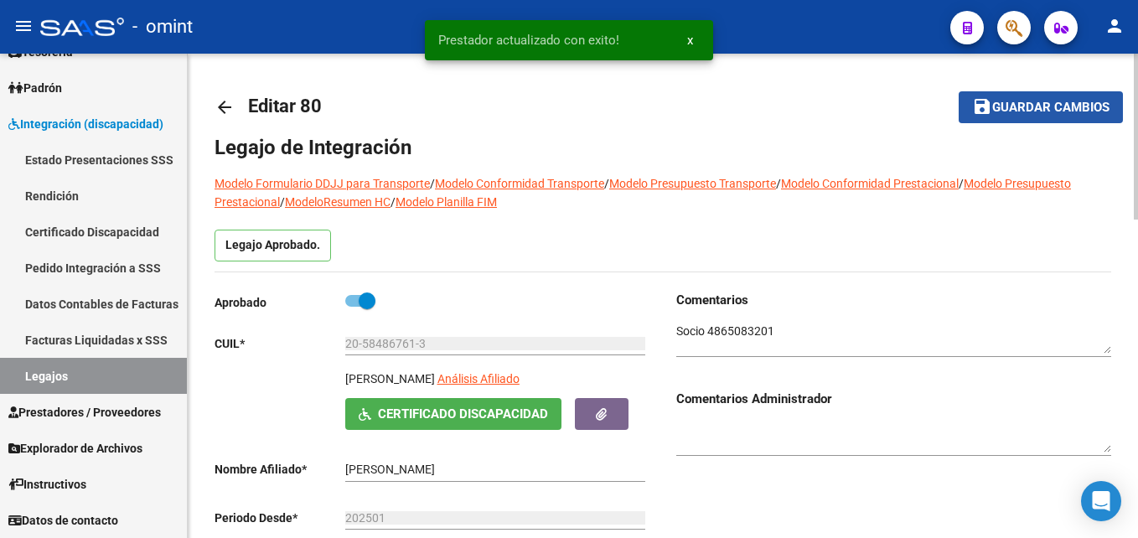
click at [996, 110] on span "Guardar cambios" at bounding box center [1051, 108] width 117 height 15
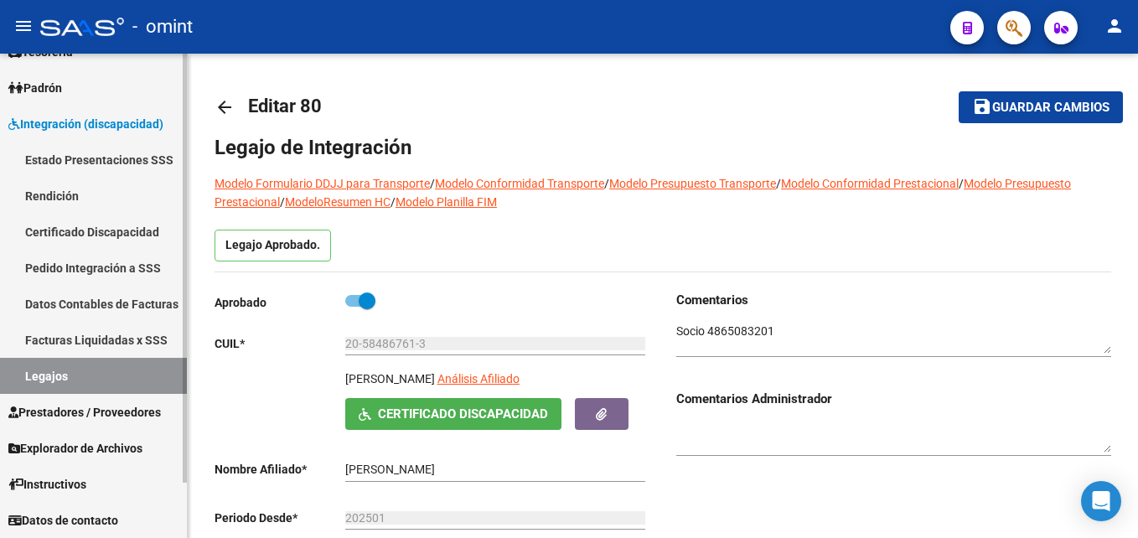
drag, startPoint x: 80, startPoint y: 372, endPoint x: 86, endPoint y: 360, distance: 13.9
click at [80, 372] on link "Legajos" at bounding box center [93, 376] width 187 height 36
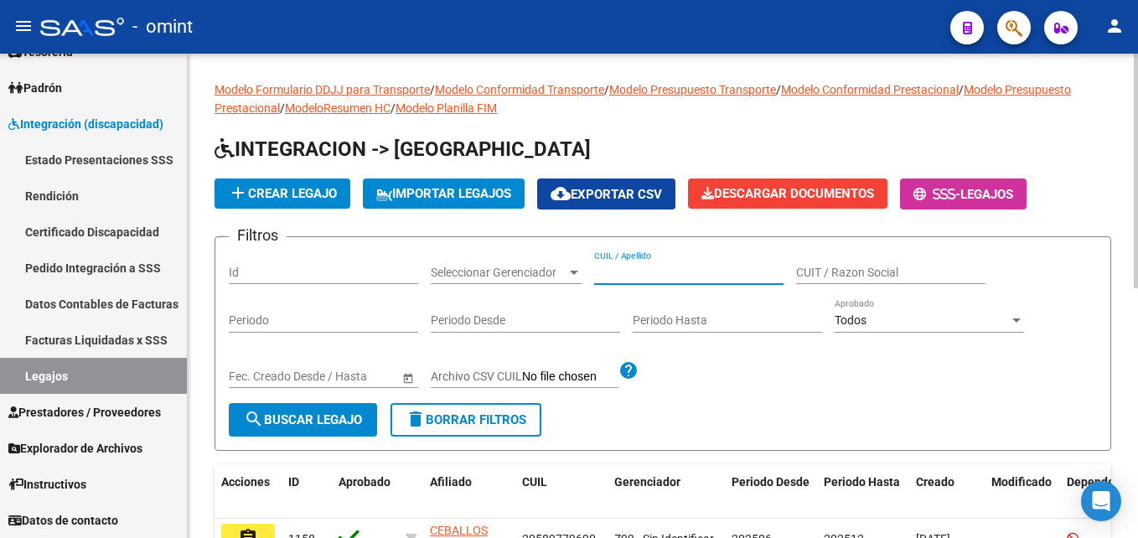
click at [651, 275] on input "CUIL / Apellido" at bounding box center [688, 273] width 189 height 14
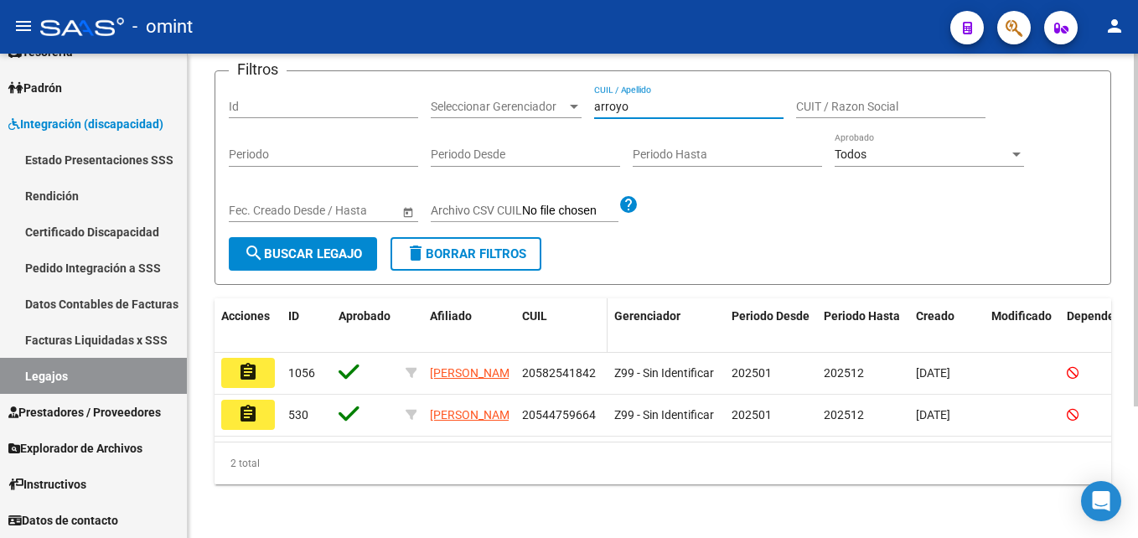
scroll to position [180, 0]
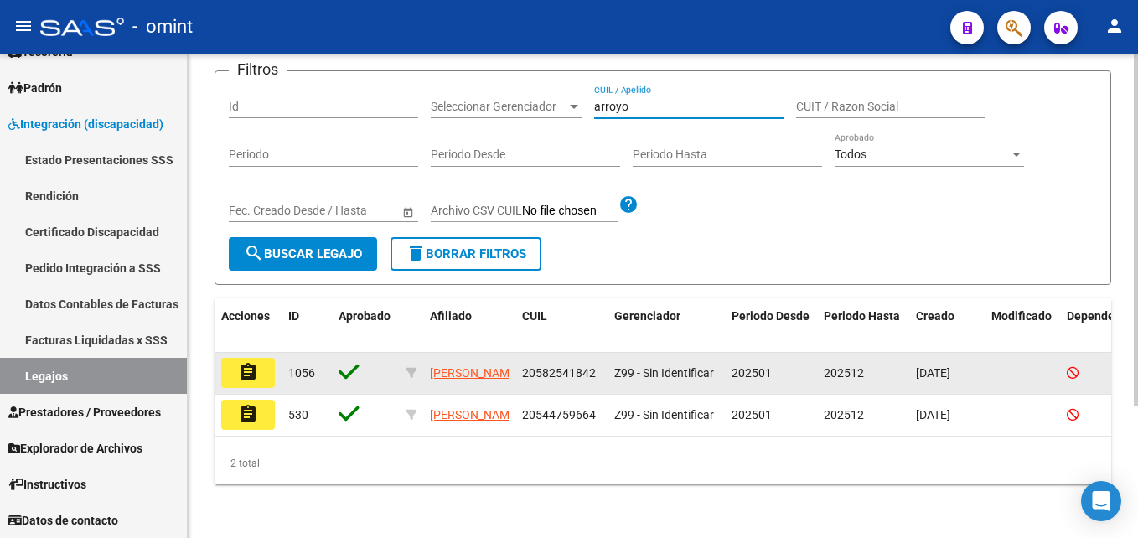
type input "arroyo"
click at [251, 362] on mat-icon "assignment" at bounding box center [248, 372] width 20 height 20
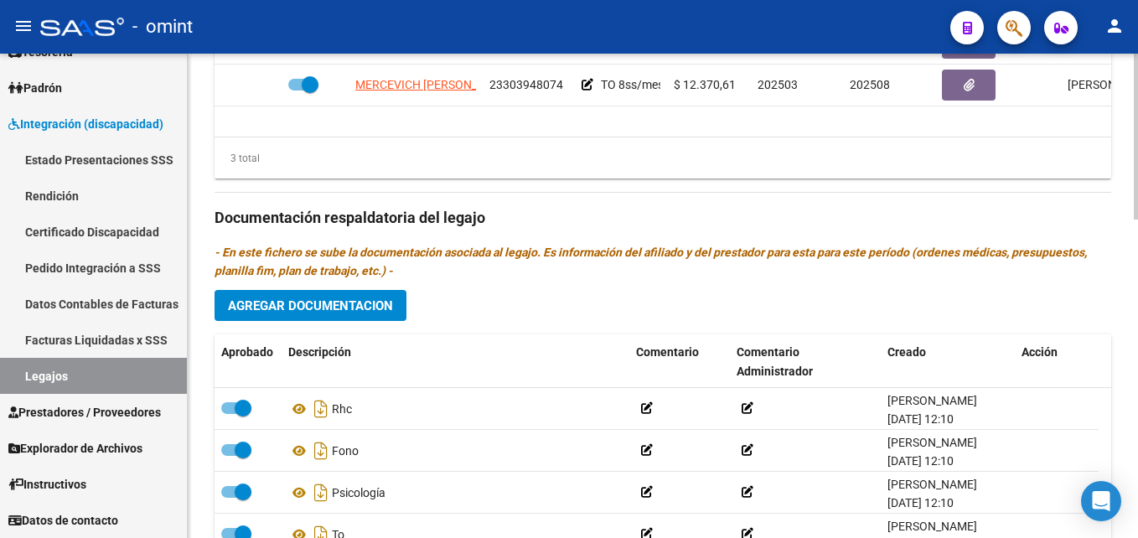
scroll to position [922, 0]
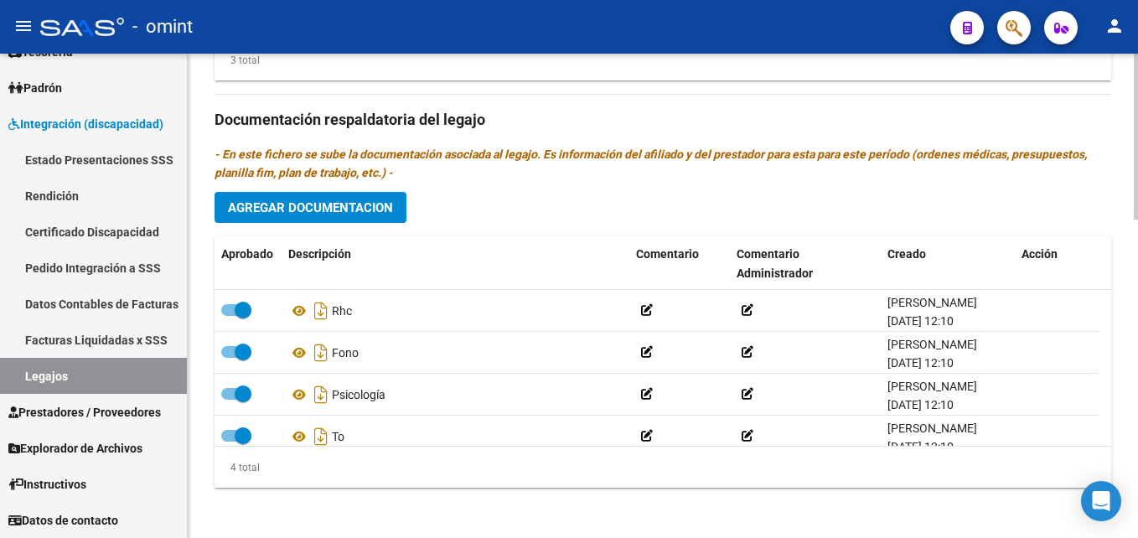
click at [256, 208] on span "Agregar Documentacion" at bounding box center [310, 207] width 165 height 15
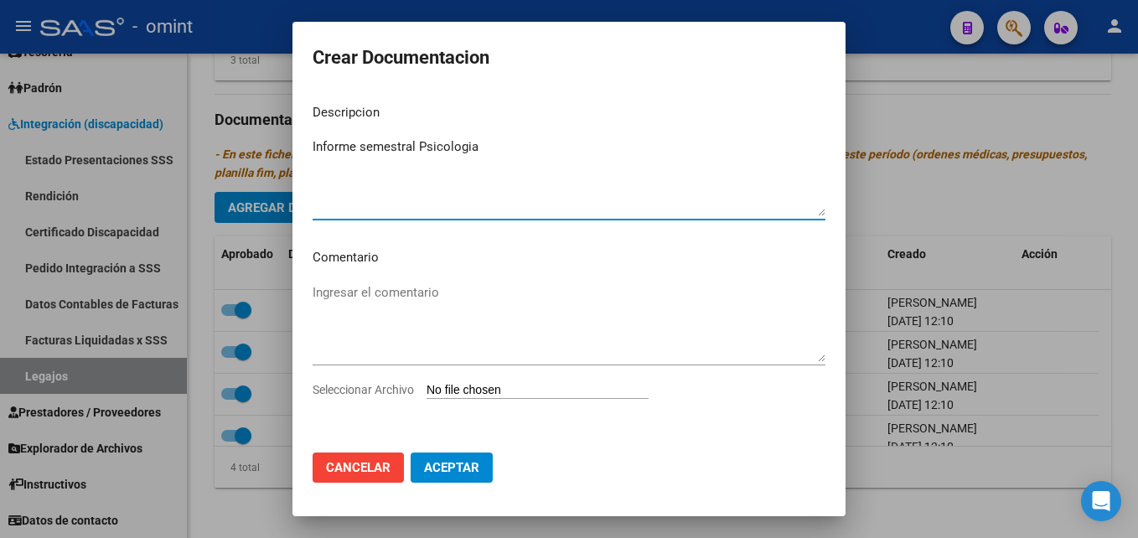
type textarea "Informe semestral Psicologia"
click at [543, 391] on input "Seleccionar Archivo" at bounding box center [538, 391] width 222 height 16
type input "C:\fakepath\Informe semestral Psicologia.pdf"
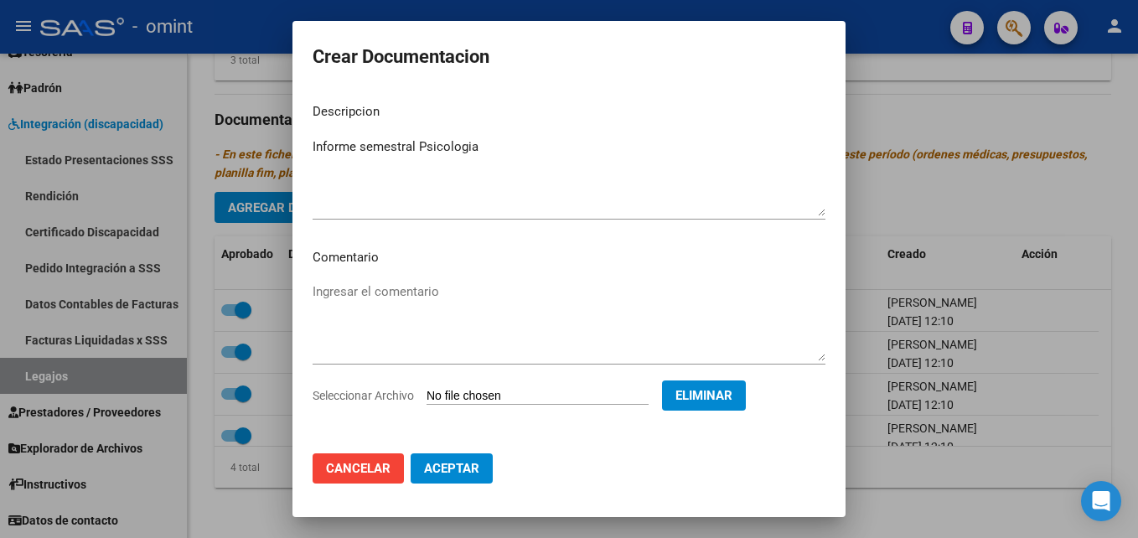
click at [472, 462] on span "Aceptar" at bounding box center [451, 468] width 55 height 15
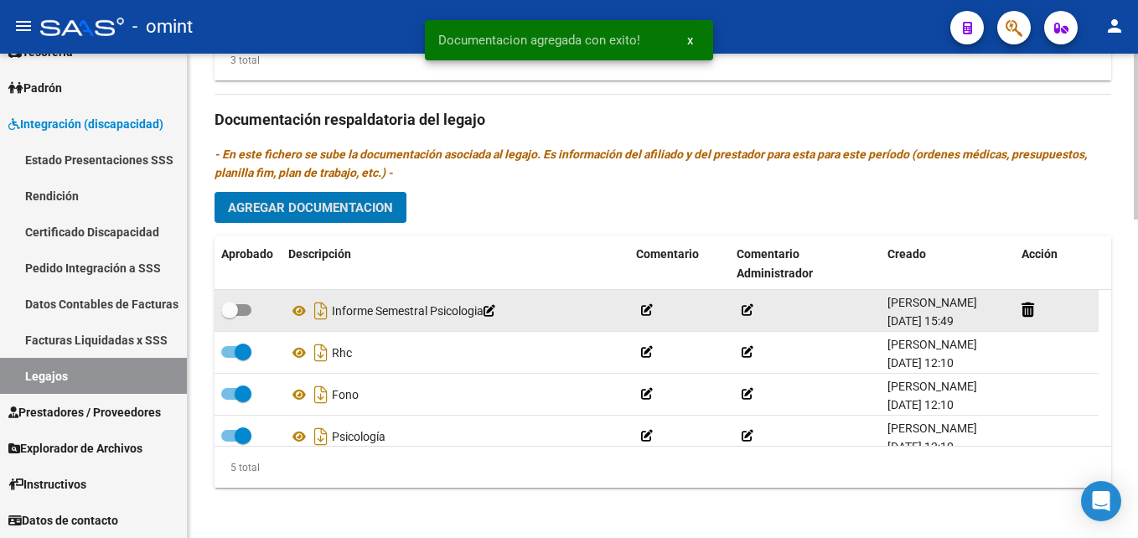
click at [237, 316] on span at bounding box center [229, 310] width 17 height 17
click at [230, 316] on input "checkbox" at bounding box center [229, 316] width 1 height 1
checkbox input "true"
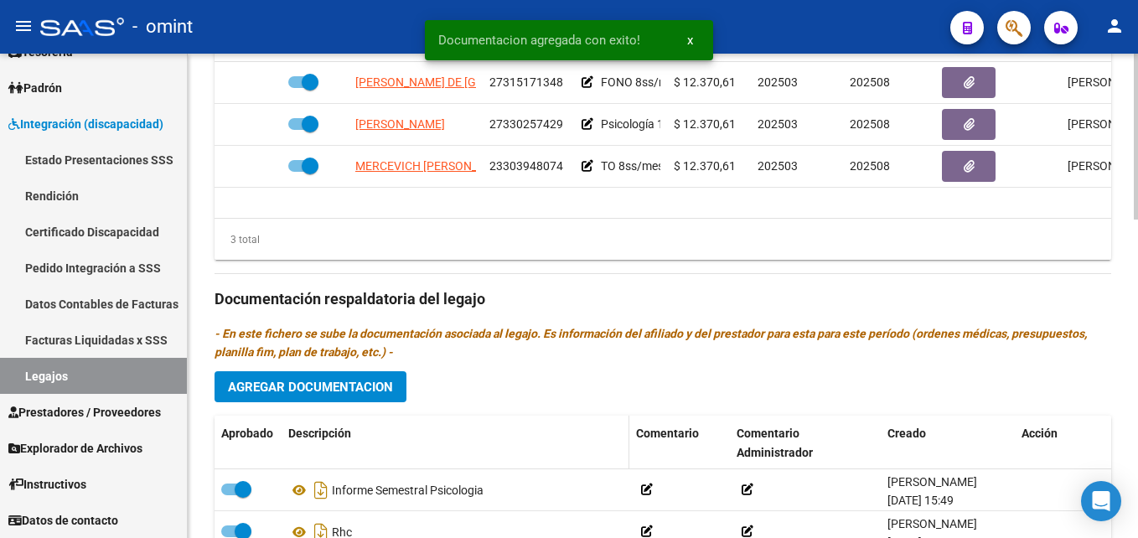
scroll to position [587, 0]
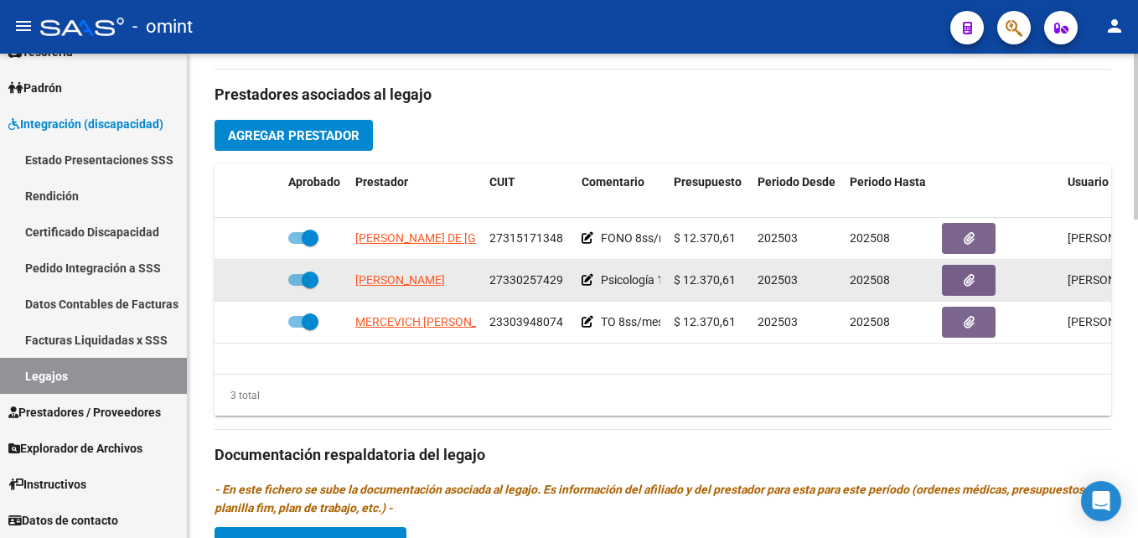
click at [307, 284] on span at bounding box center [310, 280] width 17 height 17
click at [297, 286] on input "checkbox" at bounding box center [296, 286] width 1 height 1
checkbox input "false"
click at [262, 282] on icon at bounding box center [257, 280] width 12 height 12
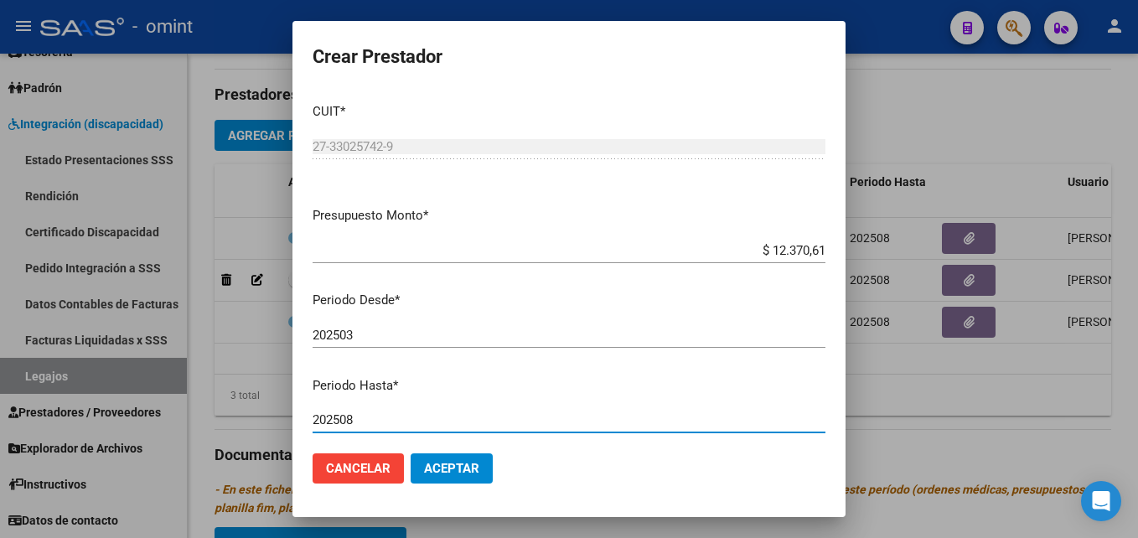
click at [397, 412] on input "202508" at bounding box center [569, 419] width 513 height 15
type input "202512"
click at [474, 456] on button "Aceptar" at bounding box center [452, 469] width 82 height 30
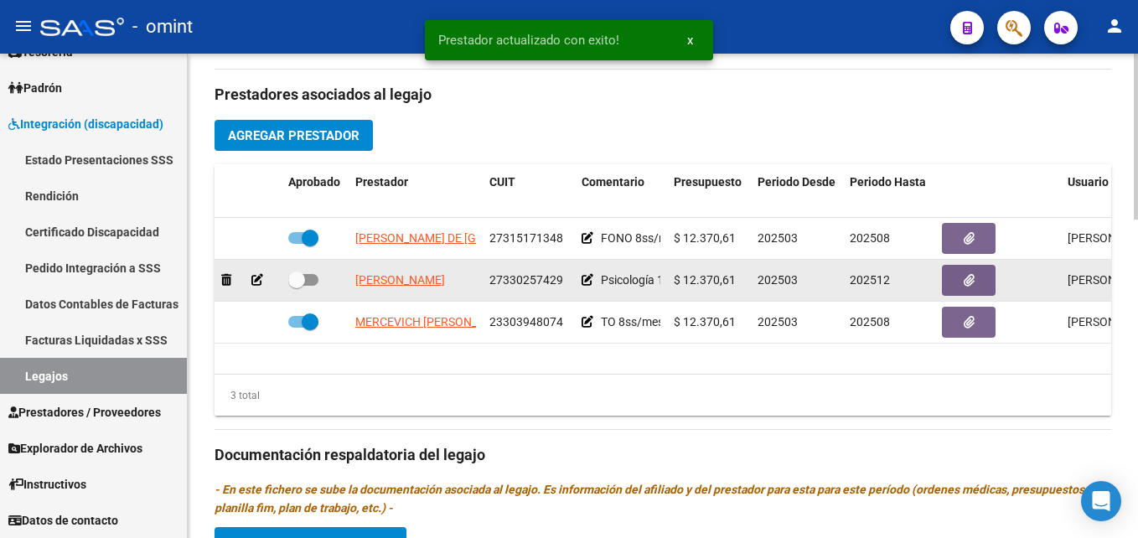
click at [297, 285] on span at bounding box center [296, 280] width 17 height 17
click at [297, 286] on input "checkbox" at bounding box center [296, 286] width 1 height 1
checkbox input "true"
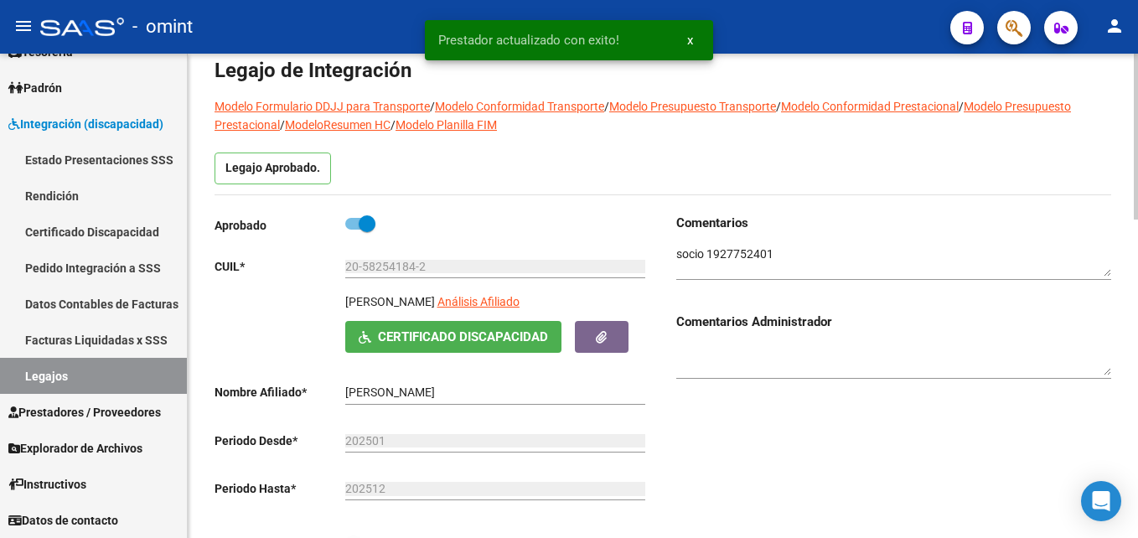
scroll to position [0, 0]
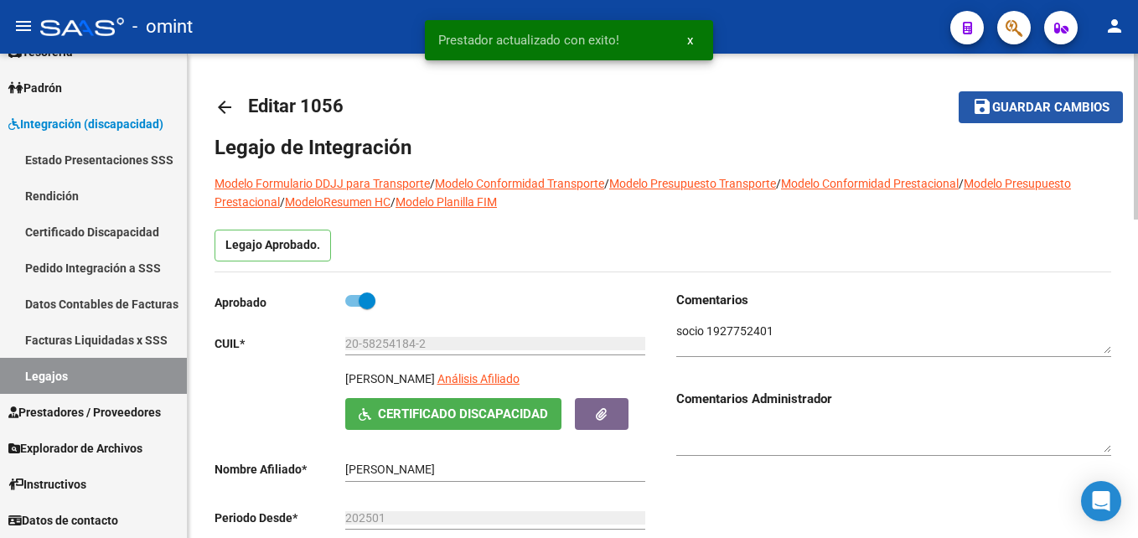
click at [989, 100] on mat-icon "save" at bounding box center [982, 106] width 20 height 20
